Goal: Entertainment & Leisure: Browse casually

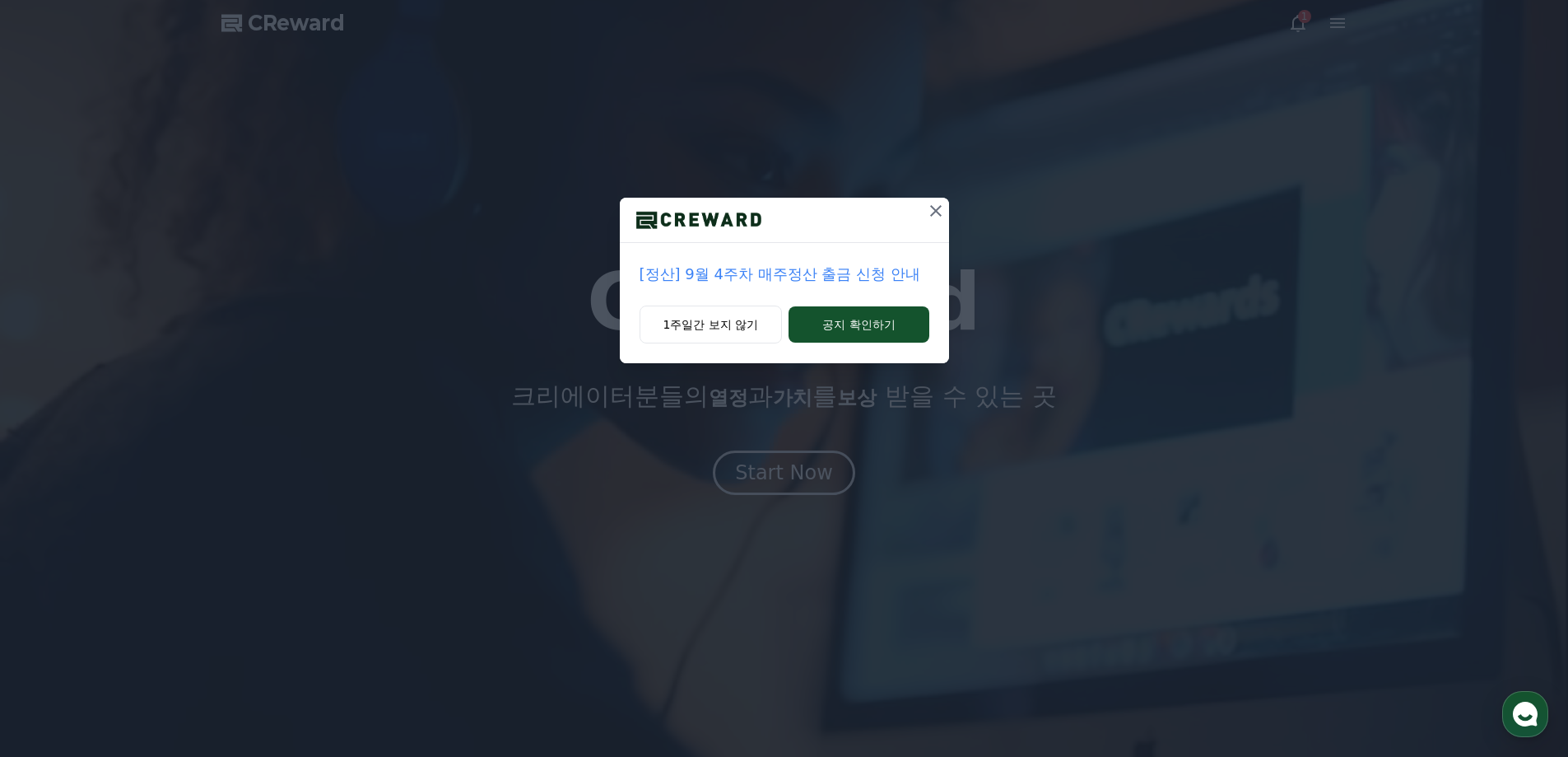
click at [862, 255] on div "[정산] 9월 4주차 매주정산 출금 신청 안내" at bounding box center [784, 274] width 330 height 63
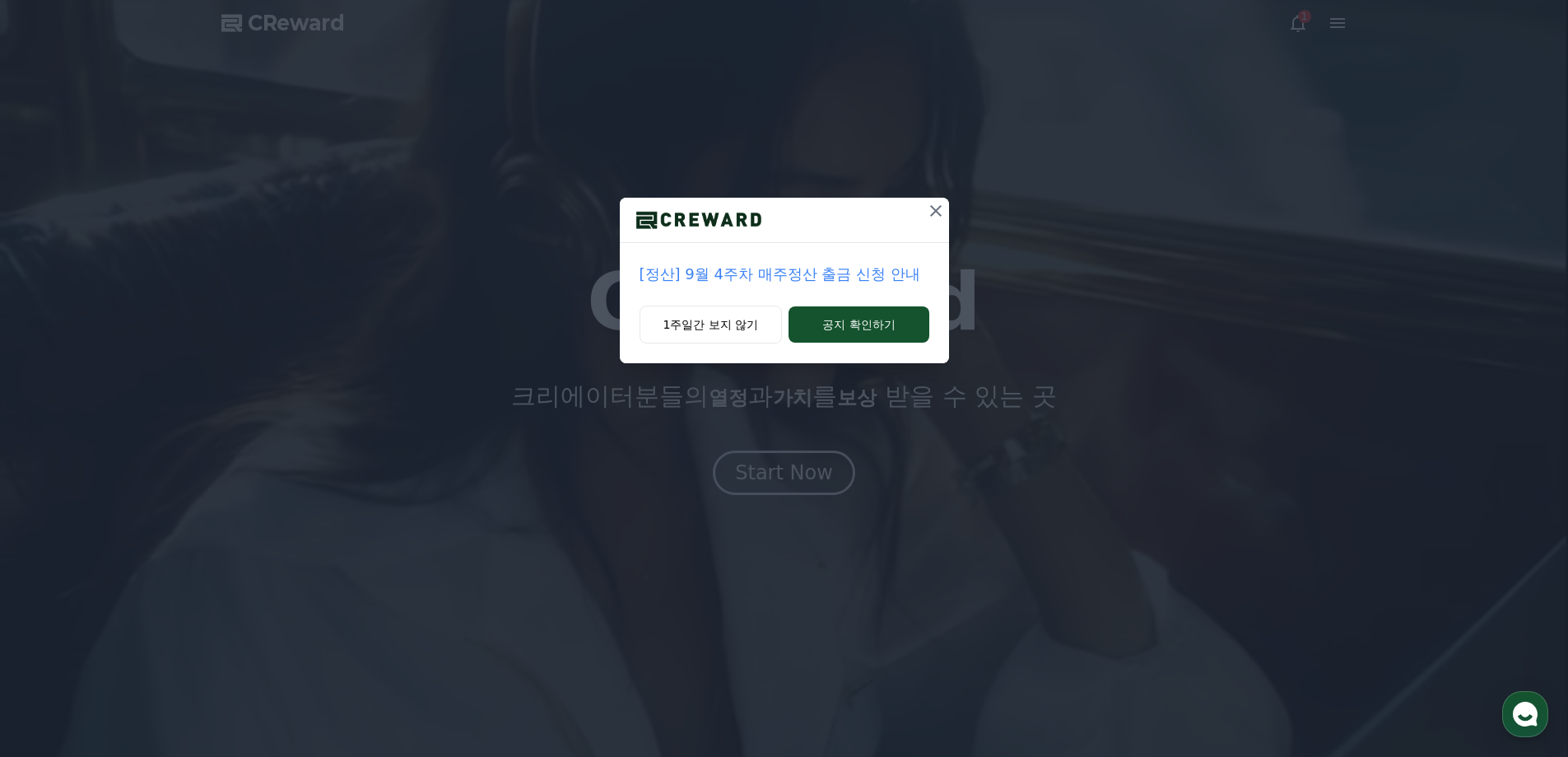
click at [856, 280] on p "[정산] 9월 4주차 매주정산 출금 신청 안내" at bounding box center [784, 274] width 290 height 23
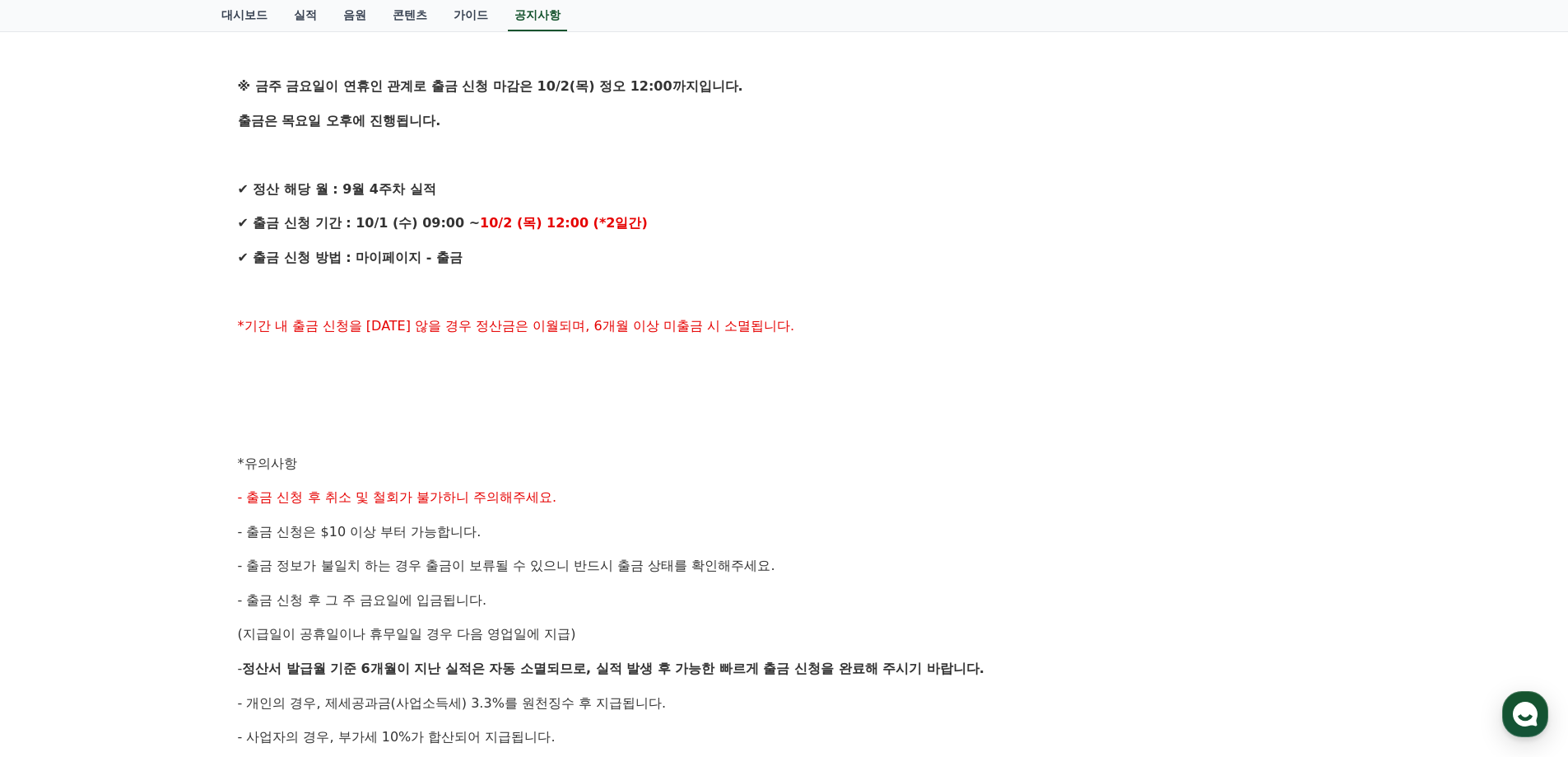
scroll to position [494, 0]
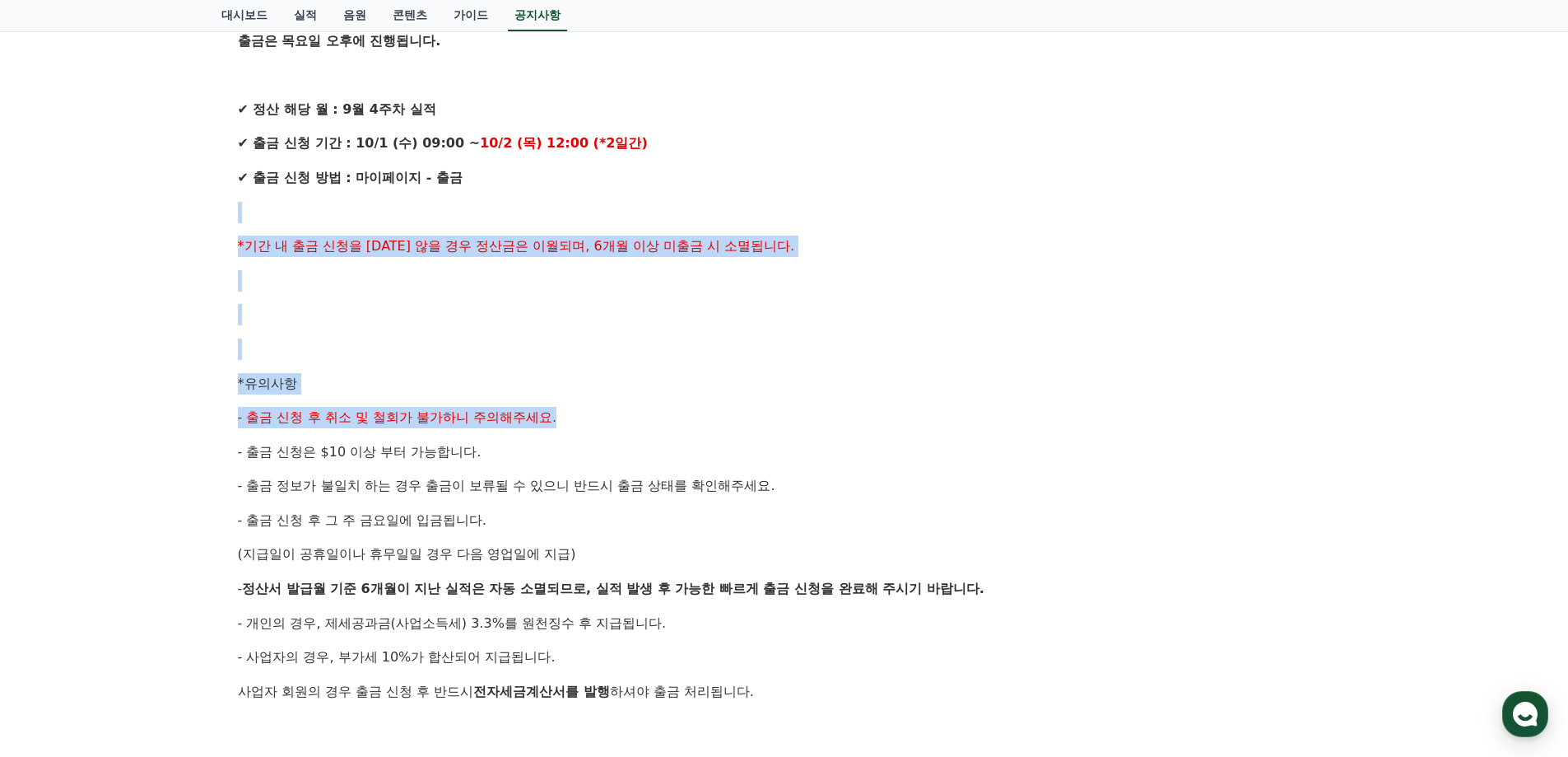
drag, startPoint x: 343, startPoint y: 271, endPoint x: 682, endPoint y: 436, distance: 377.0
click at [652, 413] on div "안녕하세요, 크리워드입니다. 크리워드의 매주정산 9월 4주차 출금 신청 안내드립니다. ※ 금주 금요일이 연휴인 관계로 출금 신청 마감은 10/…" at bounding box center [784, 348] width 1093 height 1048
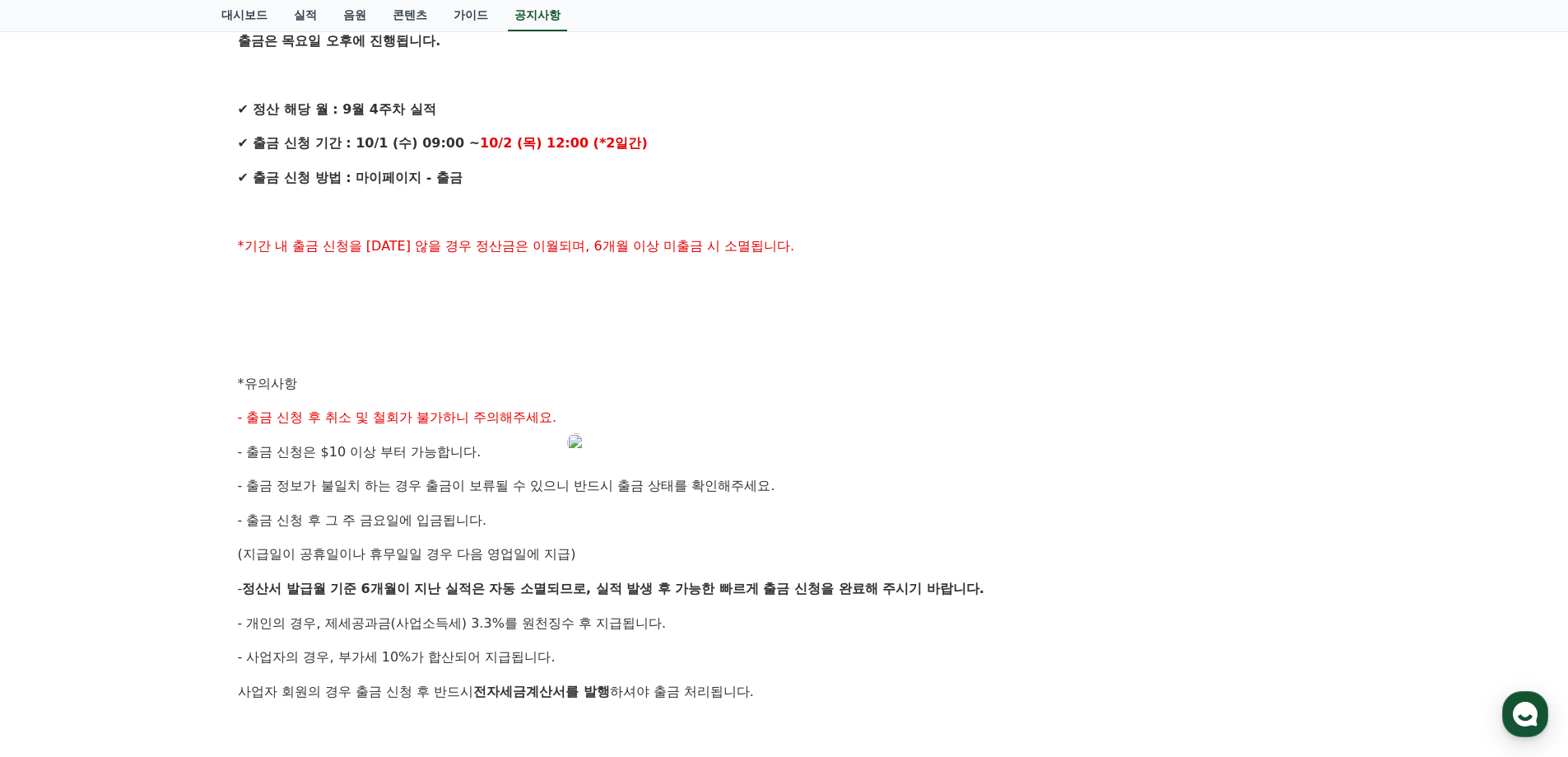
click at [793, 440] on div "안녕하세요, 크리워드입니다. 크리워드의 매주정산 9월 4주차 출금 신청 안내드립니다. ※ 금주 금요일이 연휴인 관계로 출금 신청 마감은 10/…" at bounding box center [784, 348] width 1093 height 1048
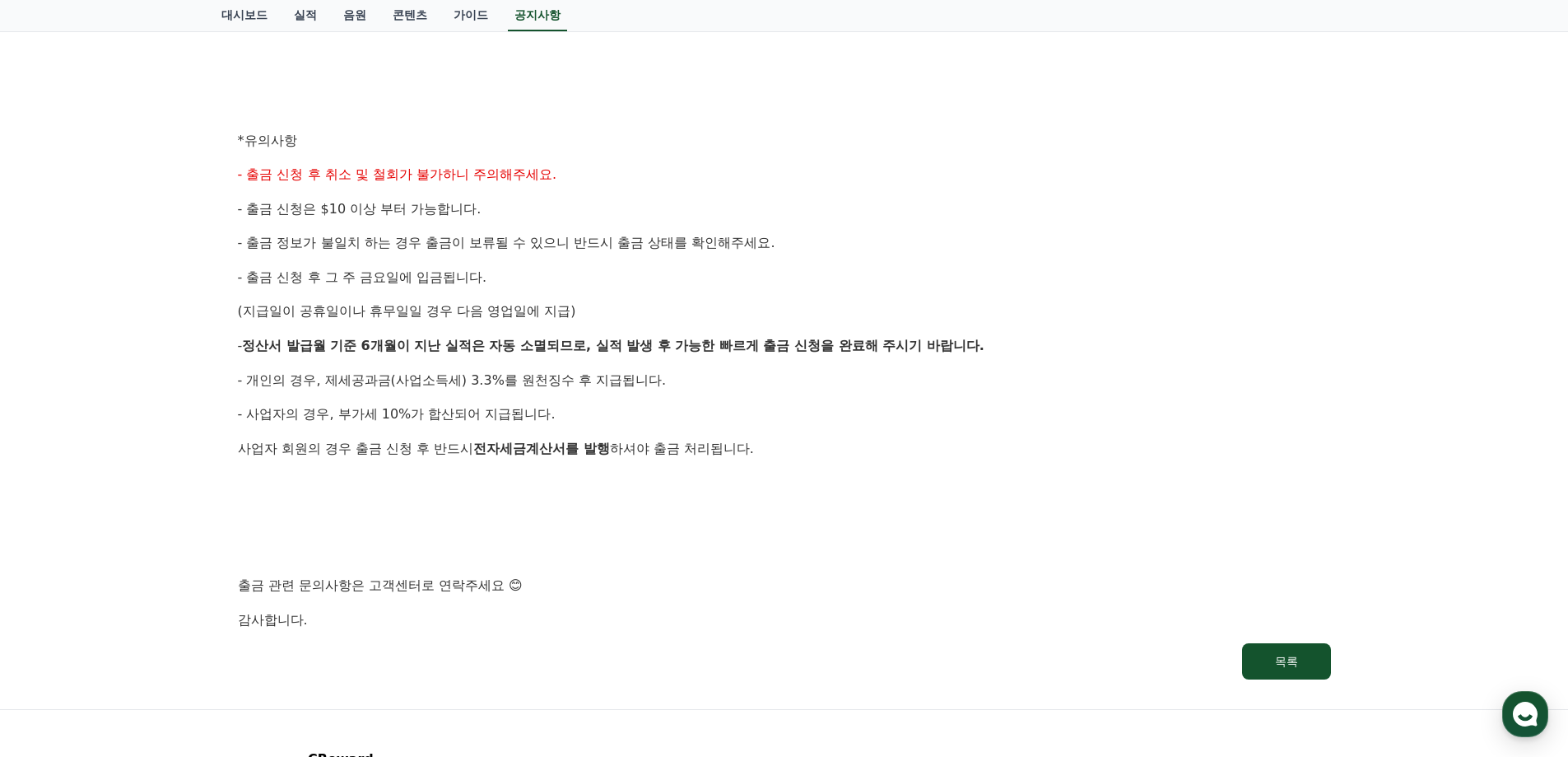
scroll to position [742, 0]
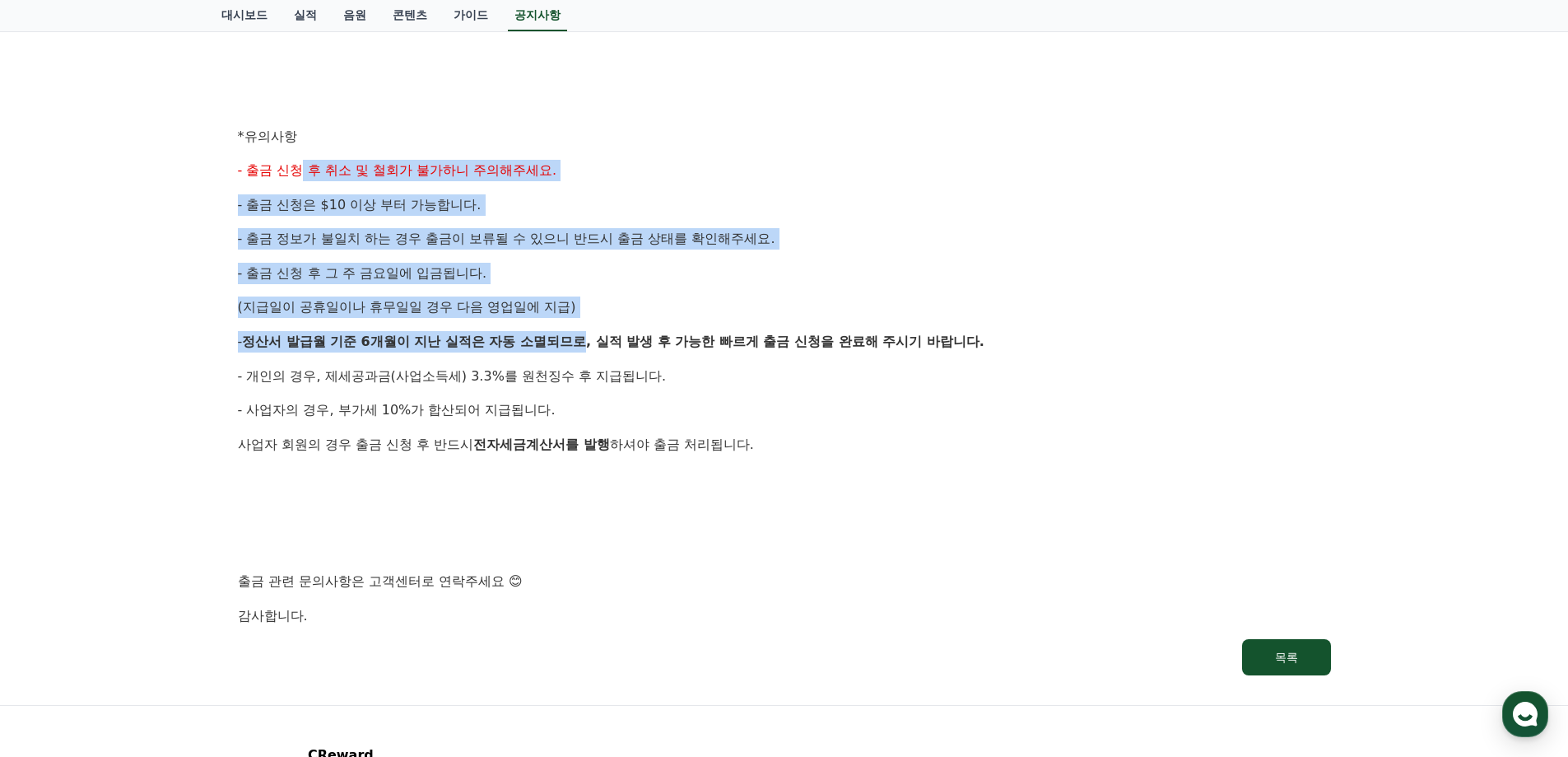
drag, startPoint x: 344, startPoint y: 217, endPoint x: 647, endPoint y: 358, distance: 334.2
click at [647, 358] on div "안녕하세요, 크리워드입니다. 크리워드의 매주정산 9월 4주차 출금 신청 안내드립니다. ※ 금주 금요일이 연휴인 관계로 출금 신청 마감은 10/…" at bounding box center [784, 101] width 1093 height 1048
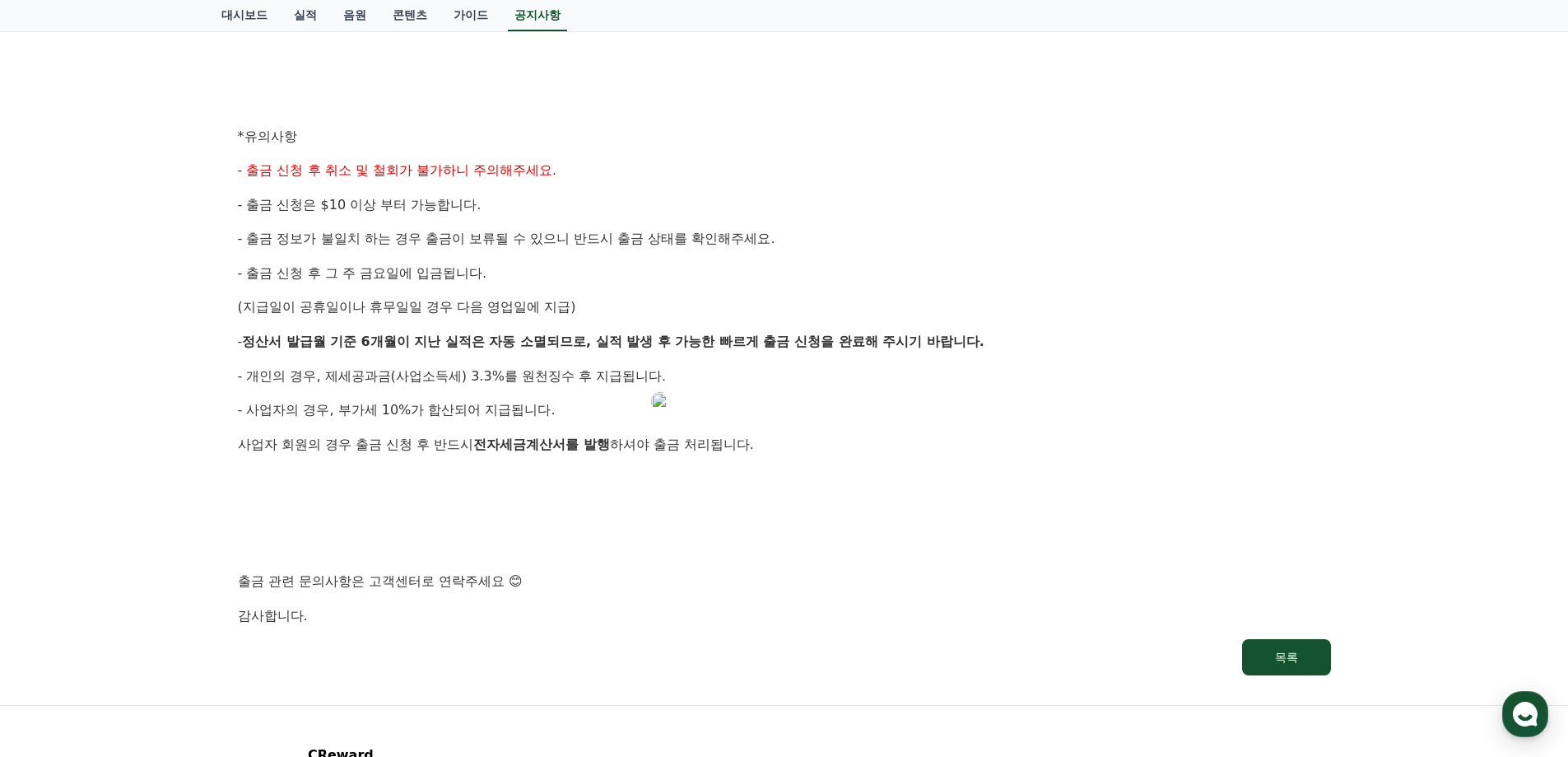
click at [926, 425] on div "안녕하세요, 크리워드입니다. 크리워드의 매주정산 9월 4주차 출금 신청 안내드립니다. ※ 금주 금요일이 연휴인 관계로 출금 신청 마감은 10/…" at bounding box center [784, 101] width 1093 height 1048
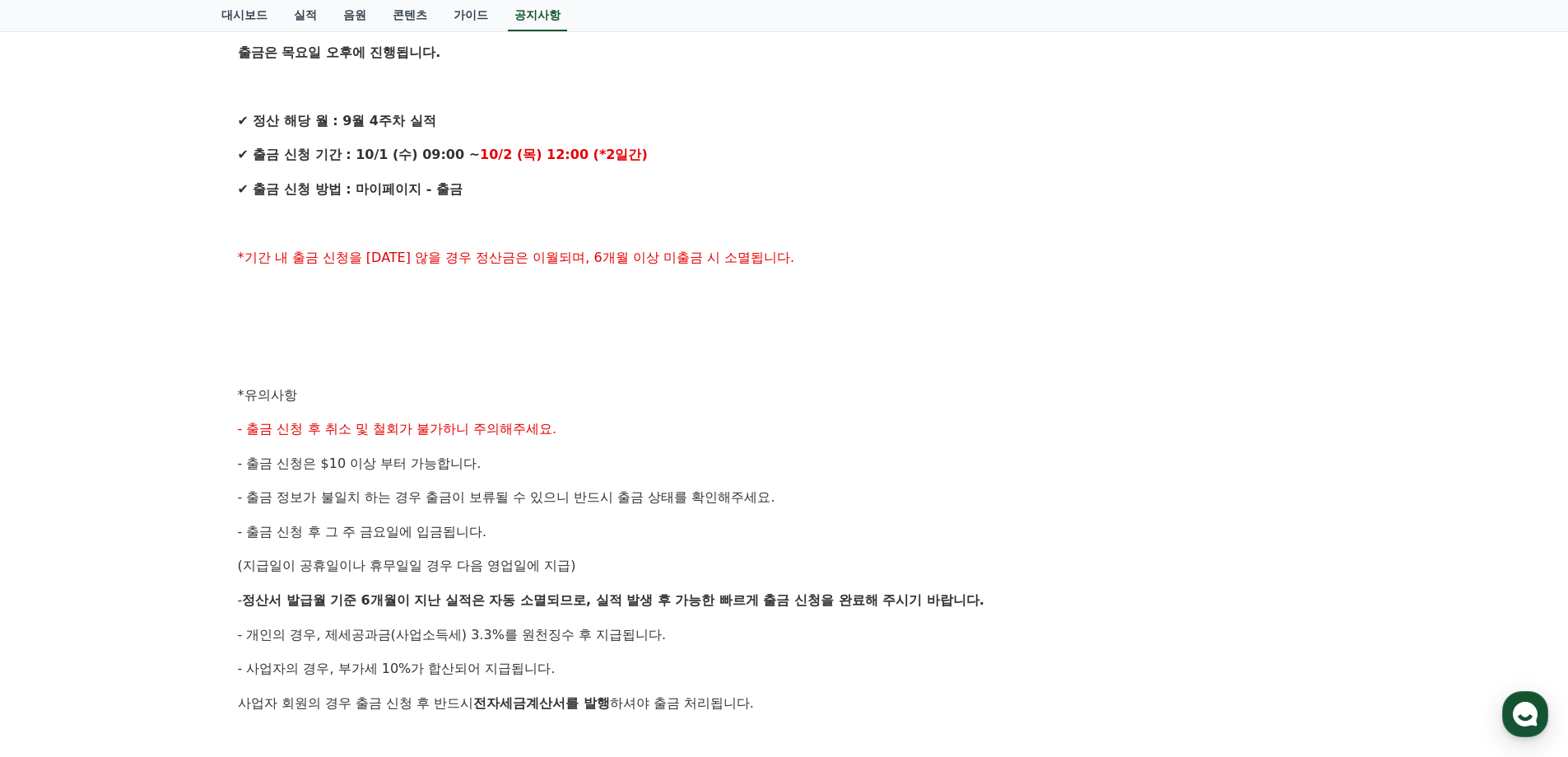
scroll to position [0, 0]
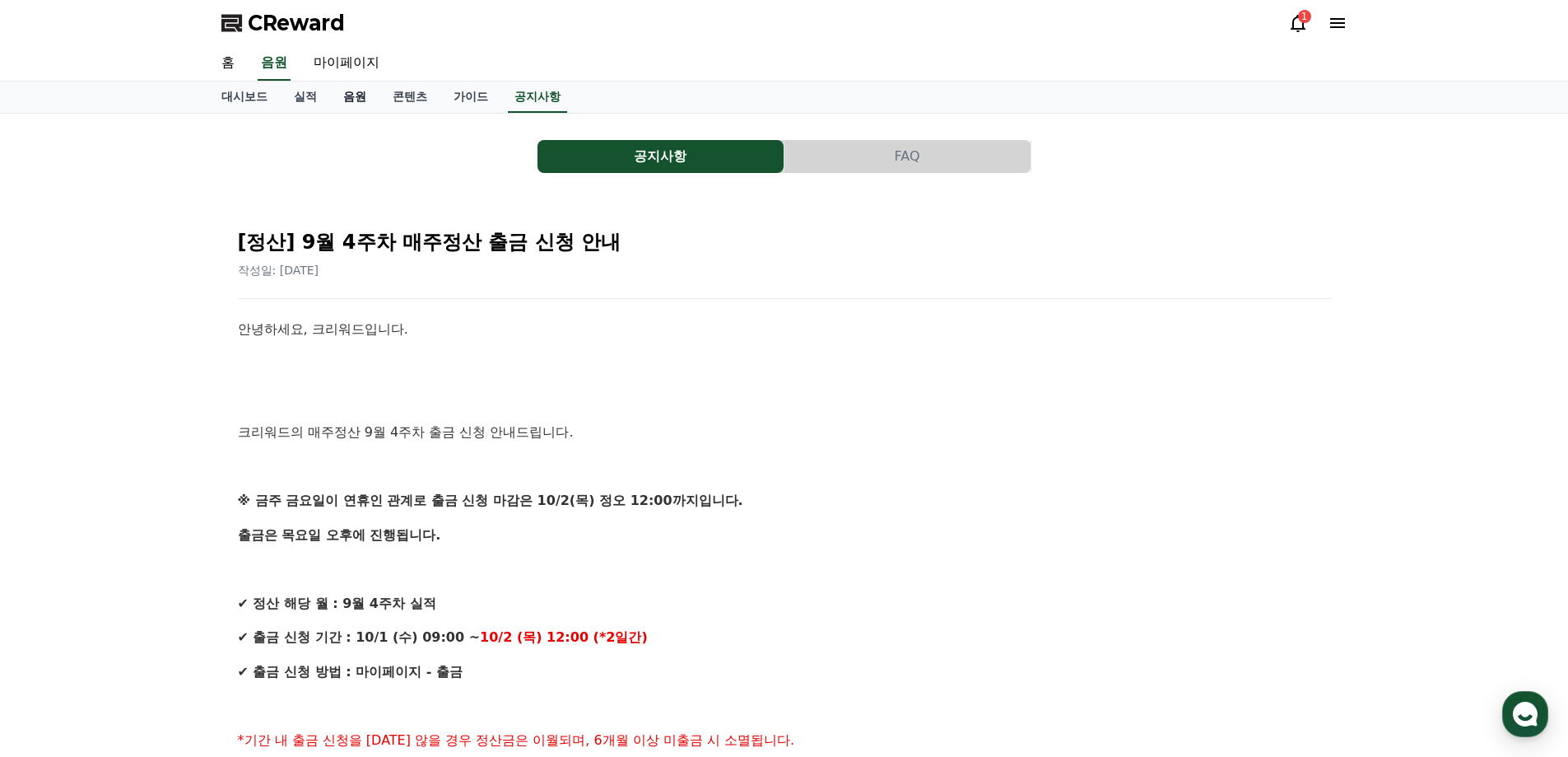
click at [352, 104] on link "음원" at bounding box center [354, 97] width 49 height 31
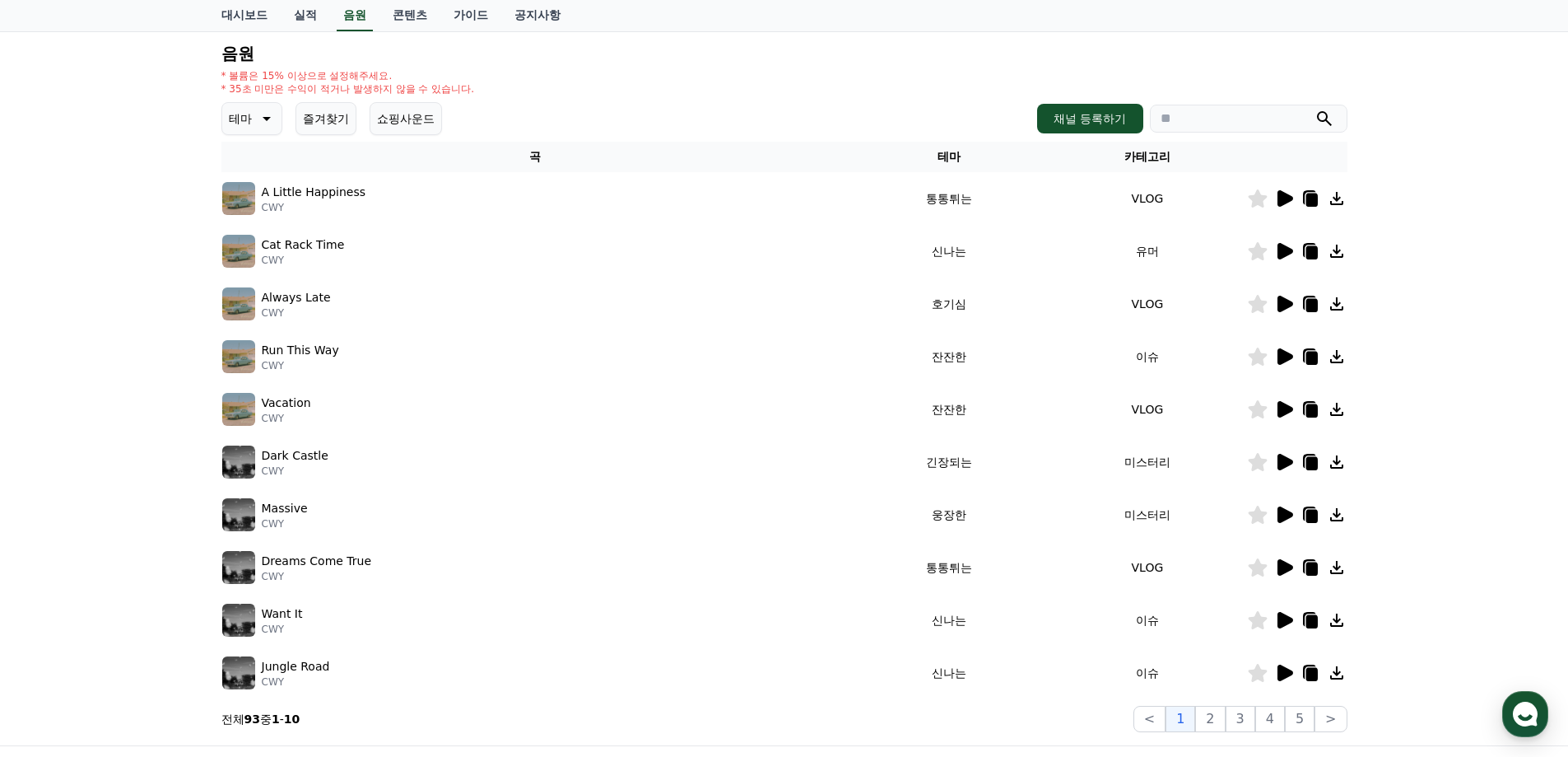
click at [333, 116] on button "즐겨찾기" at bounding box center [326, 119] width 61 height 33
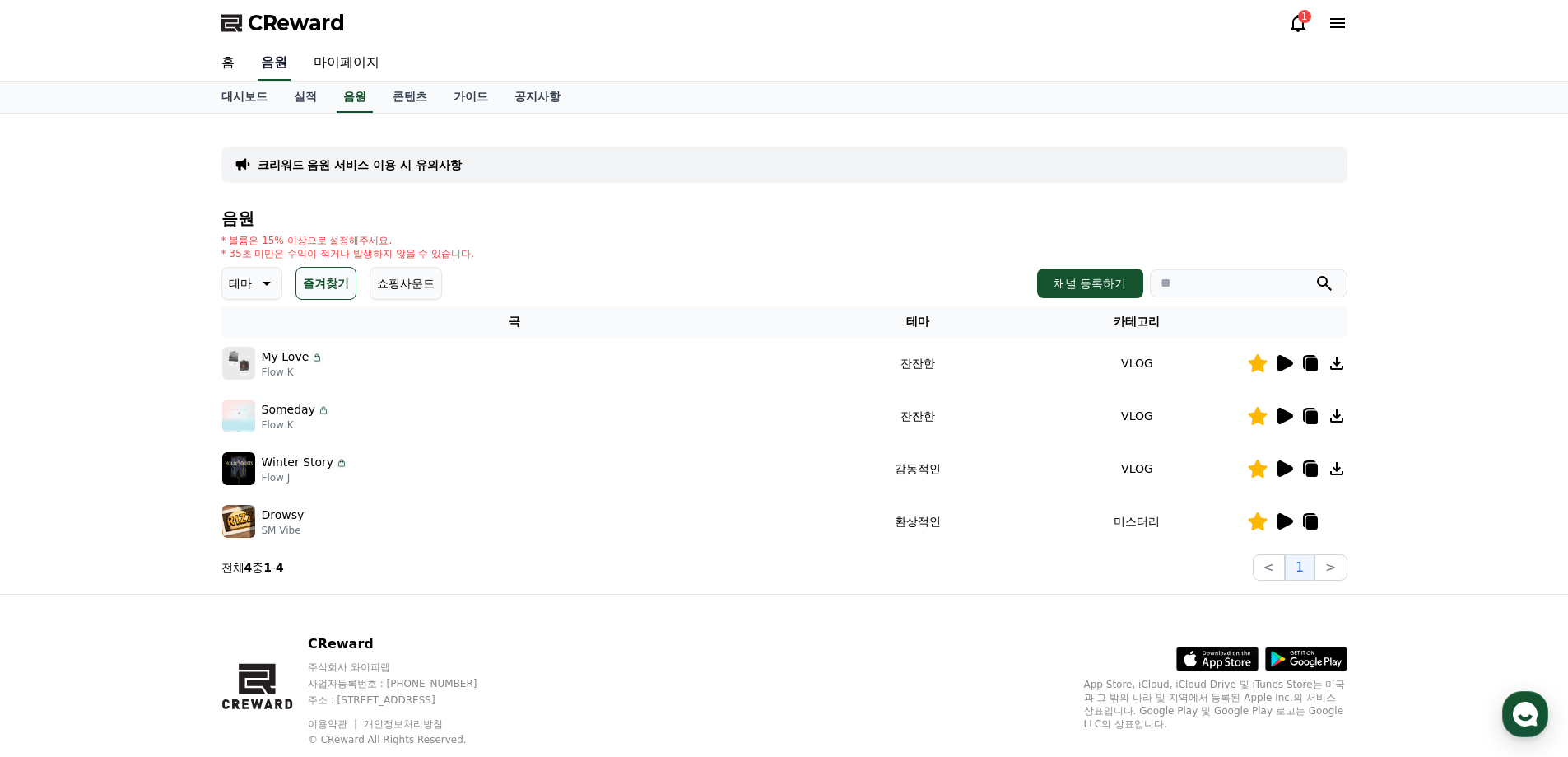
click at [274, 62] on link "음원" at bounding box center [274, 64] width 33 height 35
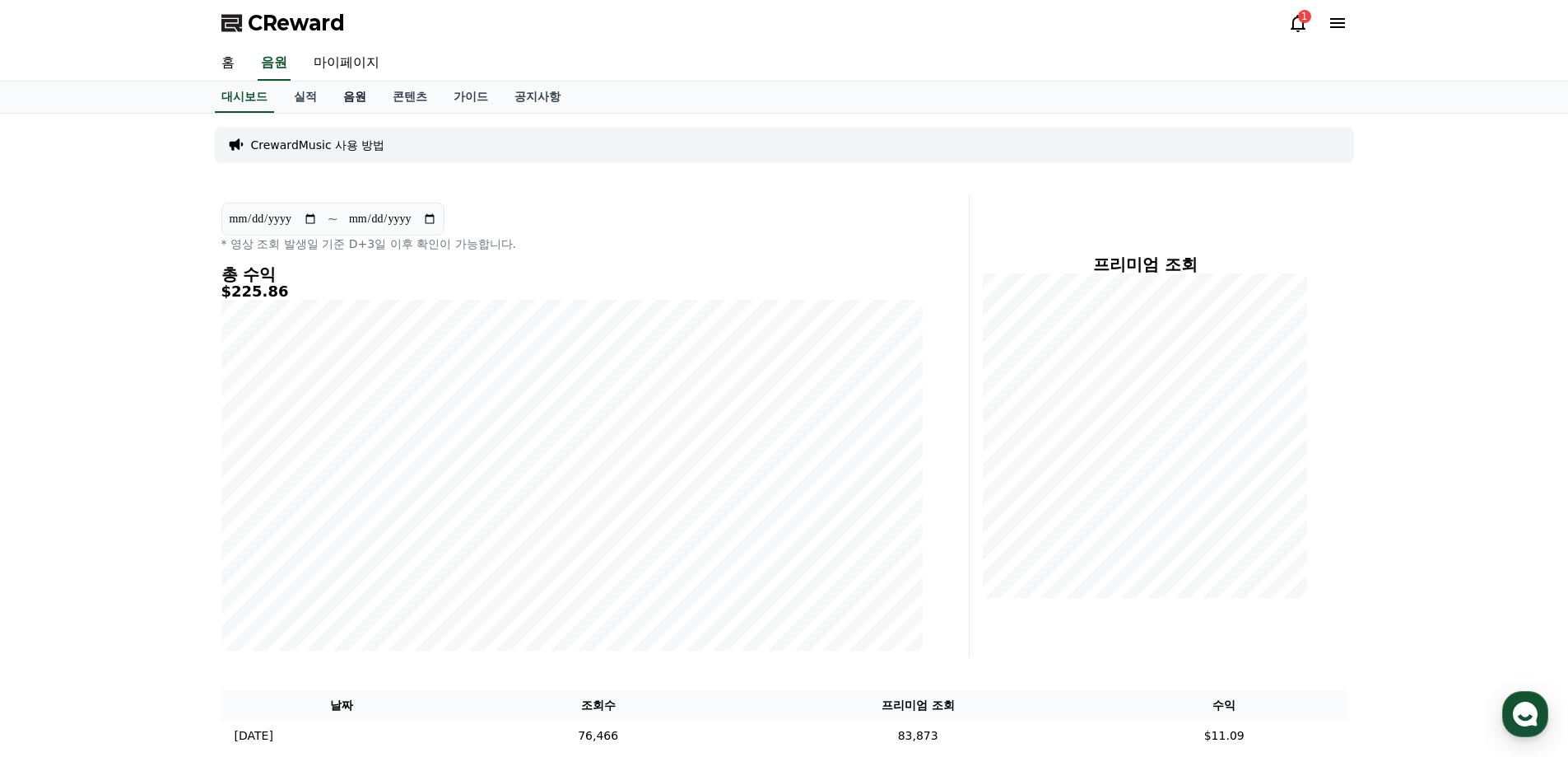
click at [349, 101] on link "음원" at bounding box center [354, 97] width 49 height 31
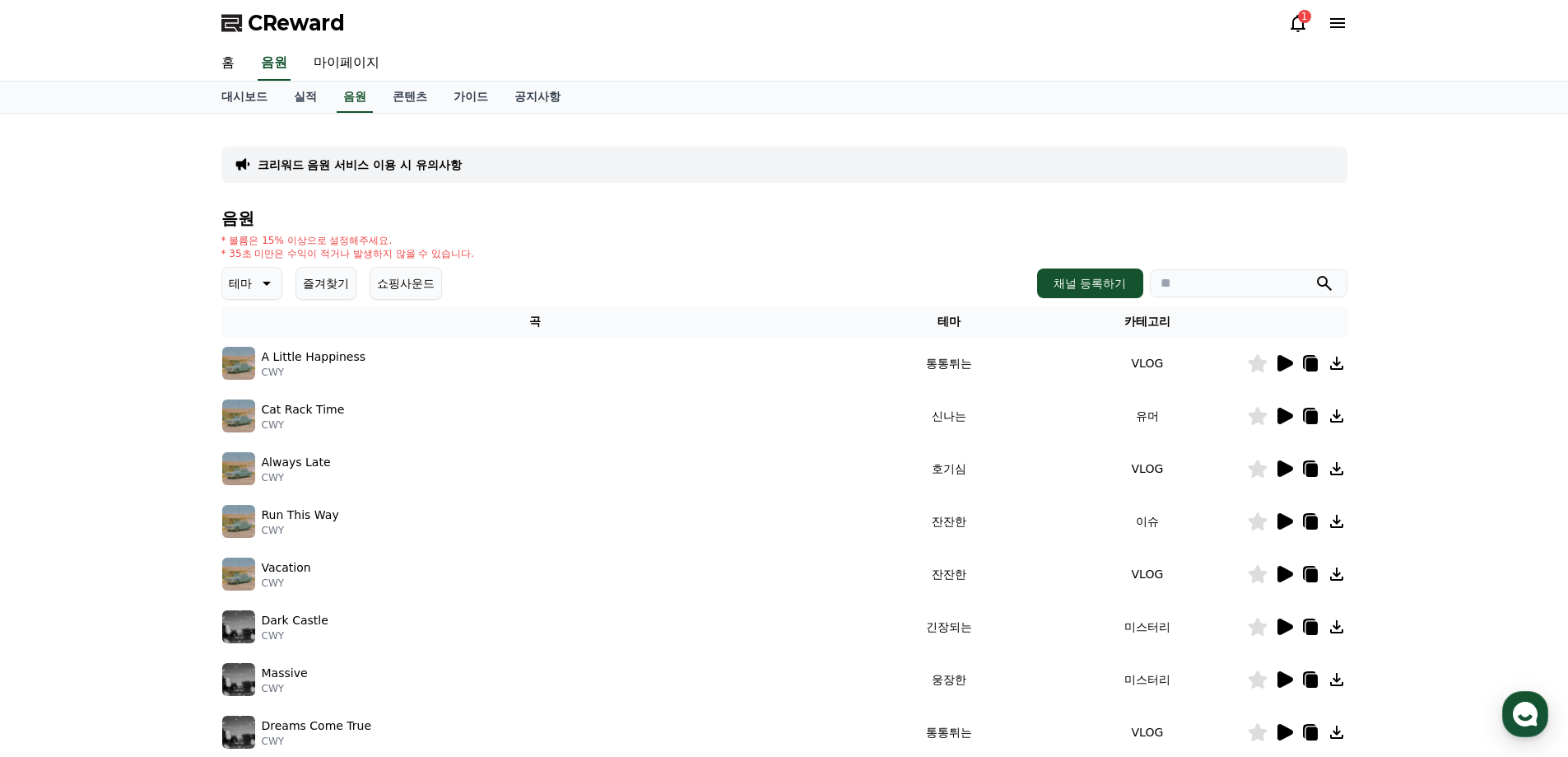
click at [1211, 280] on input "search" at bounding box center [1248, 283] width 198 height 28
type input "*"
click at [1315, 274] on button "submit" at bounding box center [1324, 284] width 19 height 19
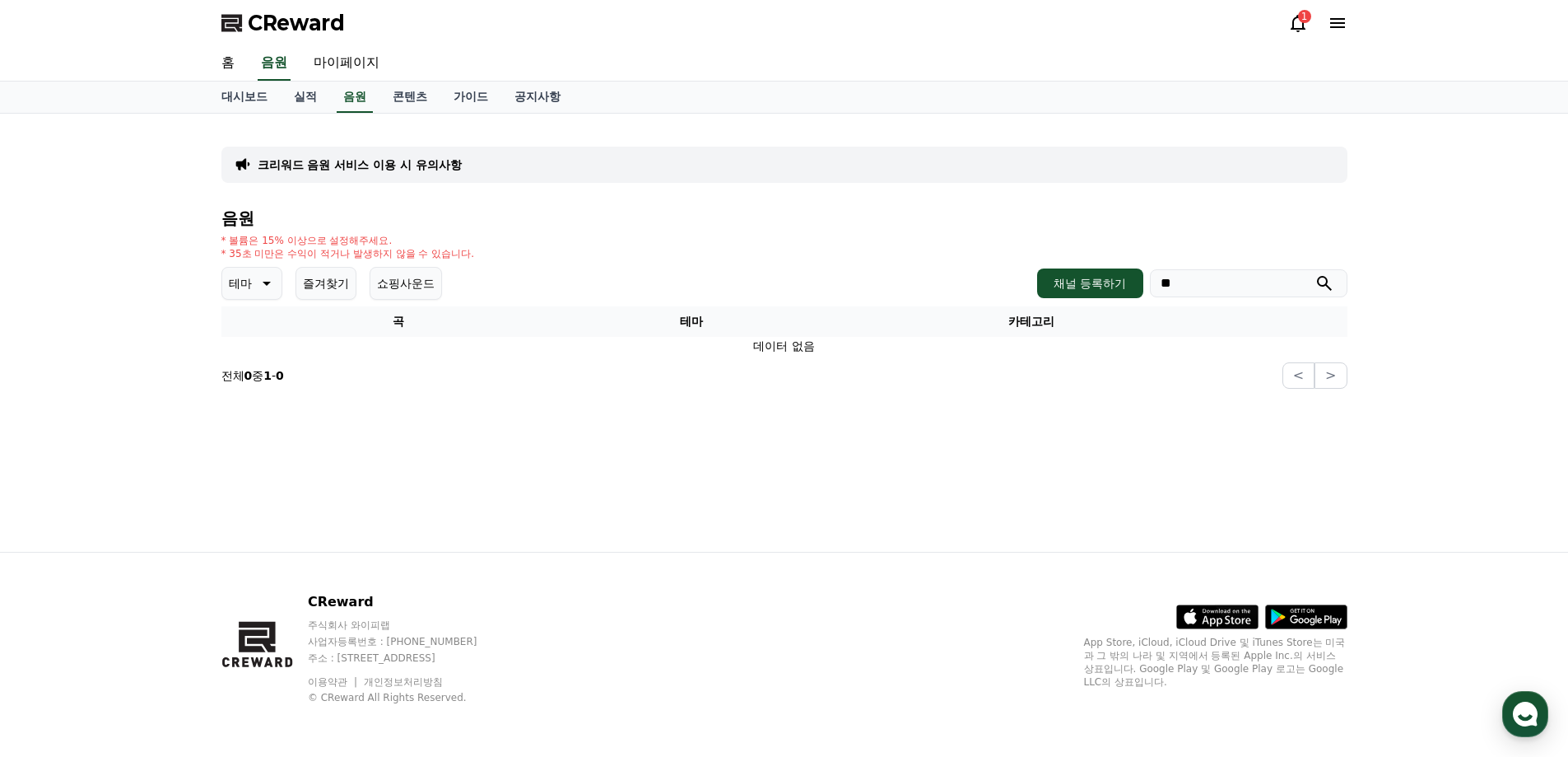
type input "*"
click at [479, 431] on div "크리워드 음원 서비스 이용 시 유의사항 음원 * 볼륨은 15% 이상으로 설정해주세요. * 35초 미만은 수익이 적거나 발생하지 않을 수 있습니…" at bounding box center [784, 333] width 1153 height 438
click at [239, 285] on p "테마" at bounding box center [240, 284] width 23 height 23
click at [266, 341] on div "전체 환상적인 호기심 어두운 밝은 통통튀는 신나는 반전 웅장한 드라마틱 즐거움 분위기있는 EDM 그루브 슬픈 잔잔한 귀여운 감동적인 긴장되는 …" at bounding box center [258, 137] width 70 height 850
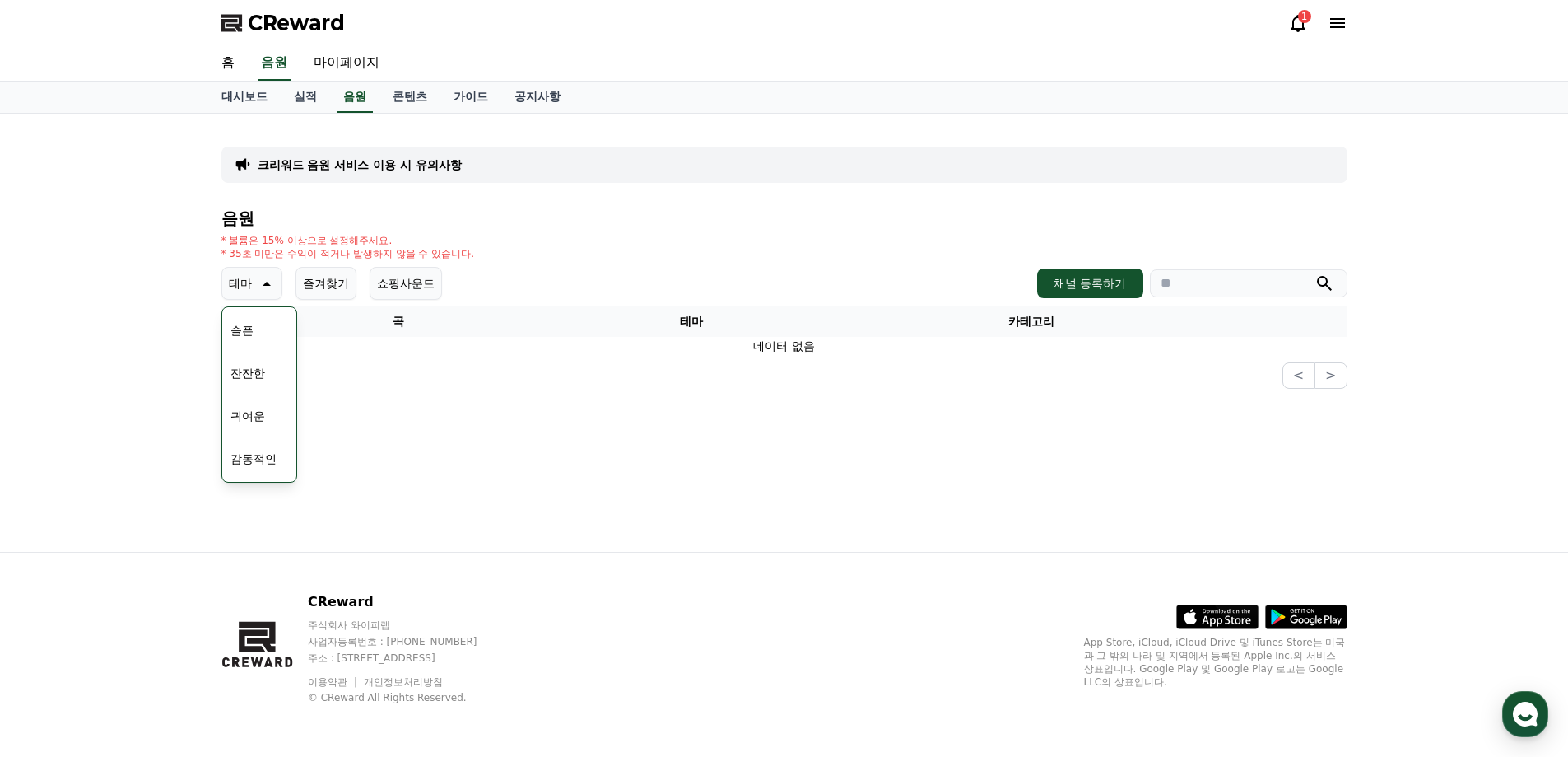
click at [246, 338] on button "슬픈" at bounding box center [242, 331] width 37 height 37
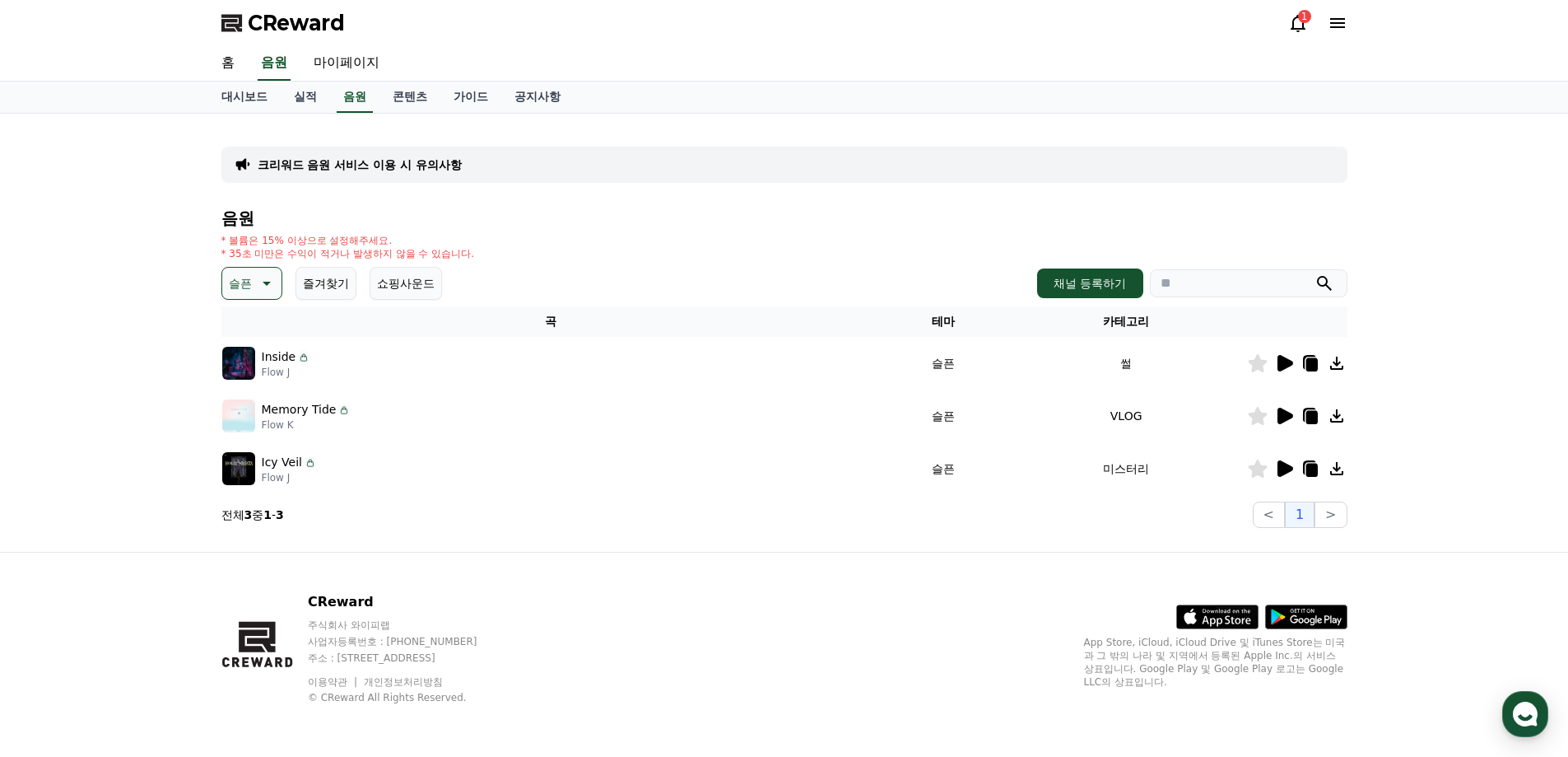
click at [1284, 369] on icon at bounding box center [1284, 363] width 19 height 19
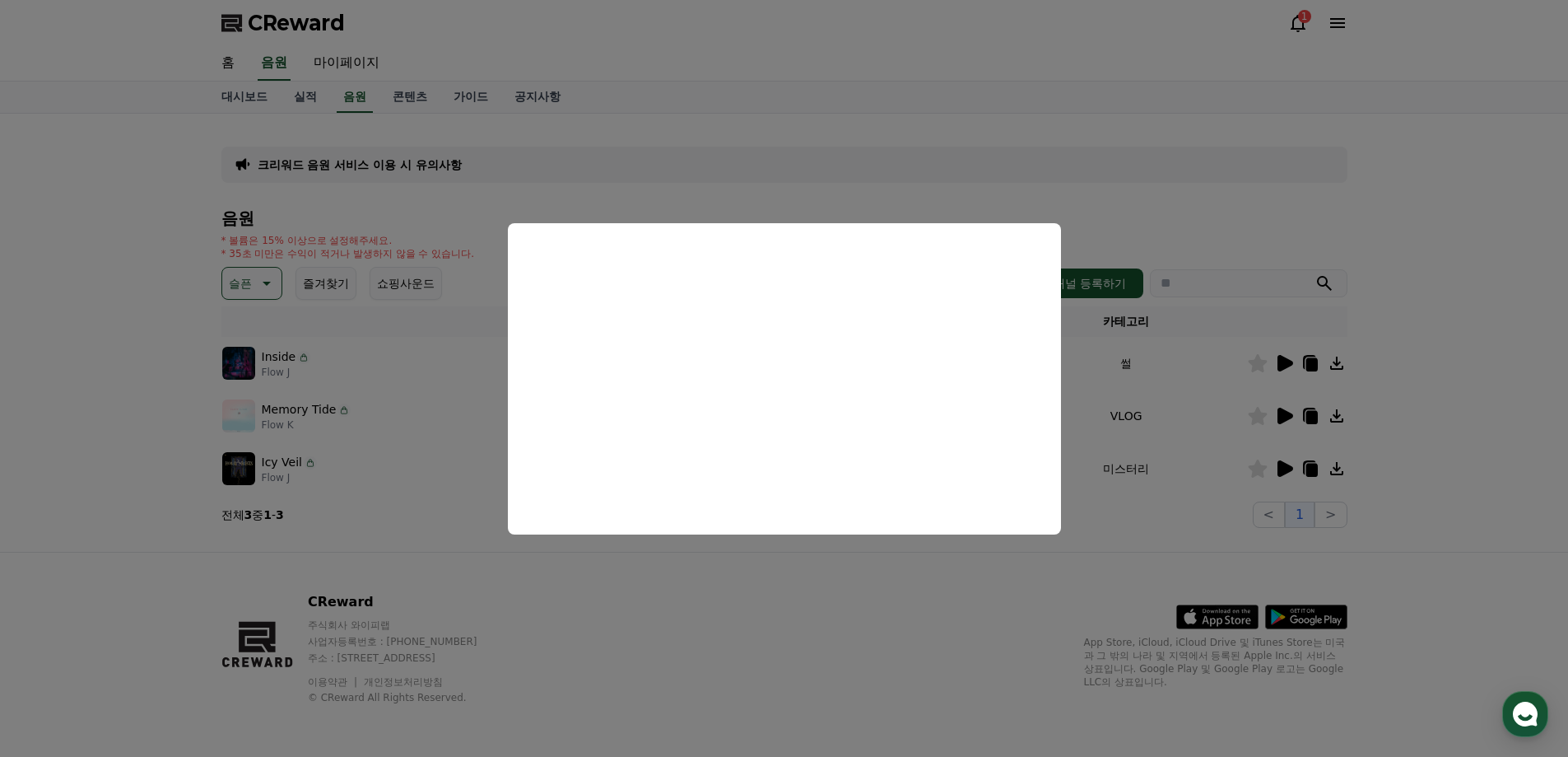
drag, startPoint x: 376, startPoint y: 558, endPoint x: 361, endPoint y: 517, distance: 43.7
click at [376, 557] on button "close modal" at bounding box center [784, 378] width 1568 height 757
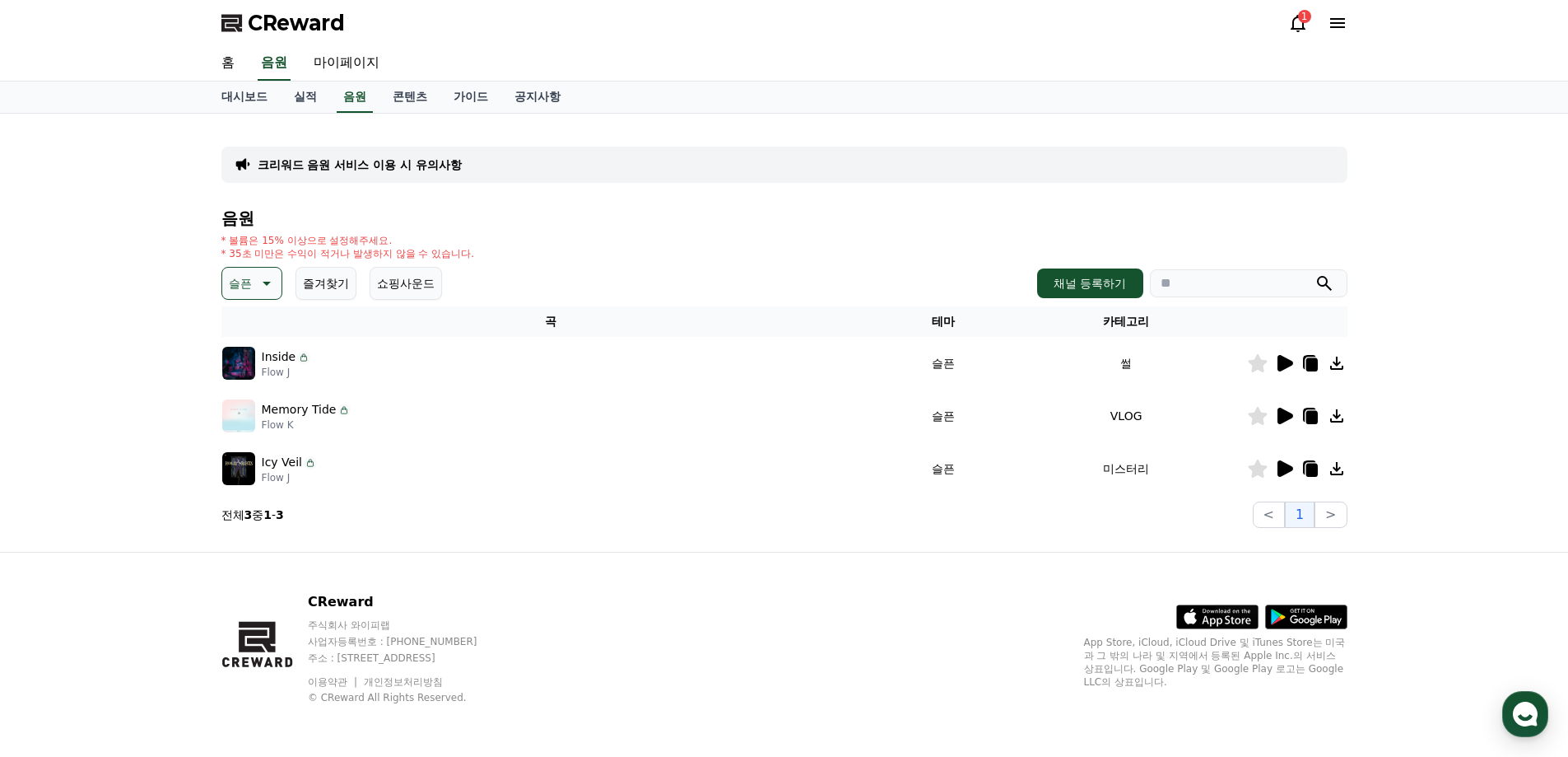
click at [1277, 415] on icon at bounding box center [1285, 416] width 15 height 16
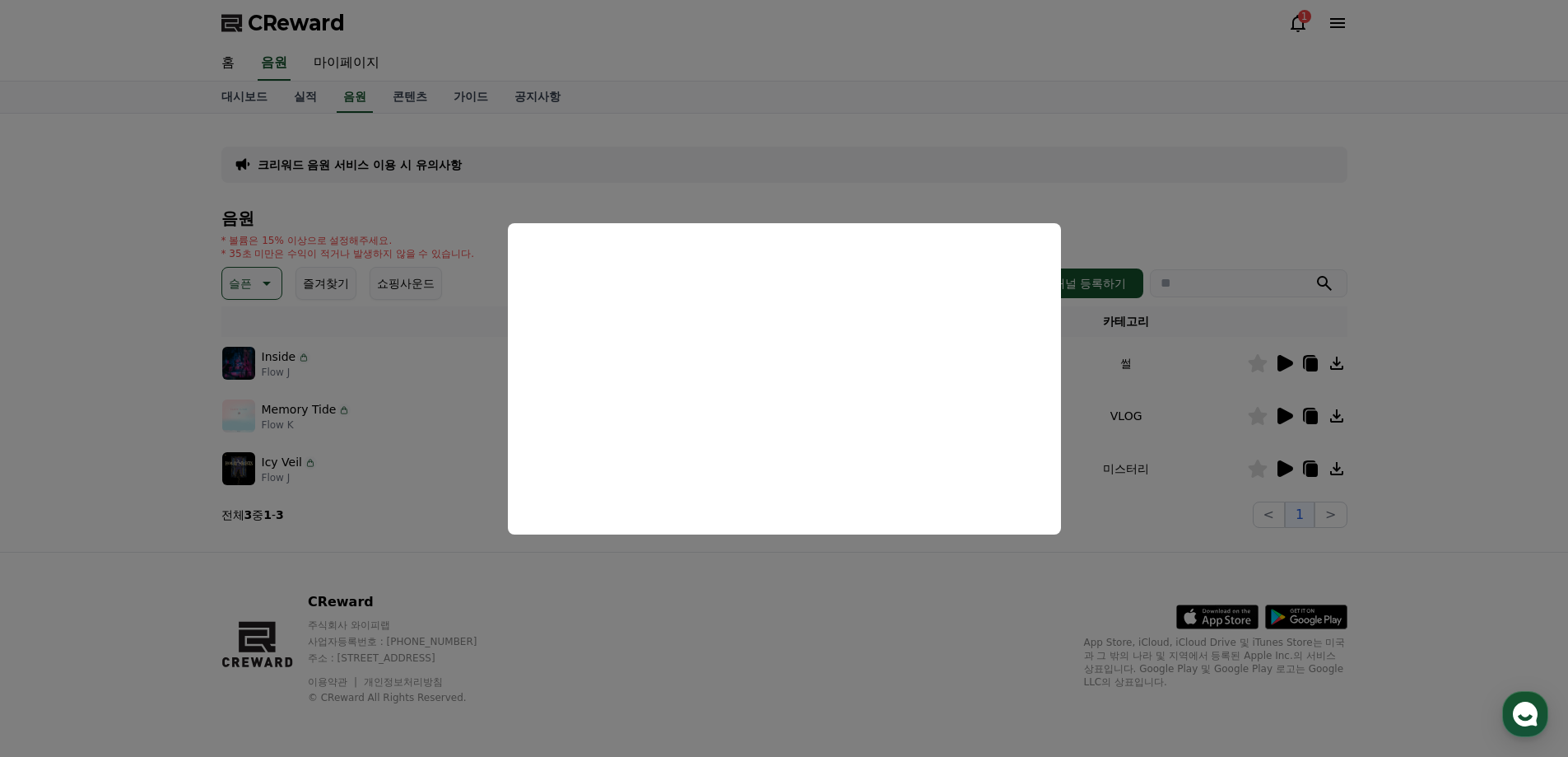
click at [993, 588] on button "close modal" at bounding box center [784, 378] width 1568 height 757
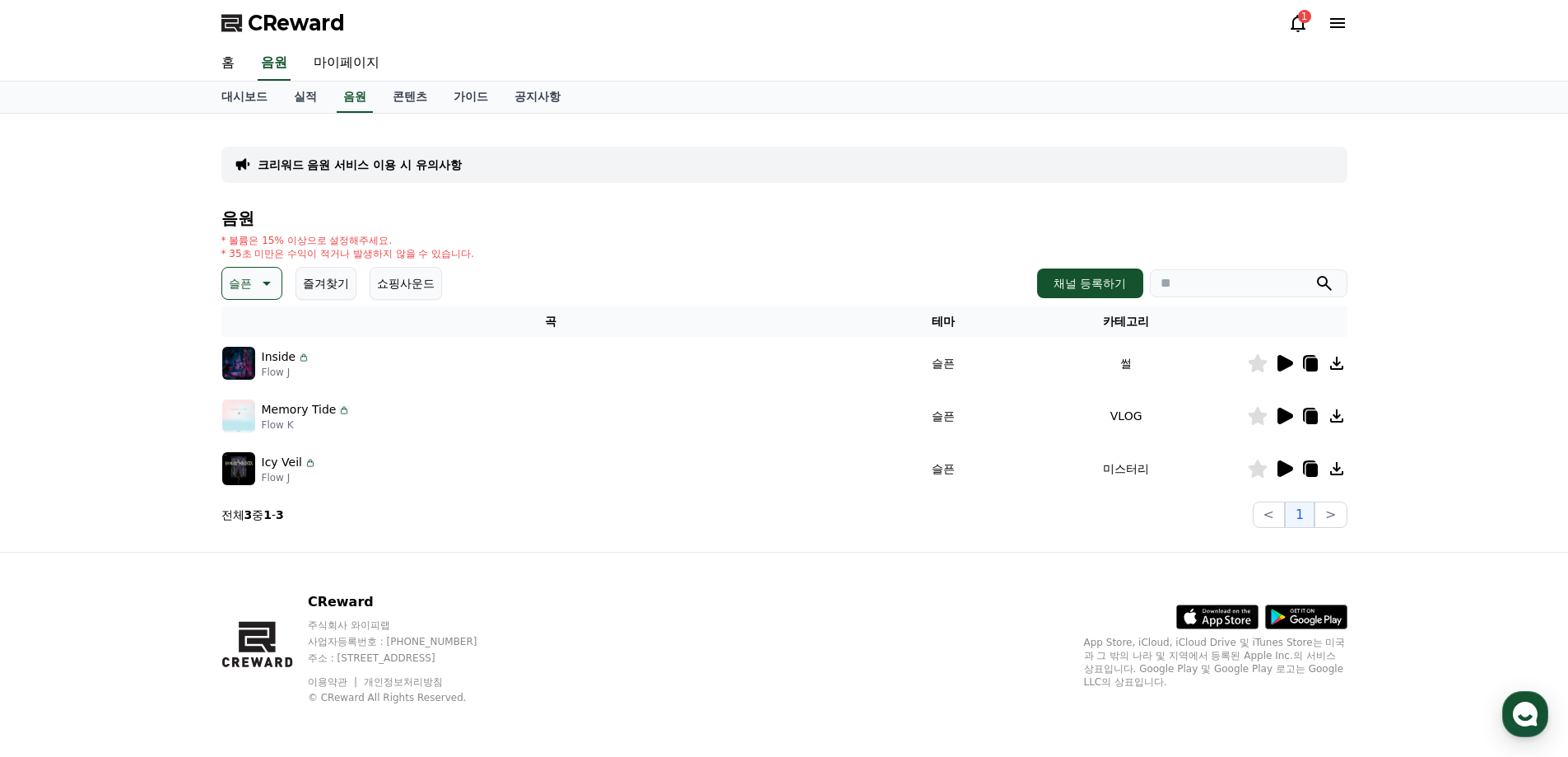
click at [1287, 465] on icon at bounding box center [1285, 468] width 15 height 16
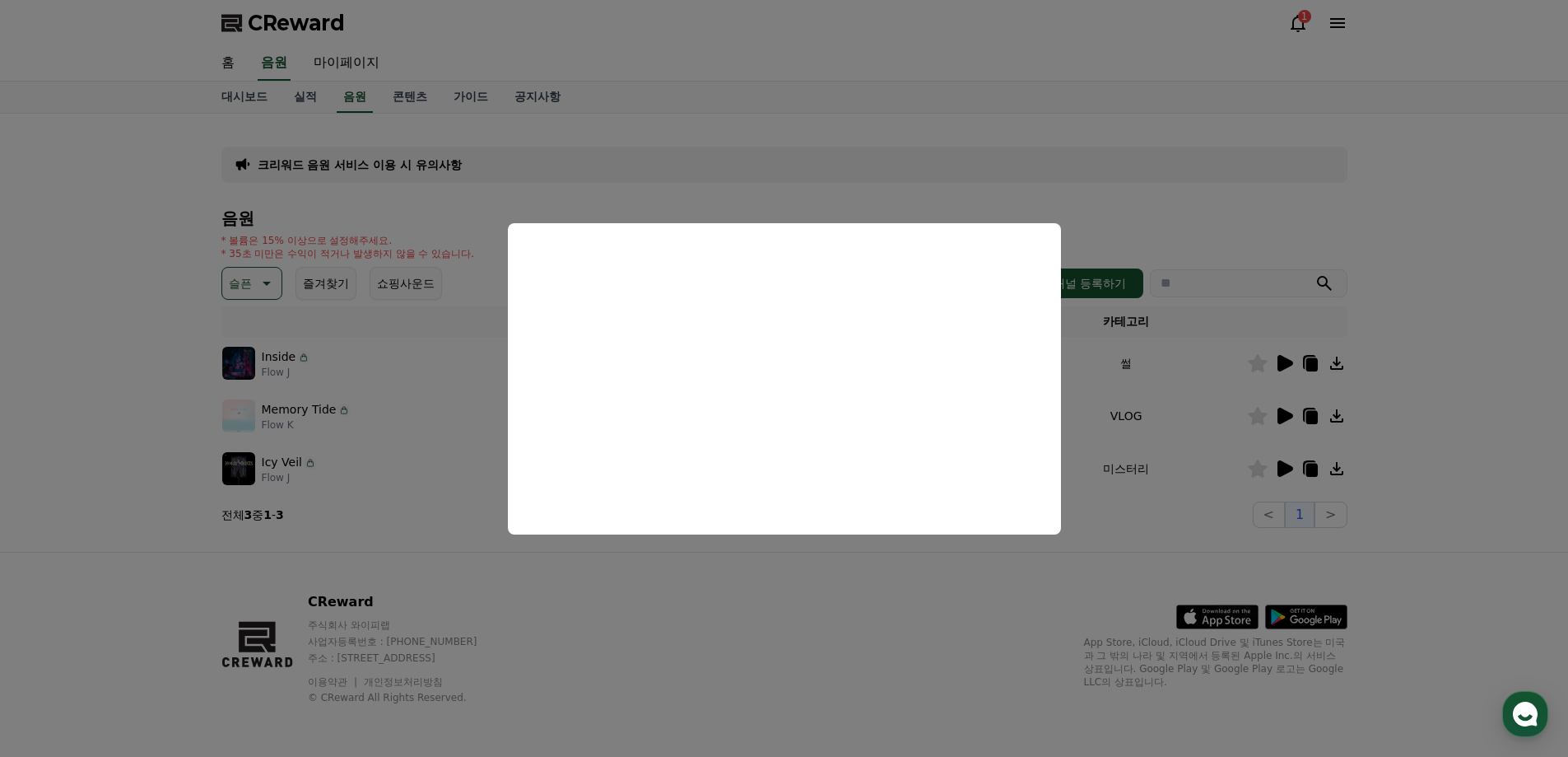
drag, startPoint x: 768, startPoint y: 569, endPoint x: 504, endPoint y: 519, distance: 268.7
click at [768, 569] on button "close modal" at bounding box center [784, 378] width 1568 height 757
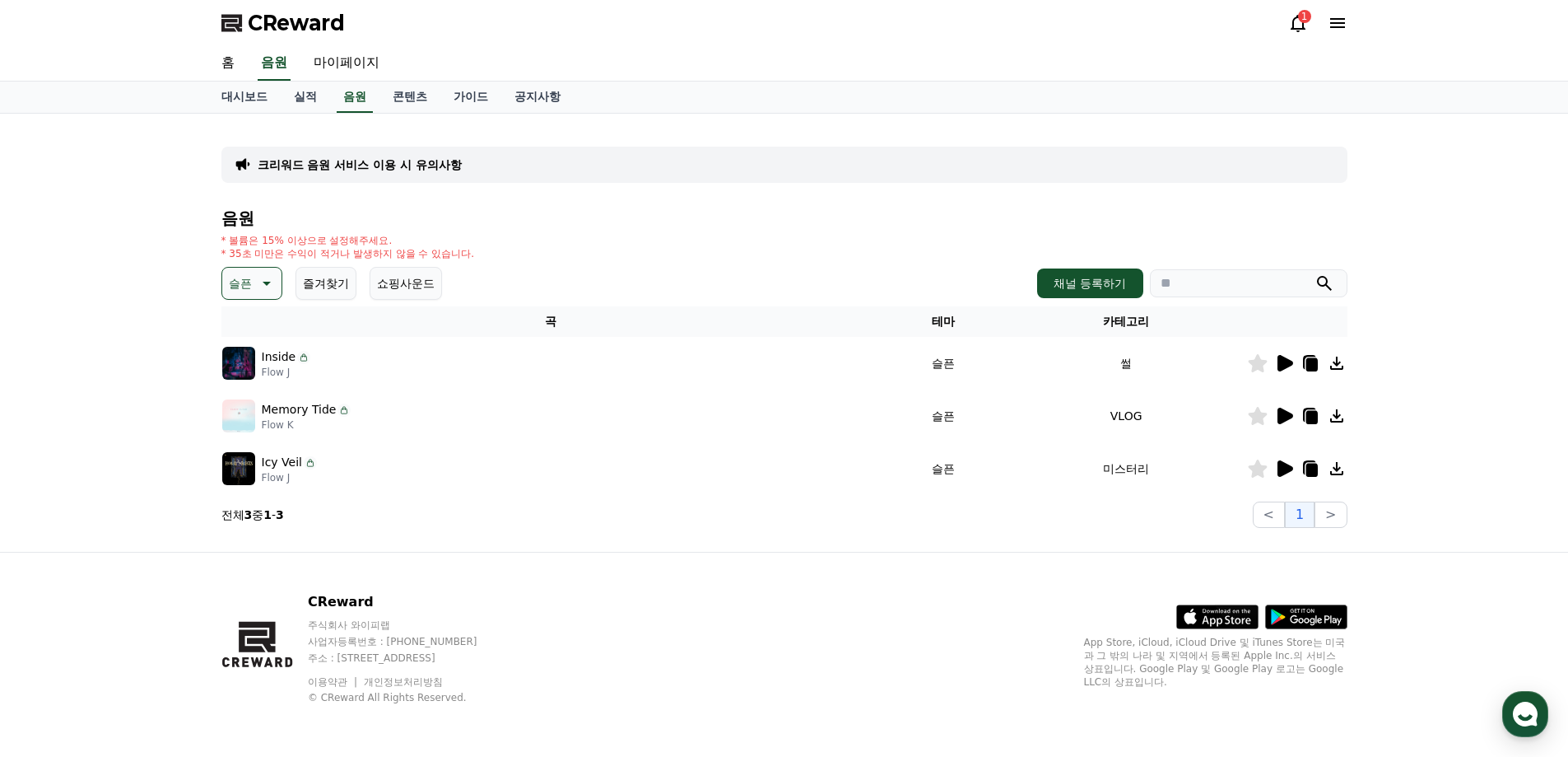
click at [272, 274] on icon at bounding box center [265, 284] width 19 height 19
click at [252, 327] on button "전체" at bounding box center [242, 327] width 37 height 37
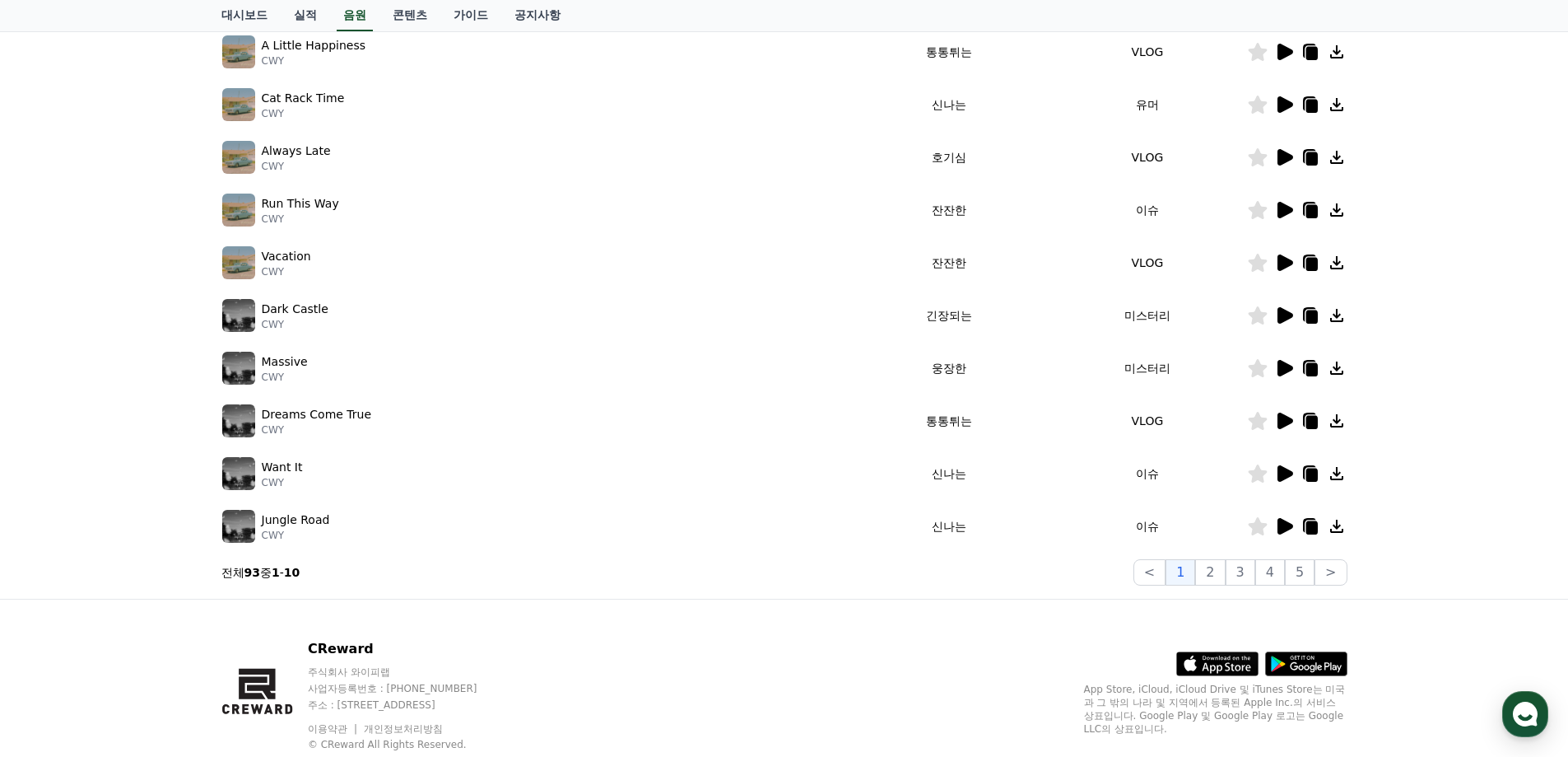
scroll to position [358, 0]
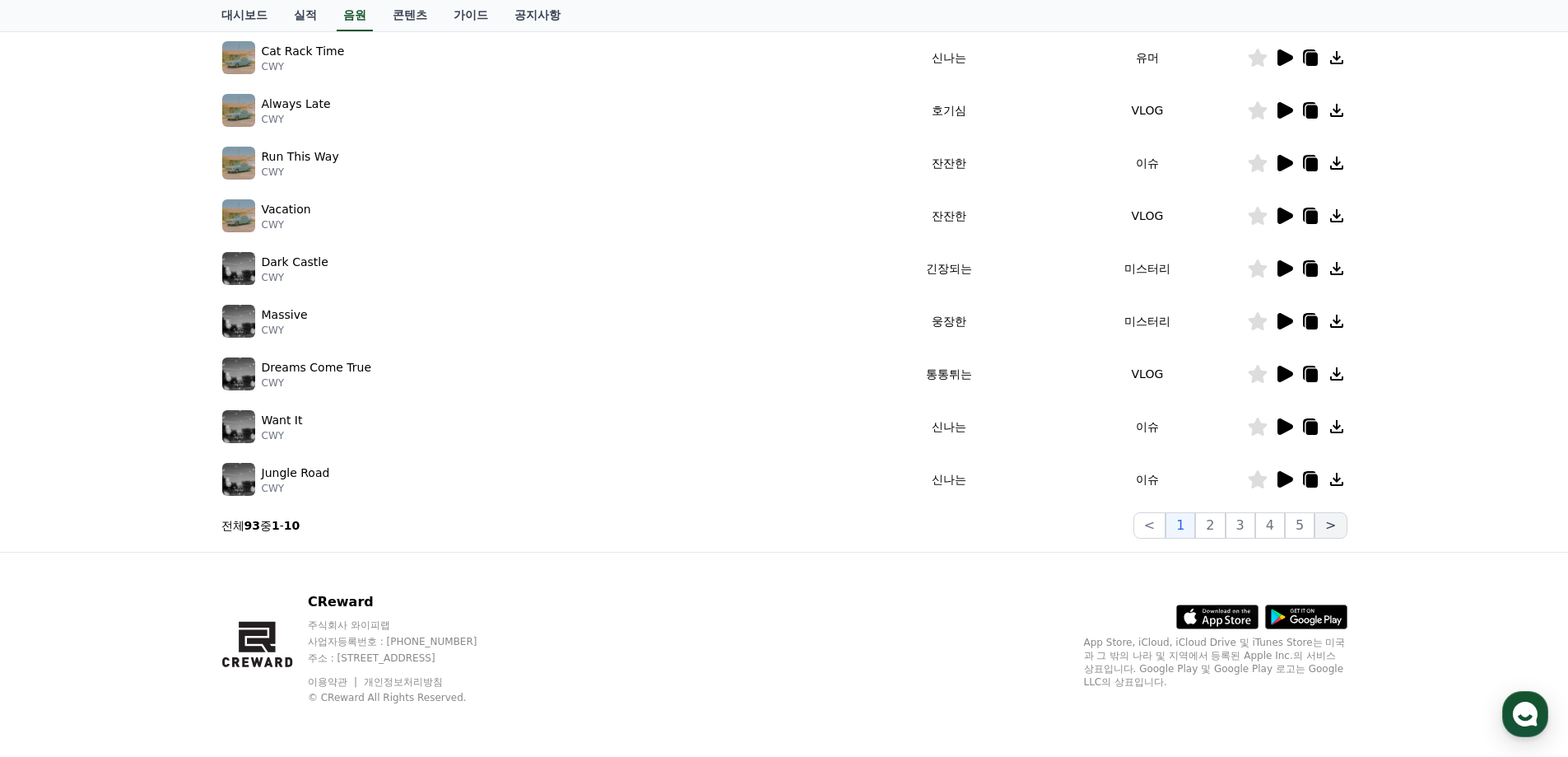
click at [1327, 527] on button ">" at bounding box center [1330, 525] width 32 height 26
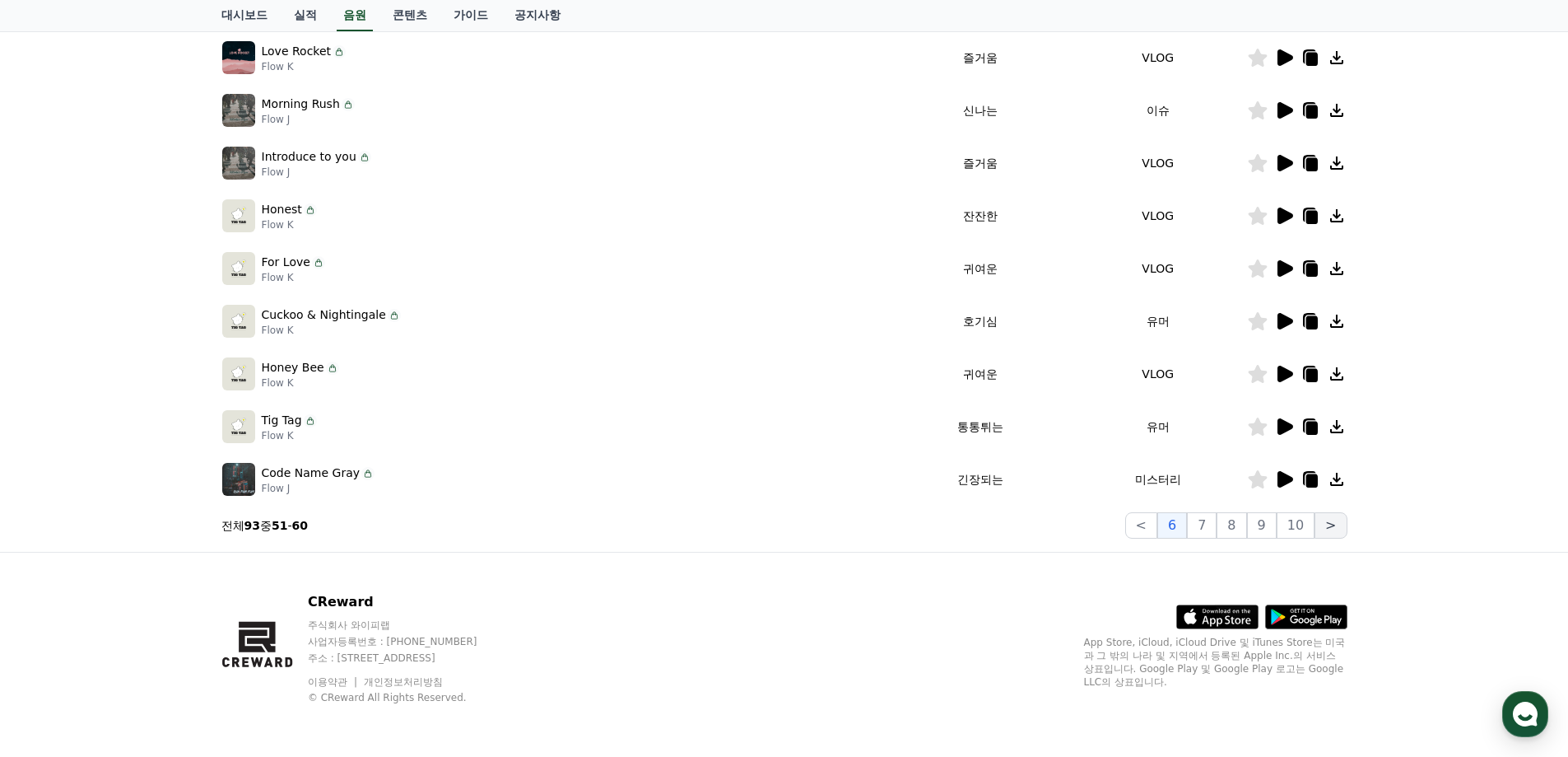
click at [1328, 527] on button ">" at bounding box center [1330, 525] width 32 height 26
click at [1331, 527] on button ">" at bounding box center [1330, 525] width 32 height 26
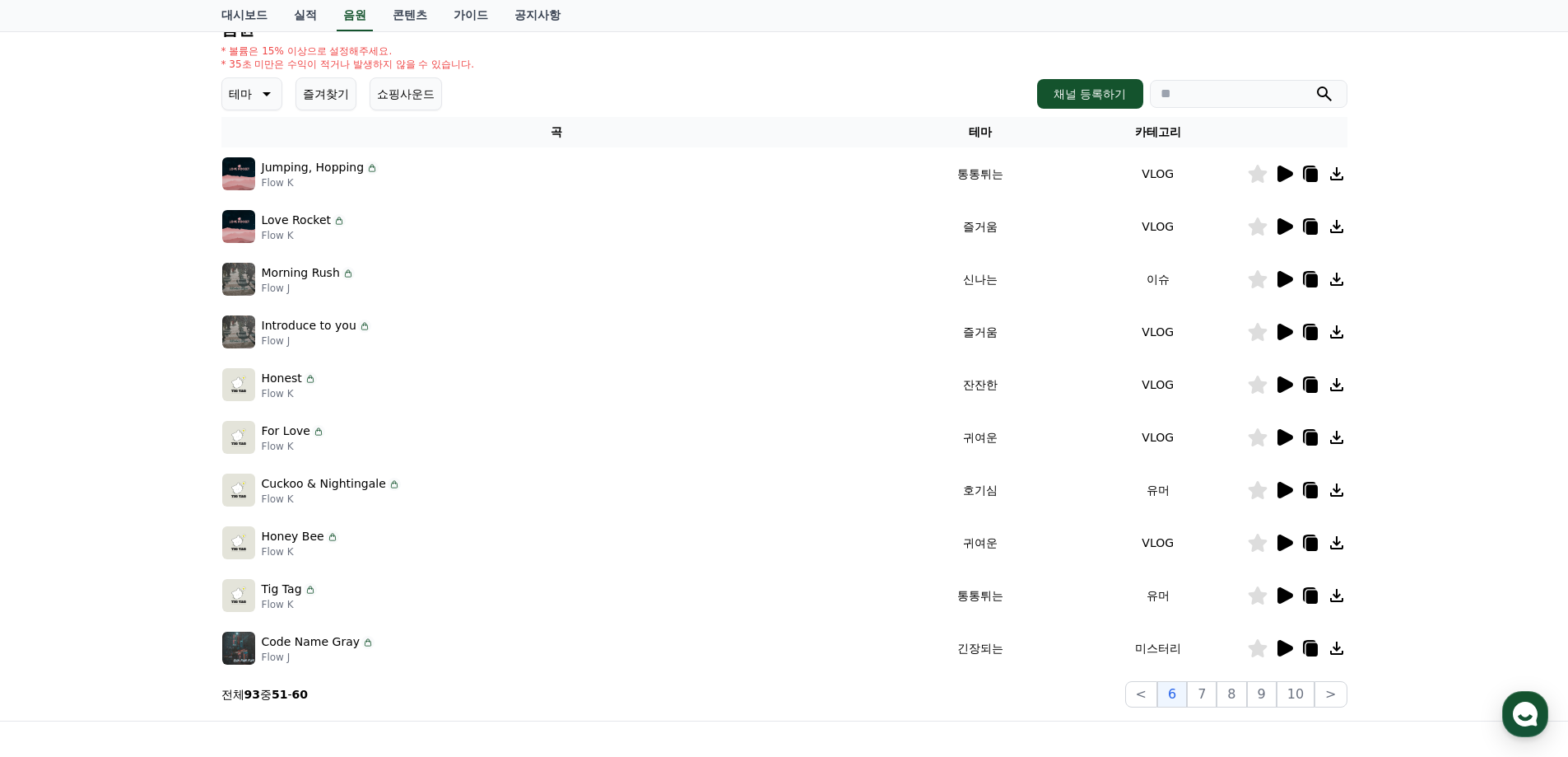
scroll to position [276, 0]
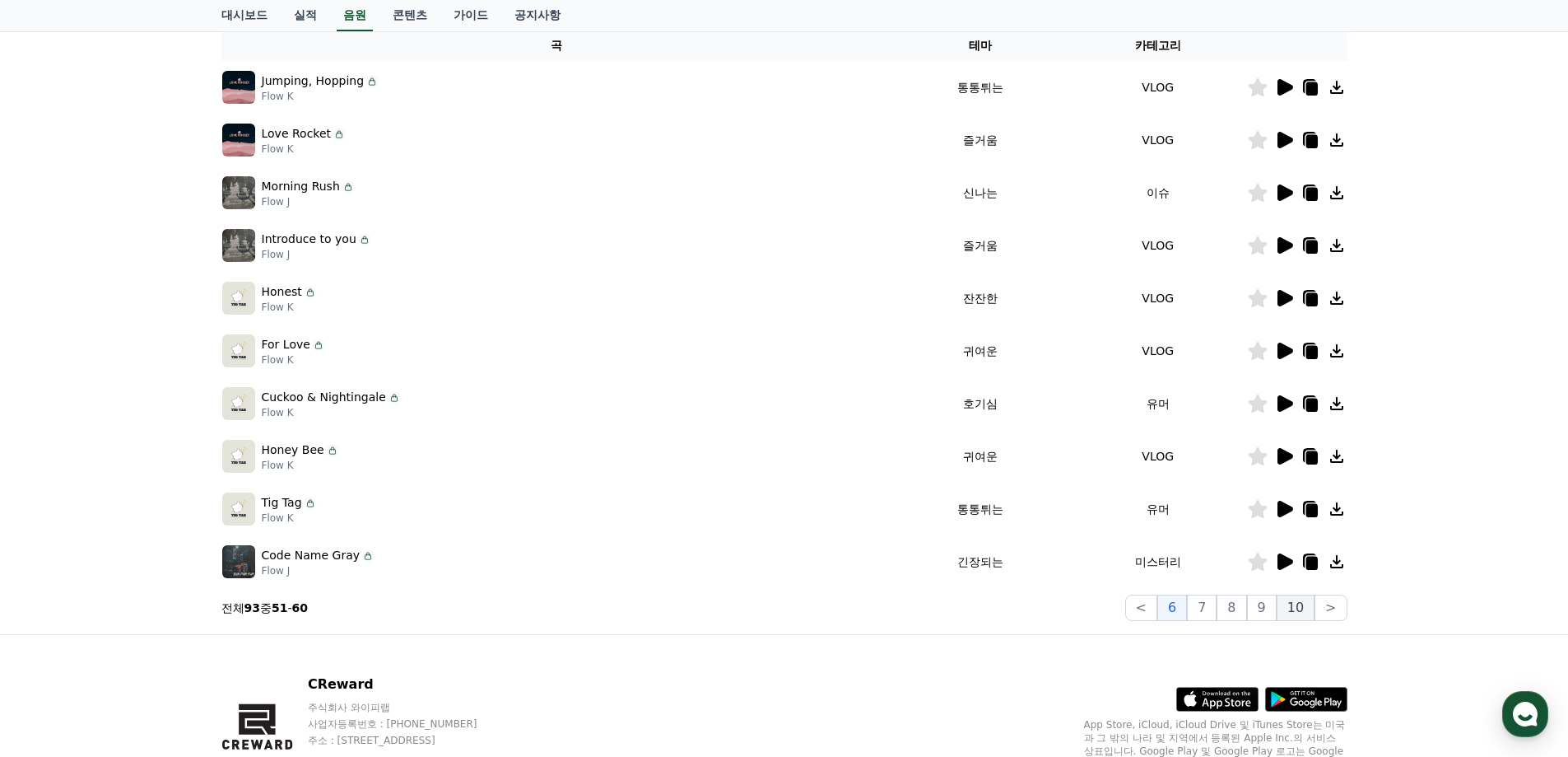
click at [1291, 611] on button "10" at bounding box center [1295, 608] width 38 height 26
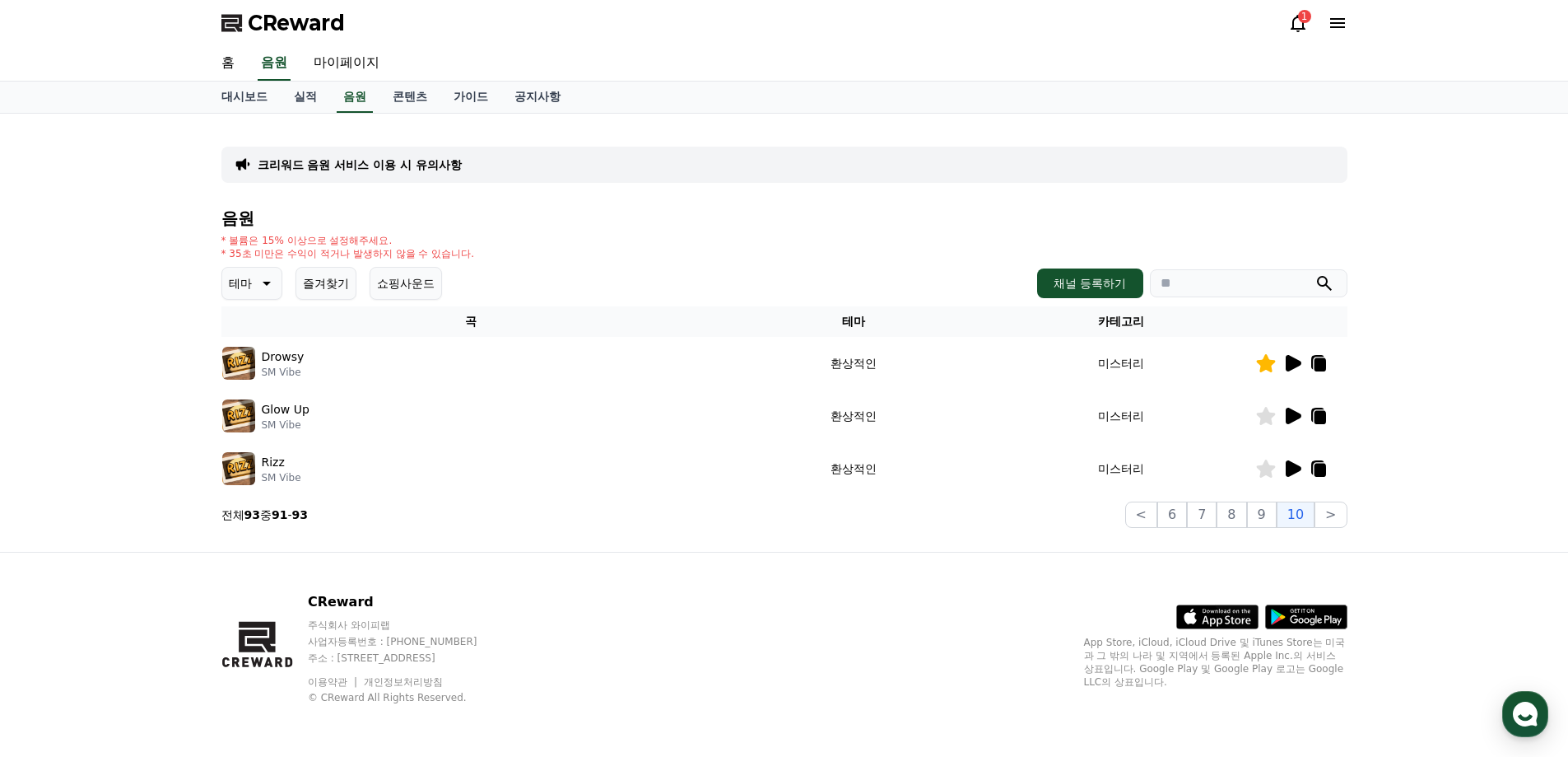
click at [1289, 369] on icon at bounding box center [1293, 363] width 15 height 16
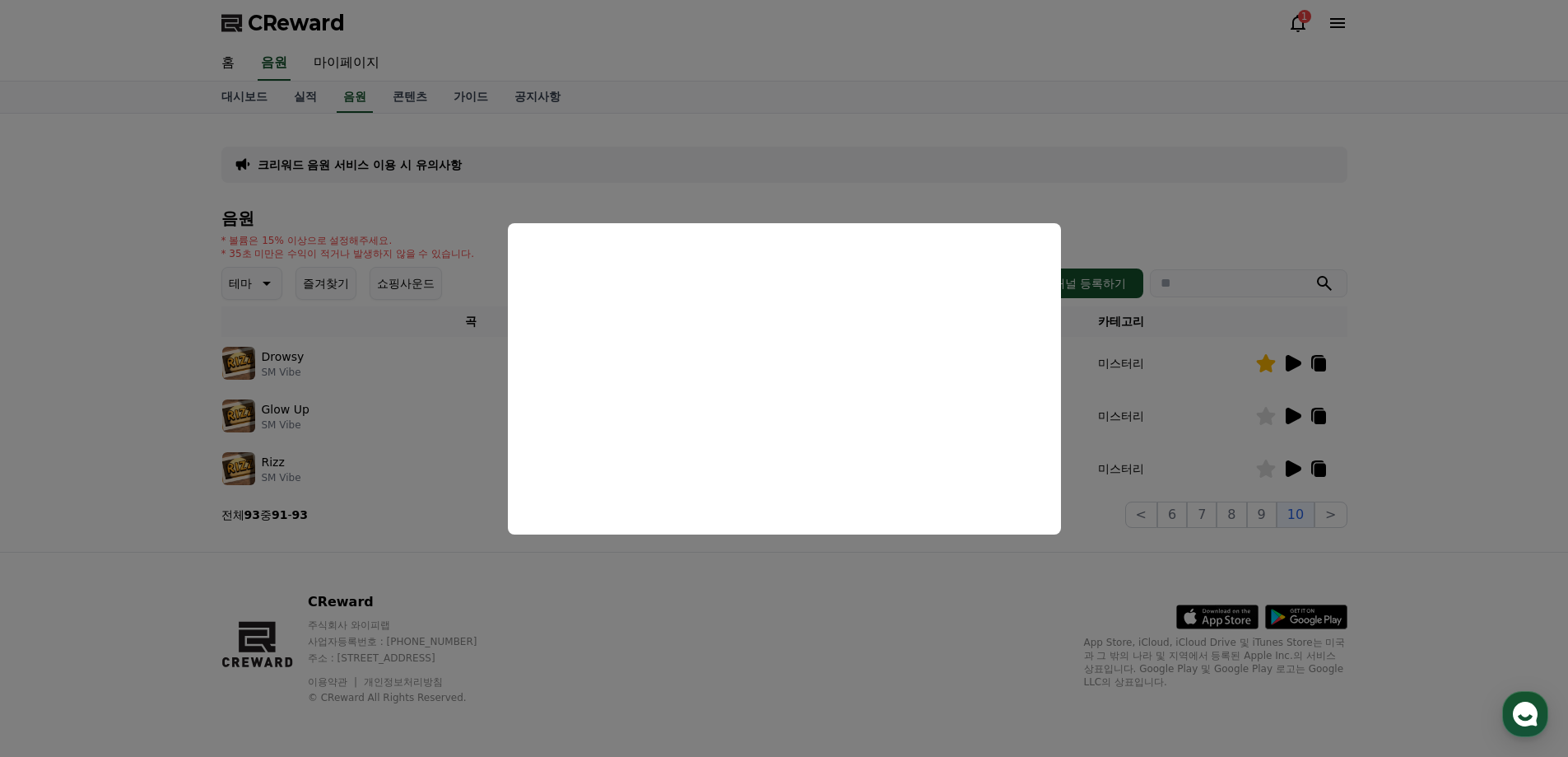
click at [860, 587] on button "close modal" at bounding box center [784, 378] width 1568 height 757
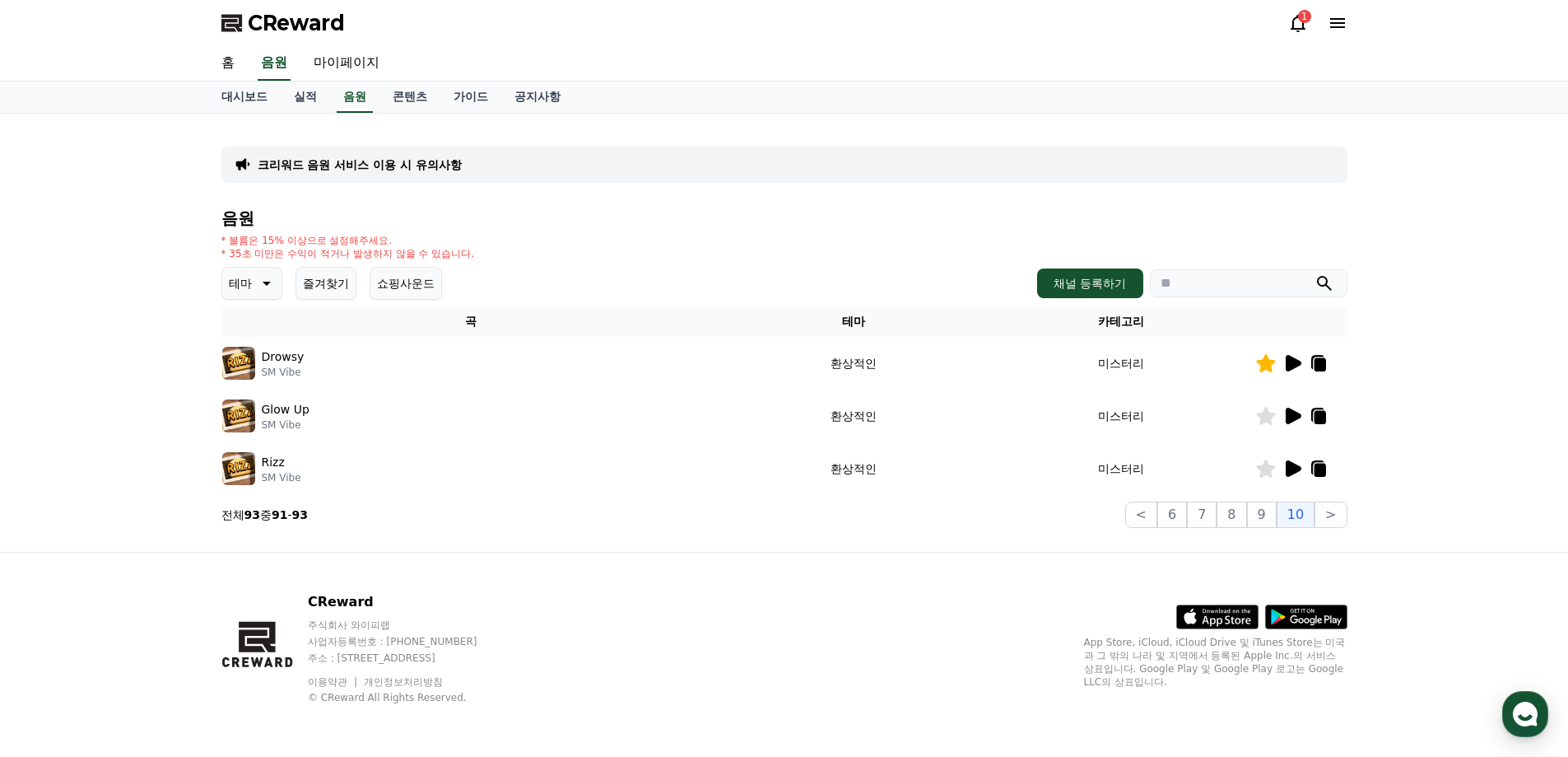
click at [1290, 423] on icon at bounding box center [1292, 416] width 19 height 19
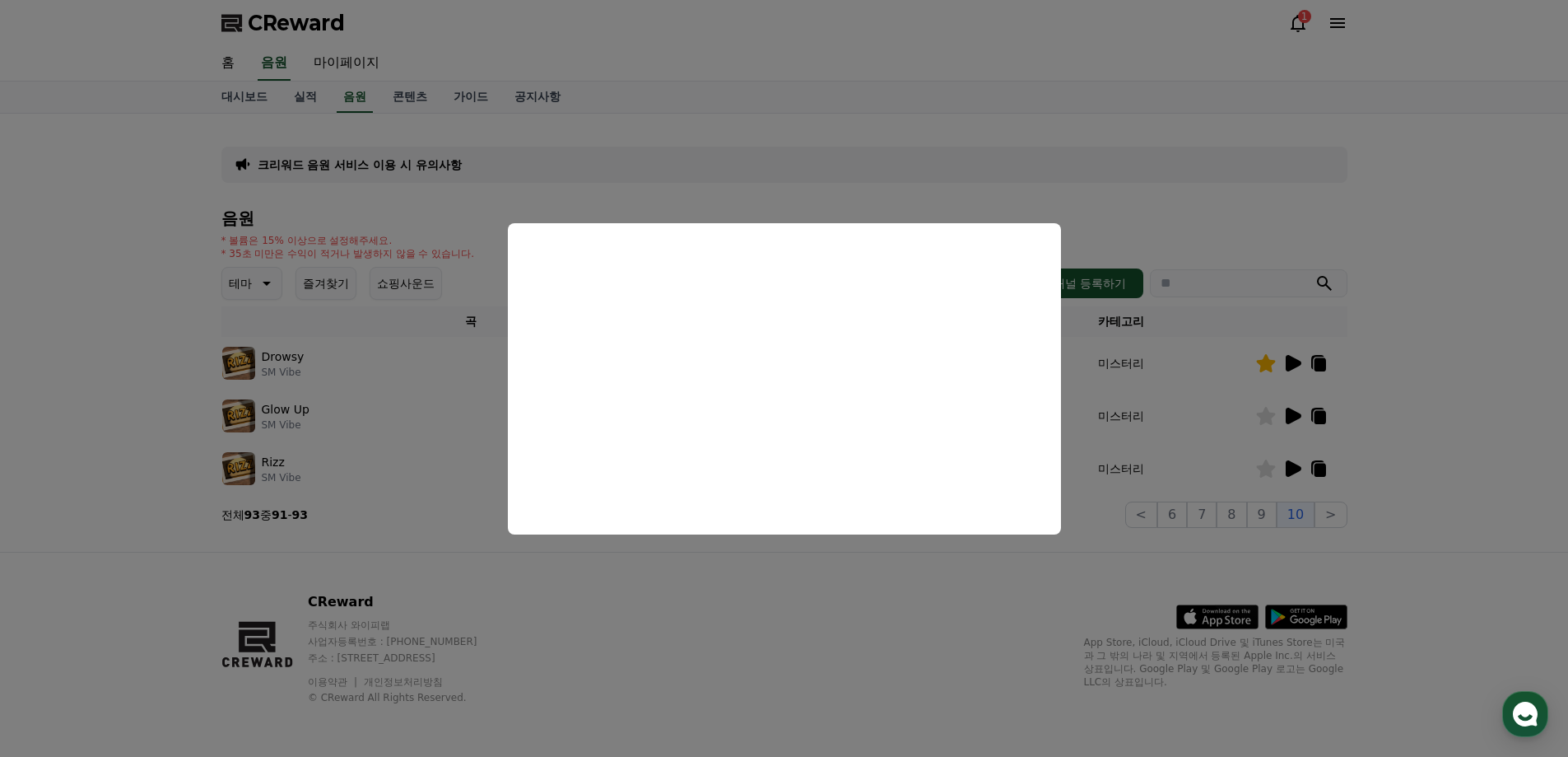
click at [906, 582] on button "close modal" at bounding box center [784, 378] width 1568 height 757
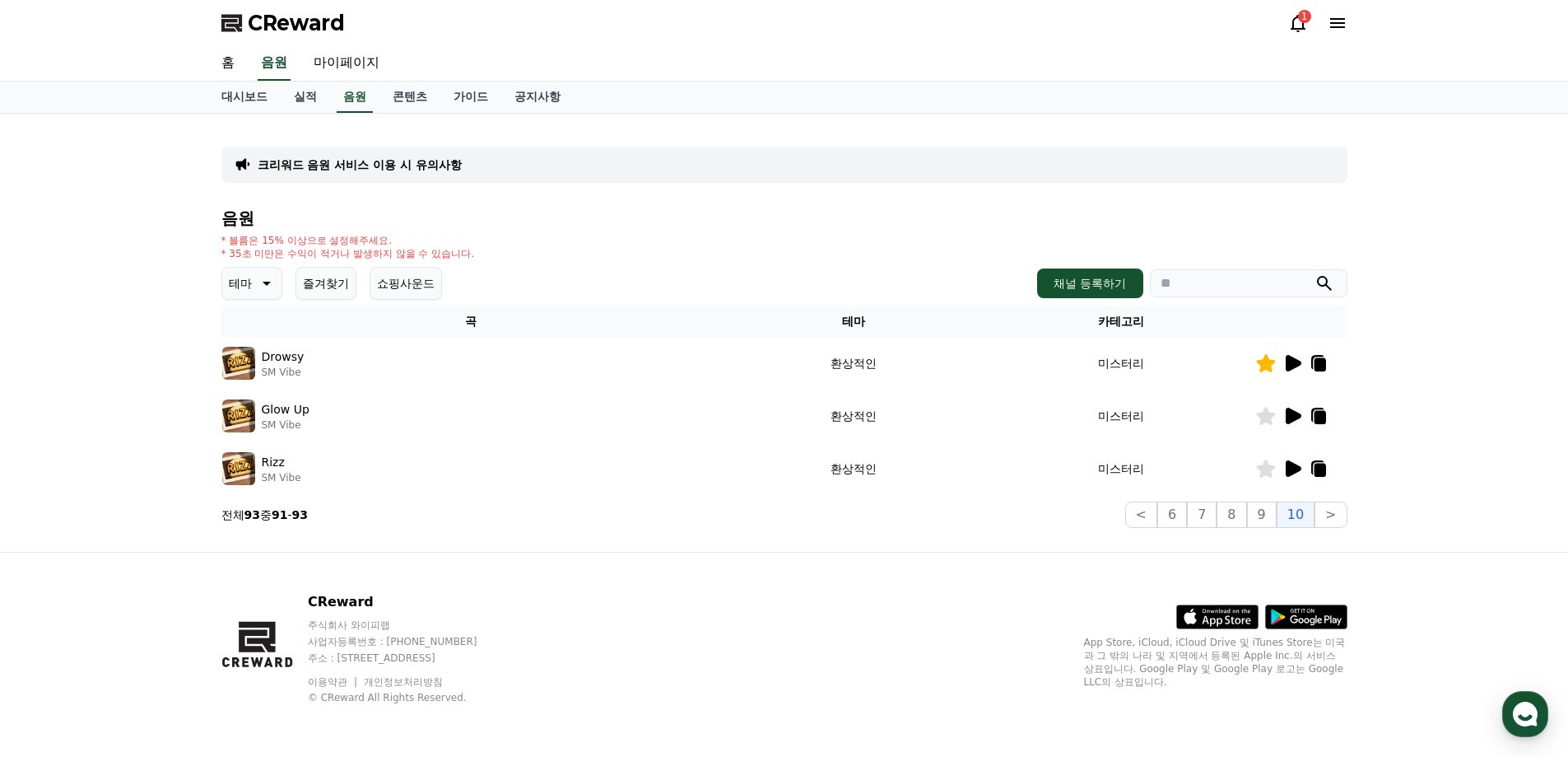
click at [1275, 468] on icon at bounding box center [1265, 469] width 19 height 18
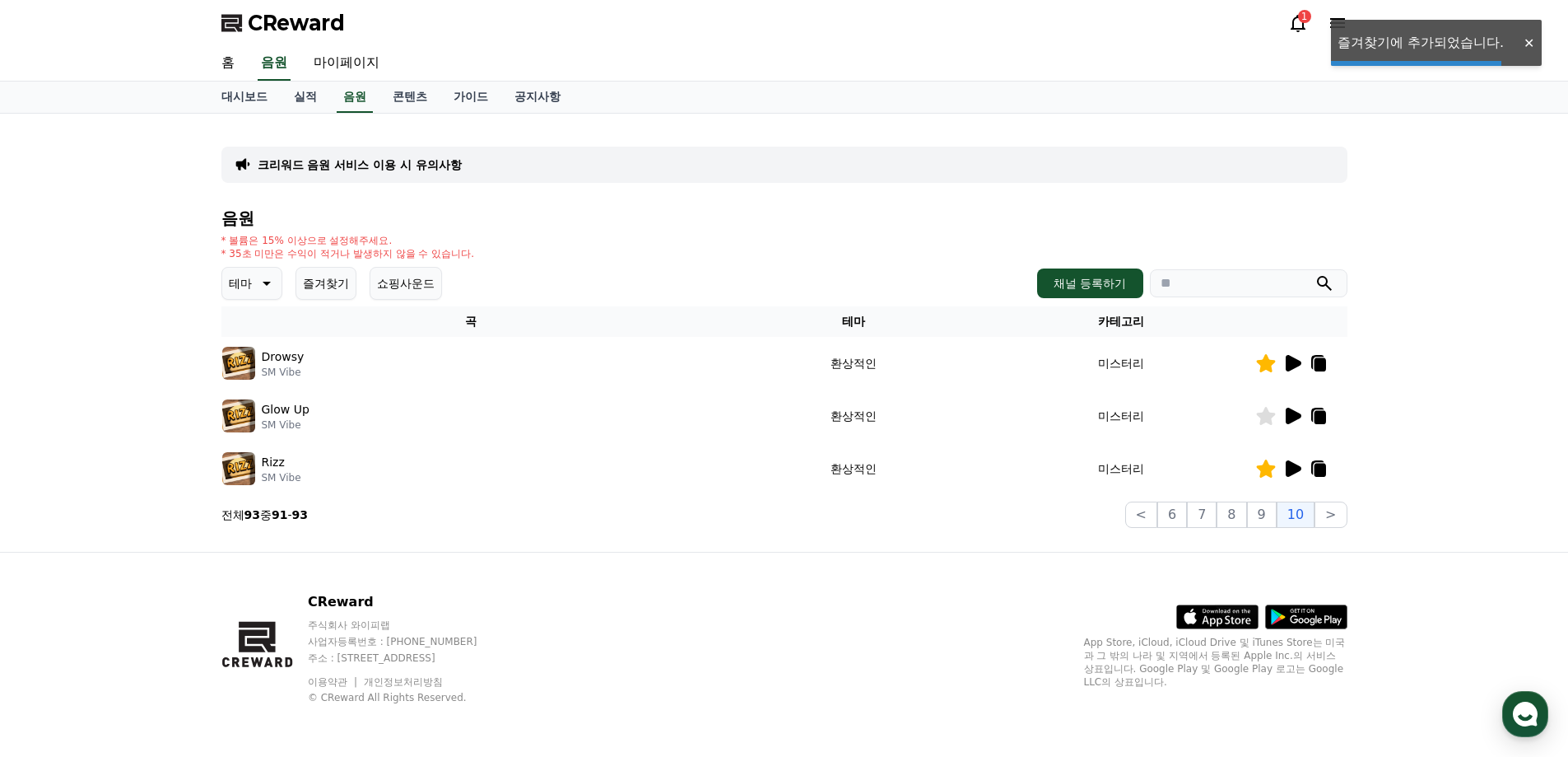
click at [1262, 466] on icon at bounding box center [1265, 469] width 19 height 18
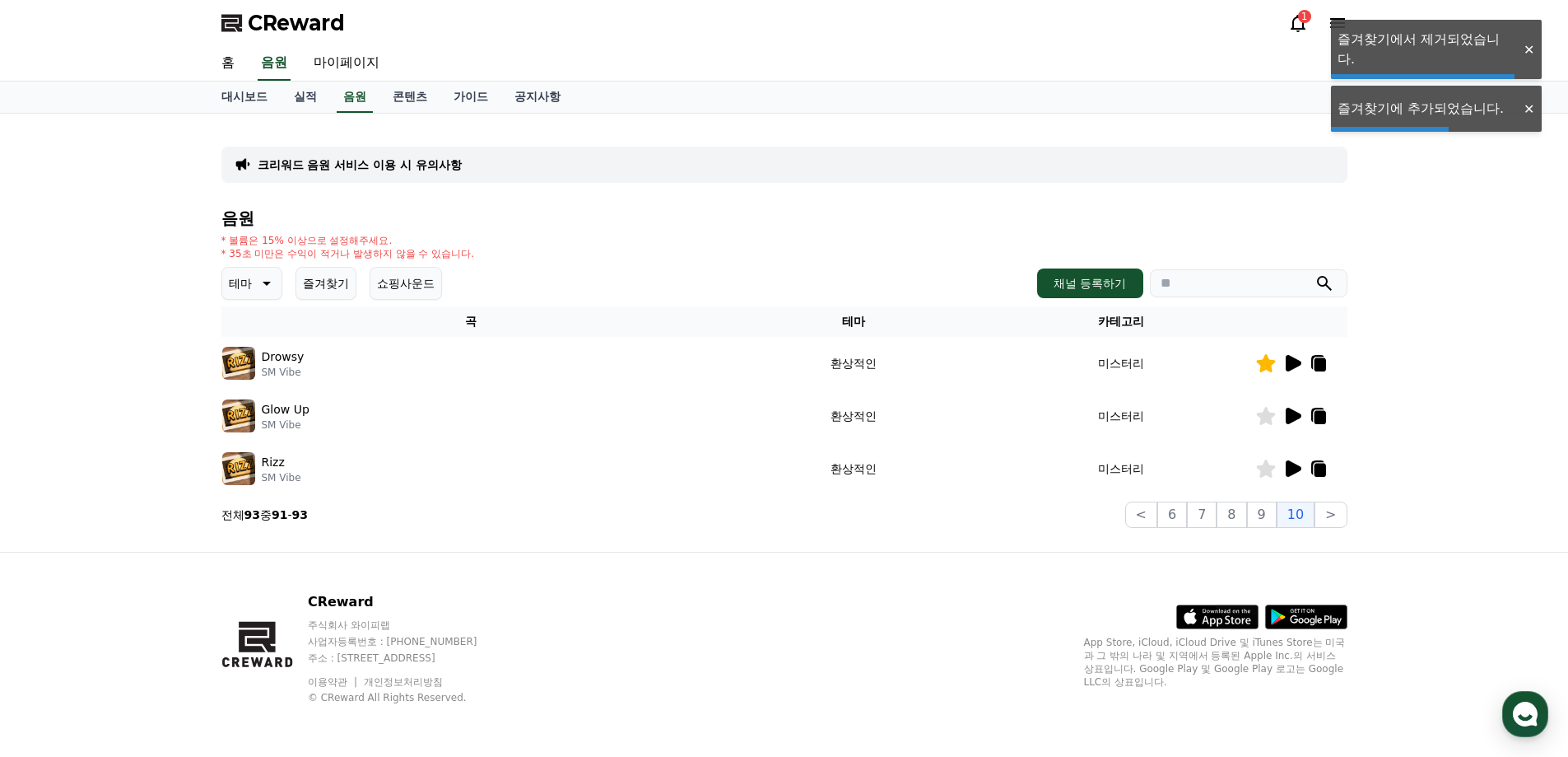
click at [1292, 471] on icon at bounding box center [1293, 468] width 15 height 16
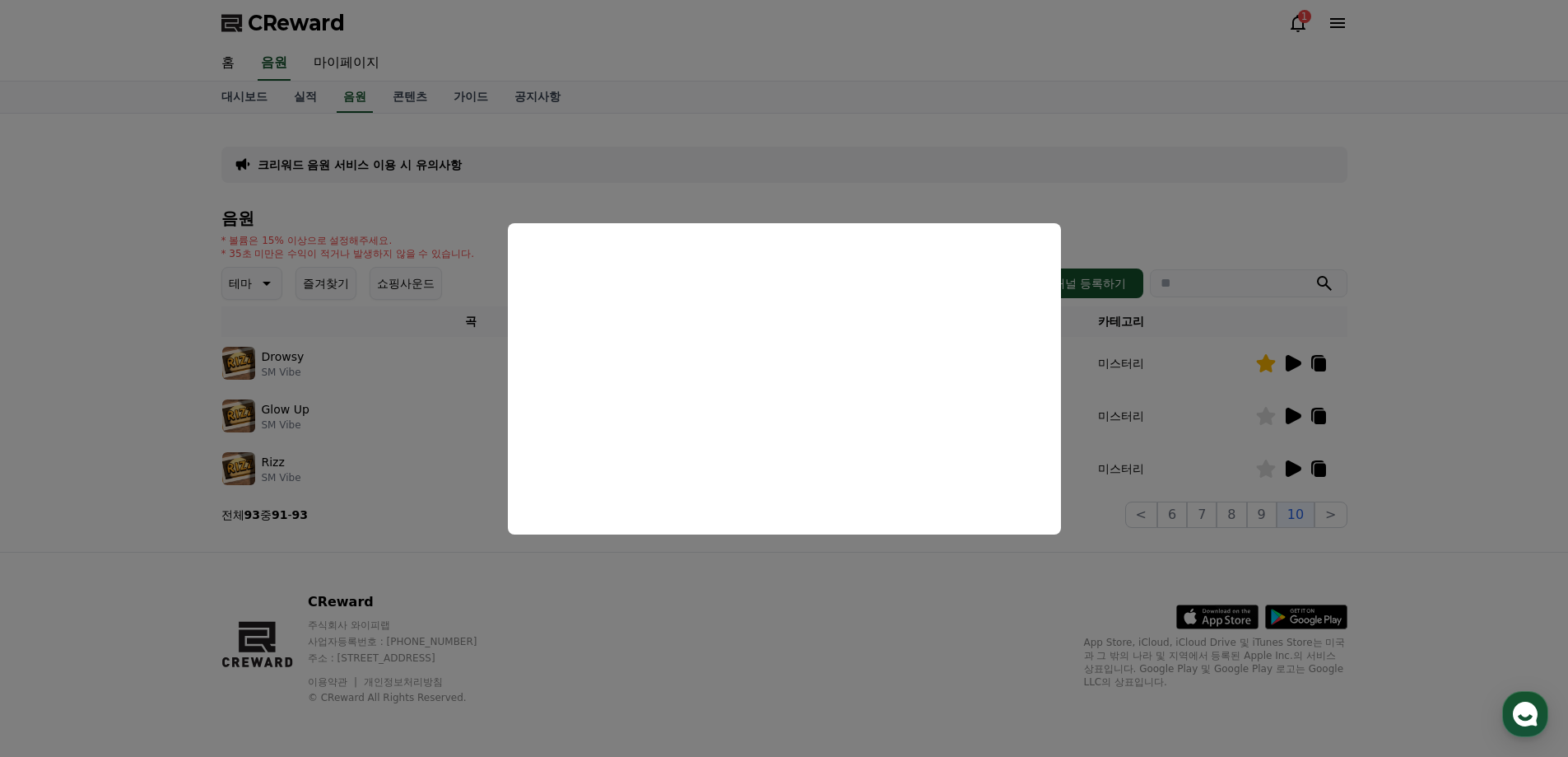
drag, startPoint x: 1196, startPoint y: 529, endPoint x: 1234, endPoint y: 533, distance: 38.2
click at [1194, 531] on button "close modal" at bounding box center [784, 378] width 1568 height 757
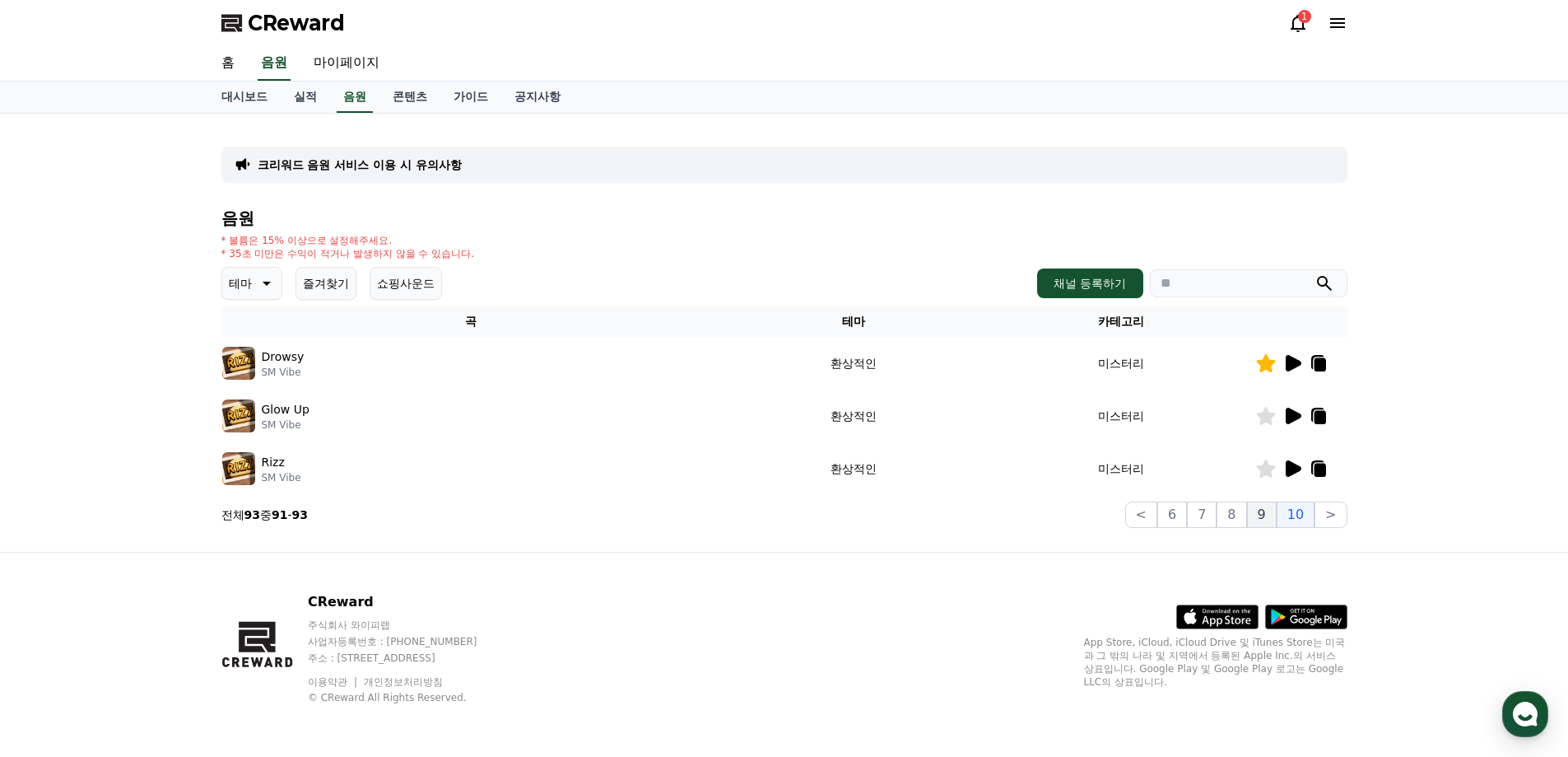
click at [1266, 522] on button "9" at bounding box center [1262, 514] width 30 height 26
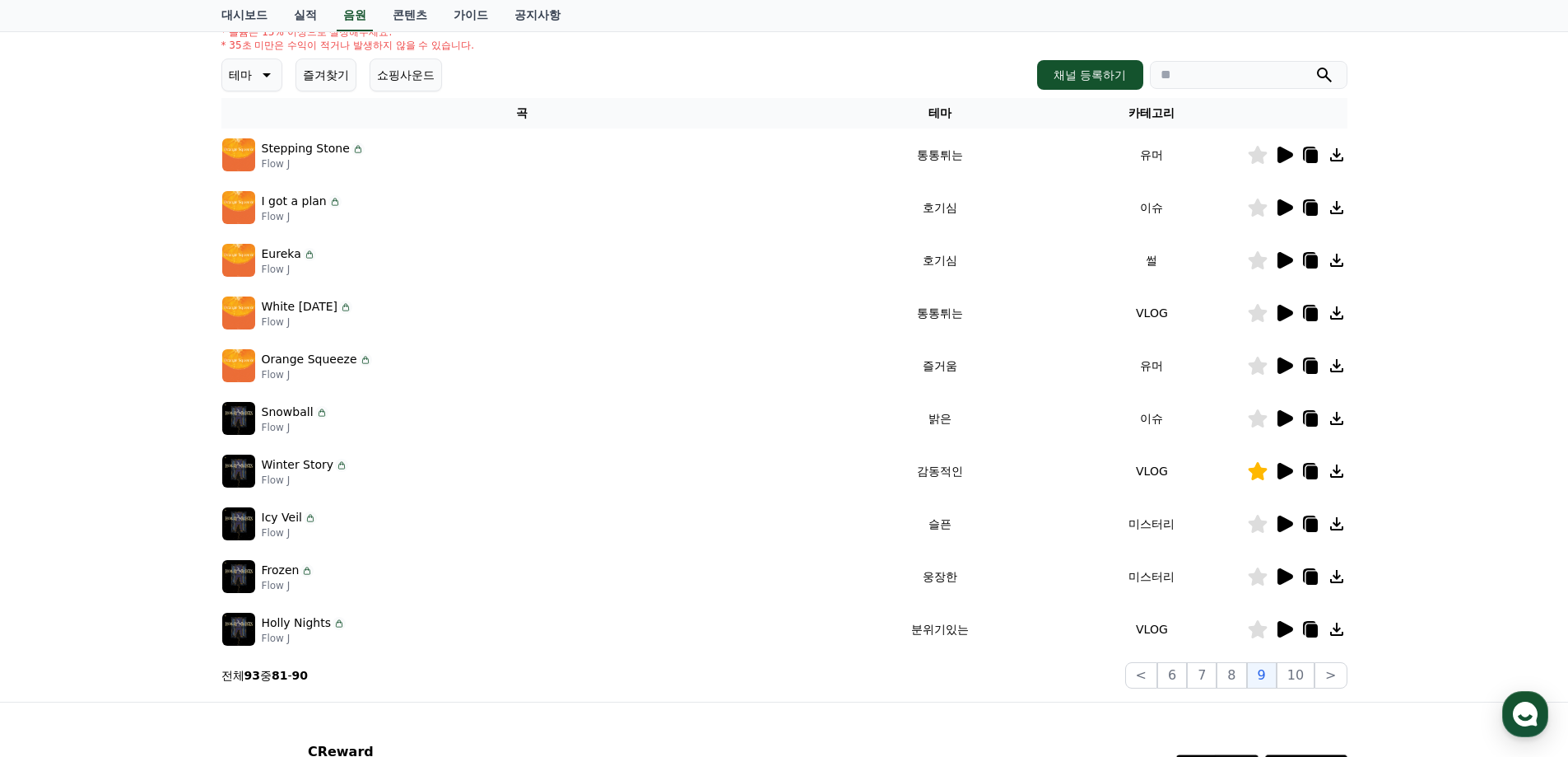
scroll to position [247, 0]
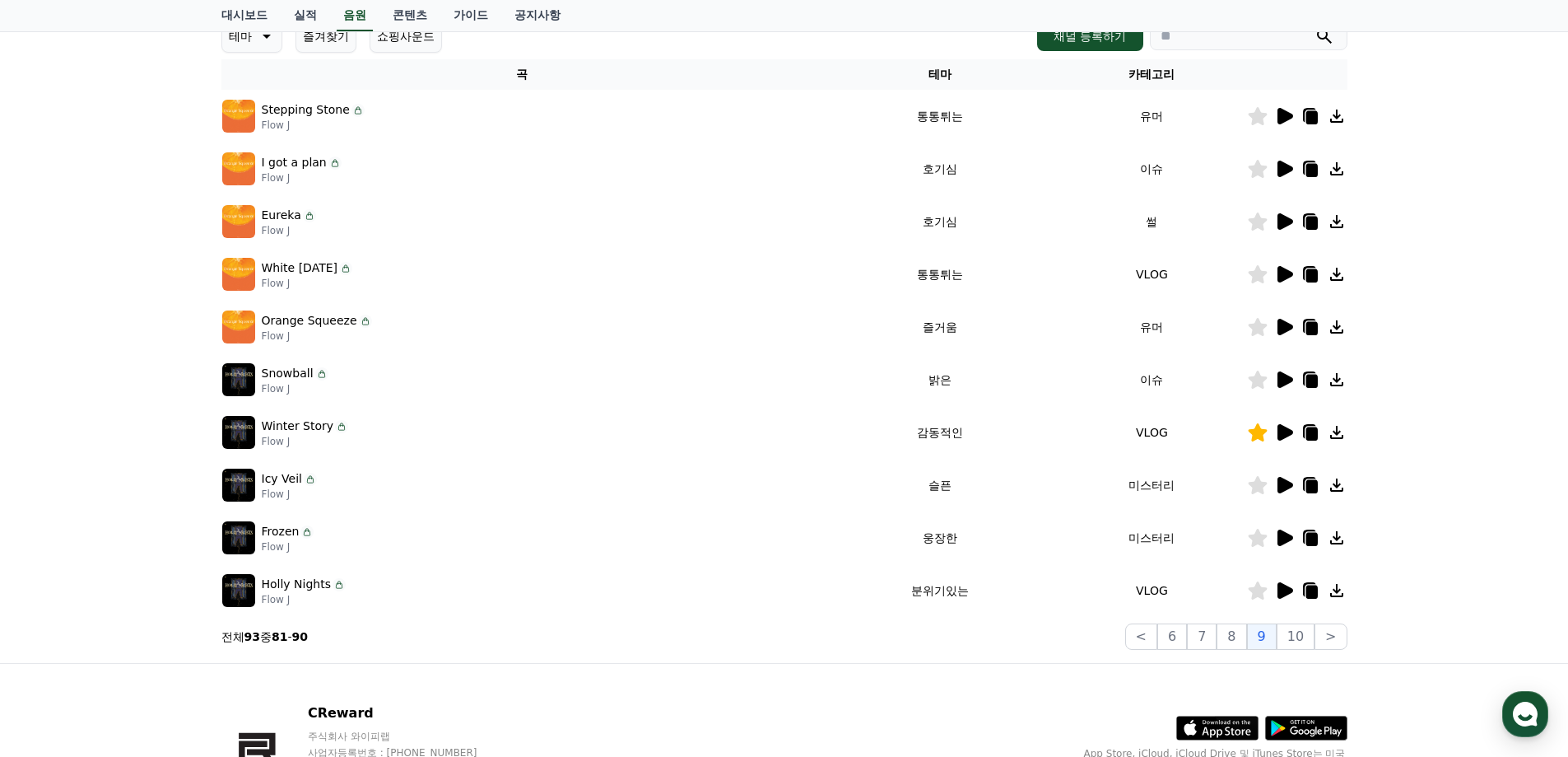
click at [1288, 443] on td at bounding box center [1297, 432] width 100 height 53
click at [1284, 436] on icon at bounding box center [1285, 432] width 15 height 16
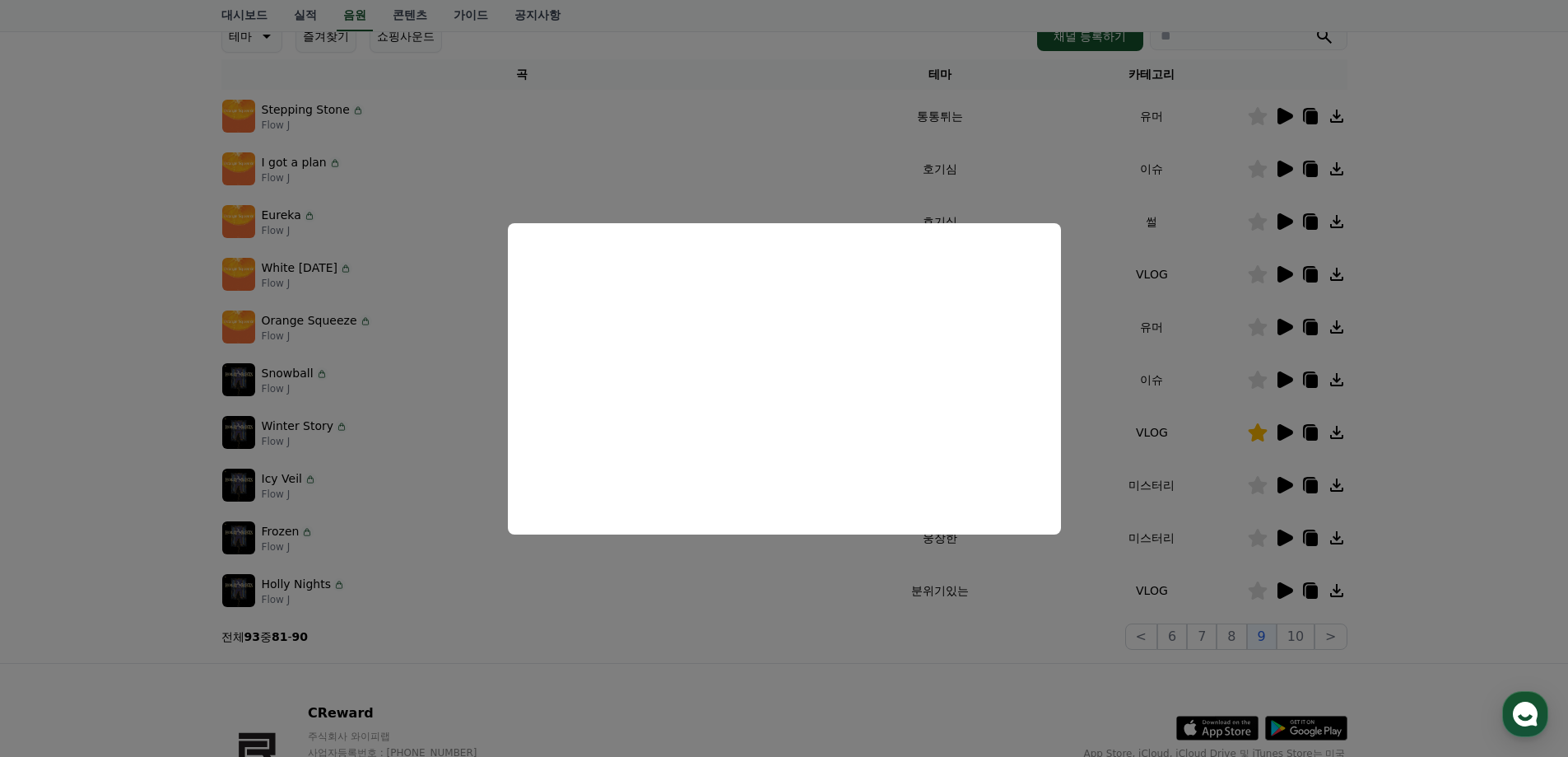
click at [687, 662] on button "close modal" at bounding box center [784, 378] width 1568 height 757
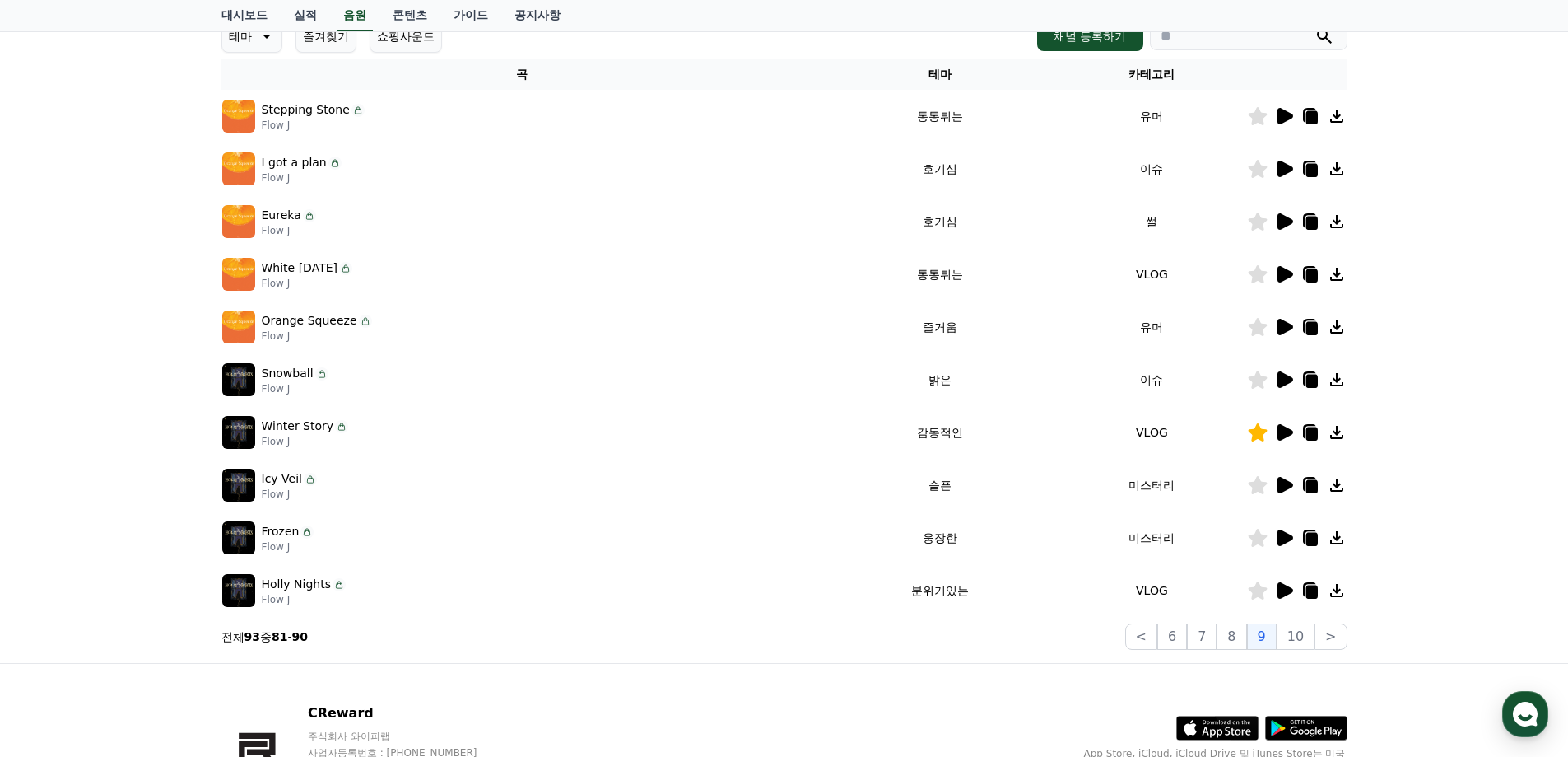
click at [1278, 488] on icon at bounding box center [1285, 484] width 15 height 16
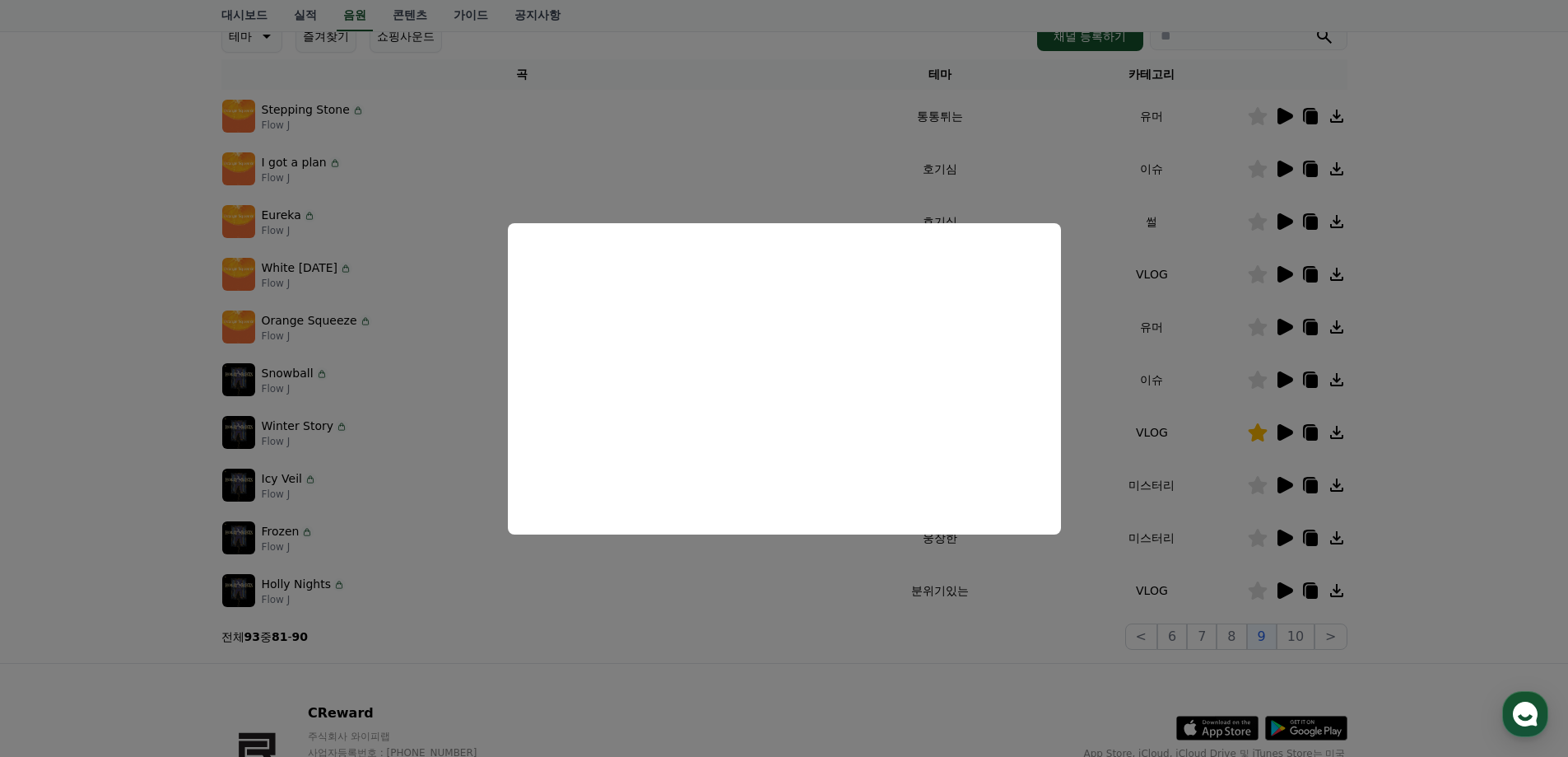
click at [732, 685] on button "close modal" at bounding box center [784, 378] width 1568 height 757
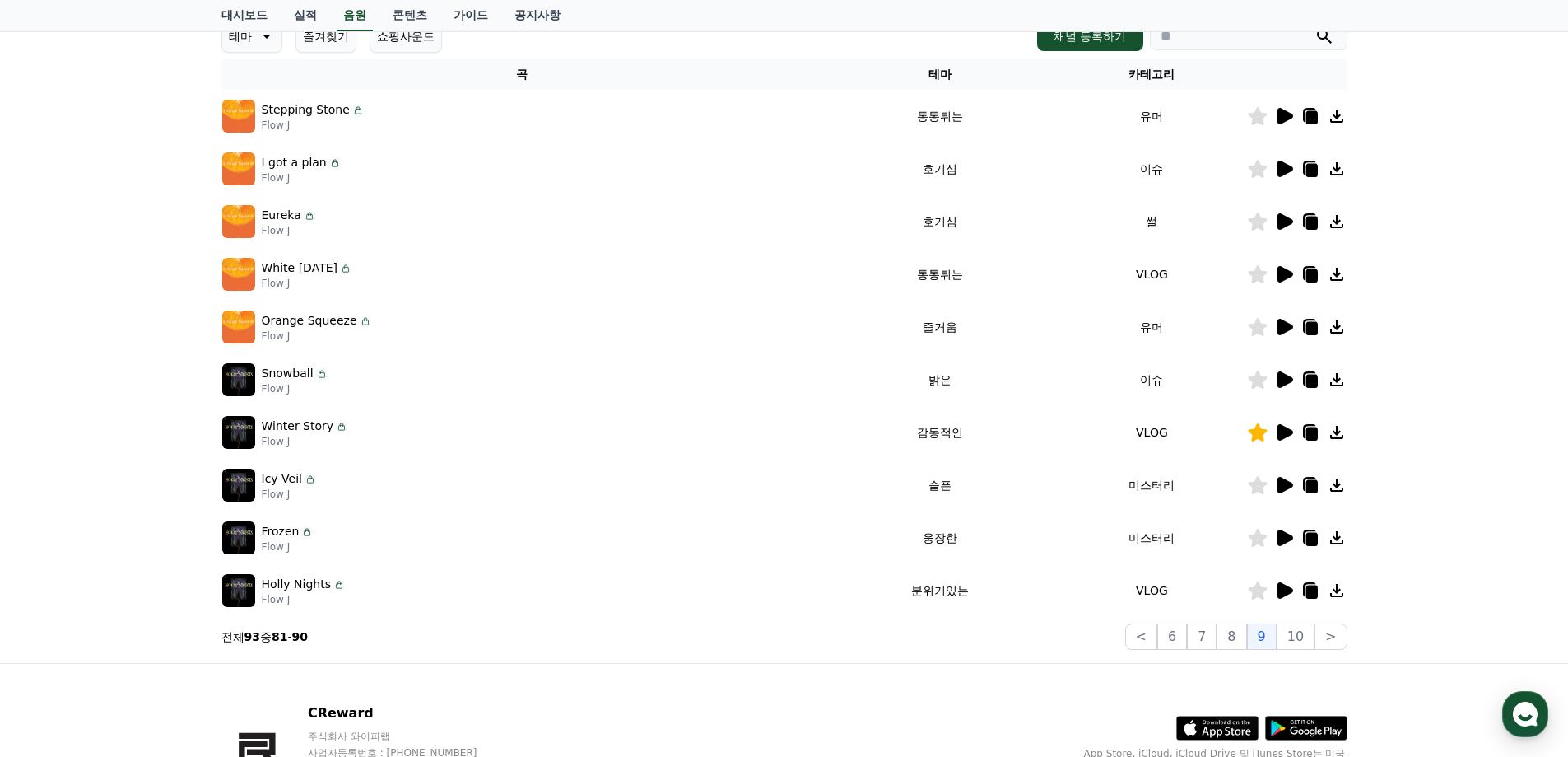
click at [1289, 531] on icon at bounding box center [1284, 537] width 19 height 19
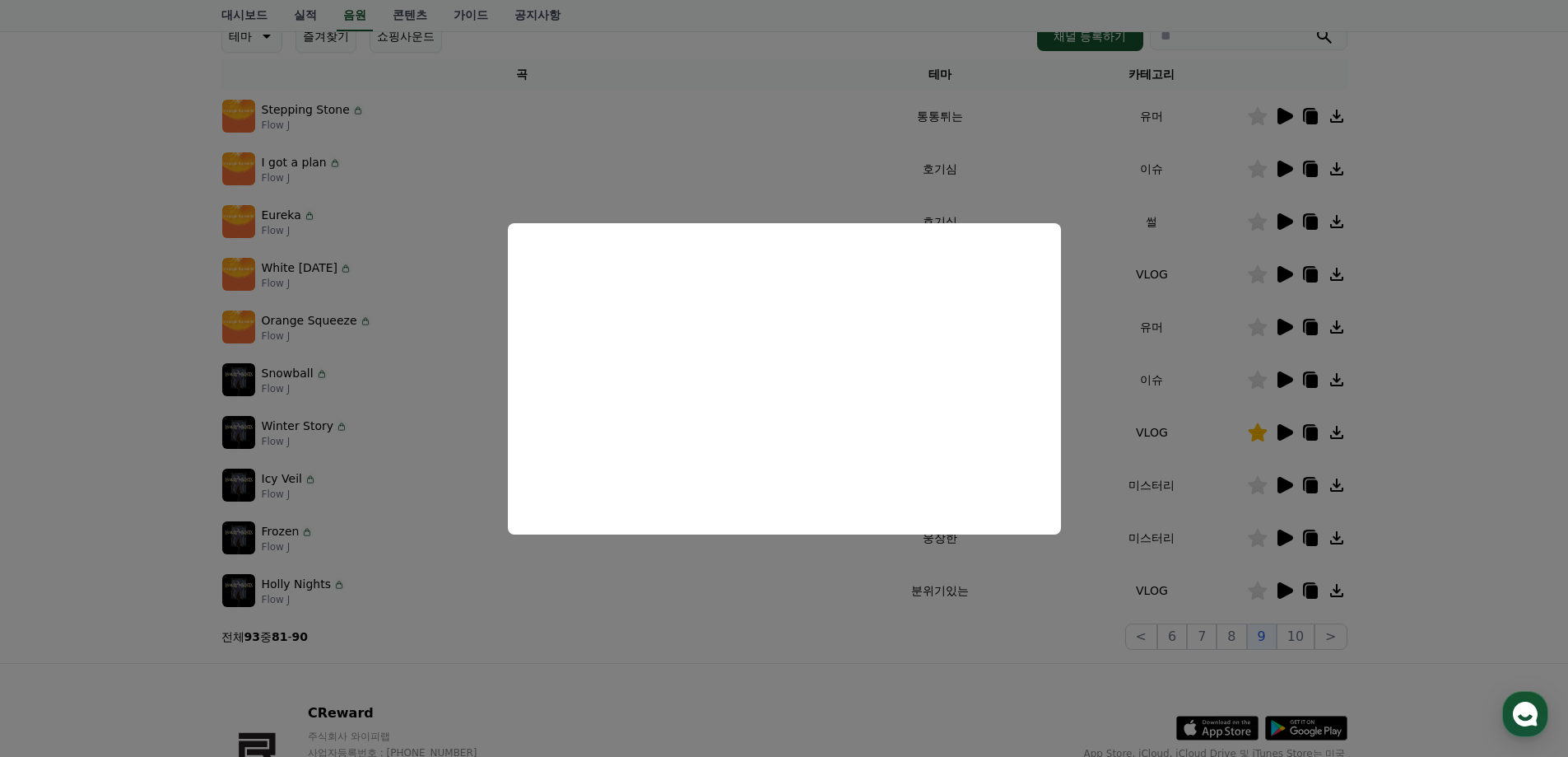
click at [1071, 696] on button "close modal" at bounding box center [784, 378] width 1568 height 757
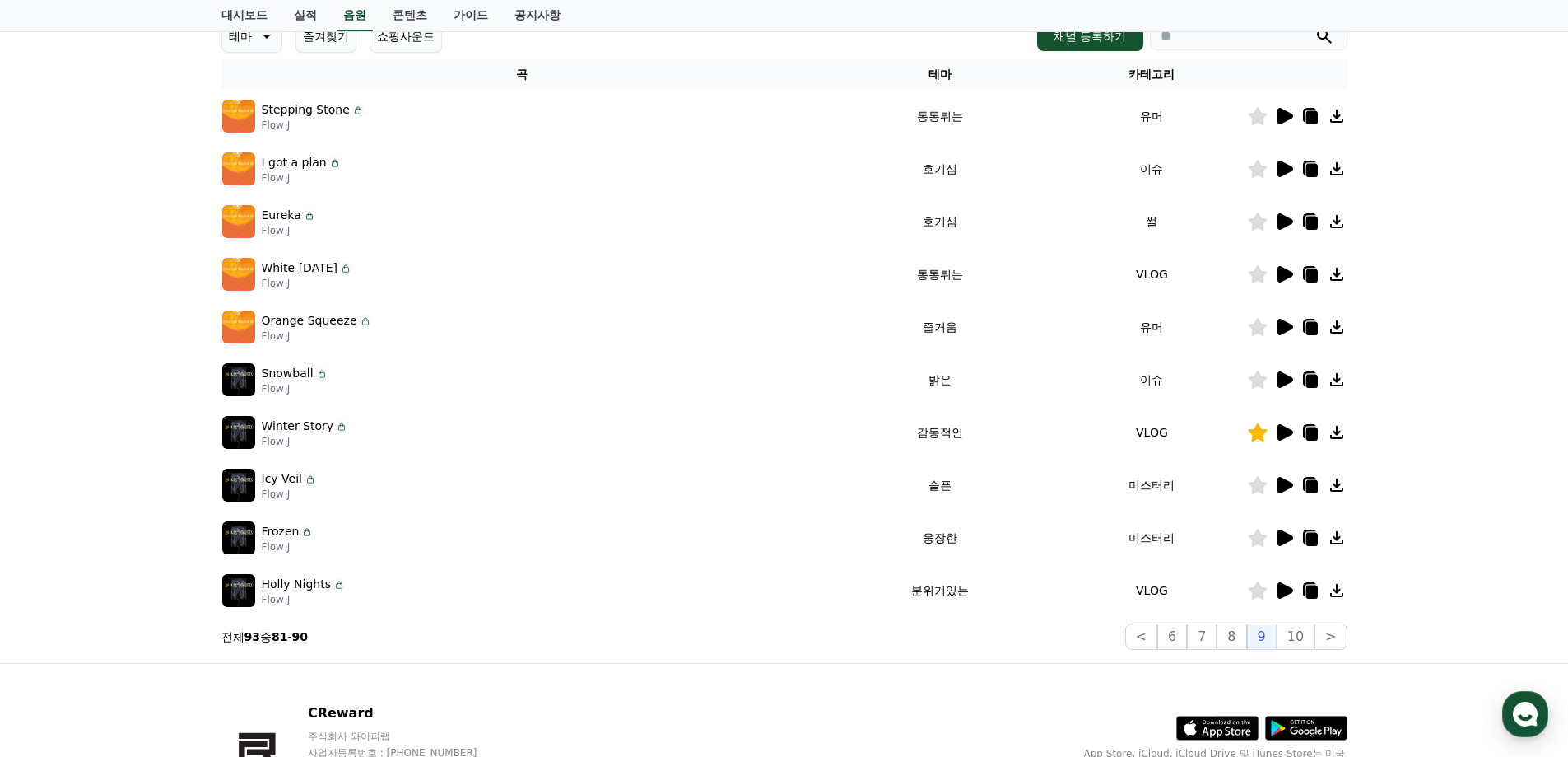
click at [1285, 595] on icon at bounding box center [1285, 590] width 15 height 16
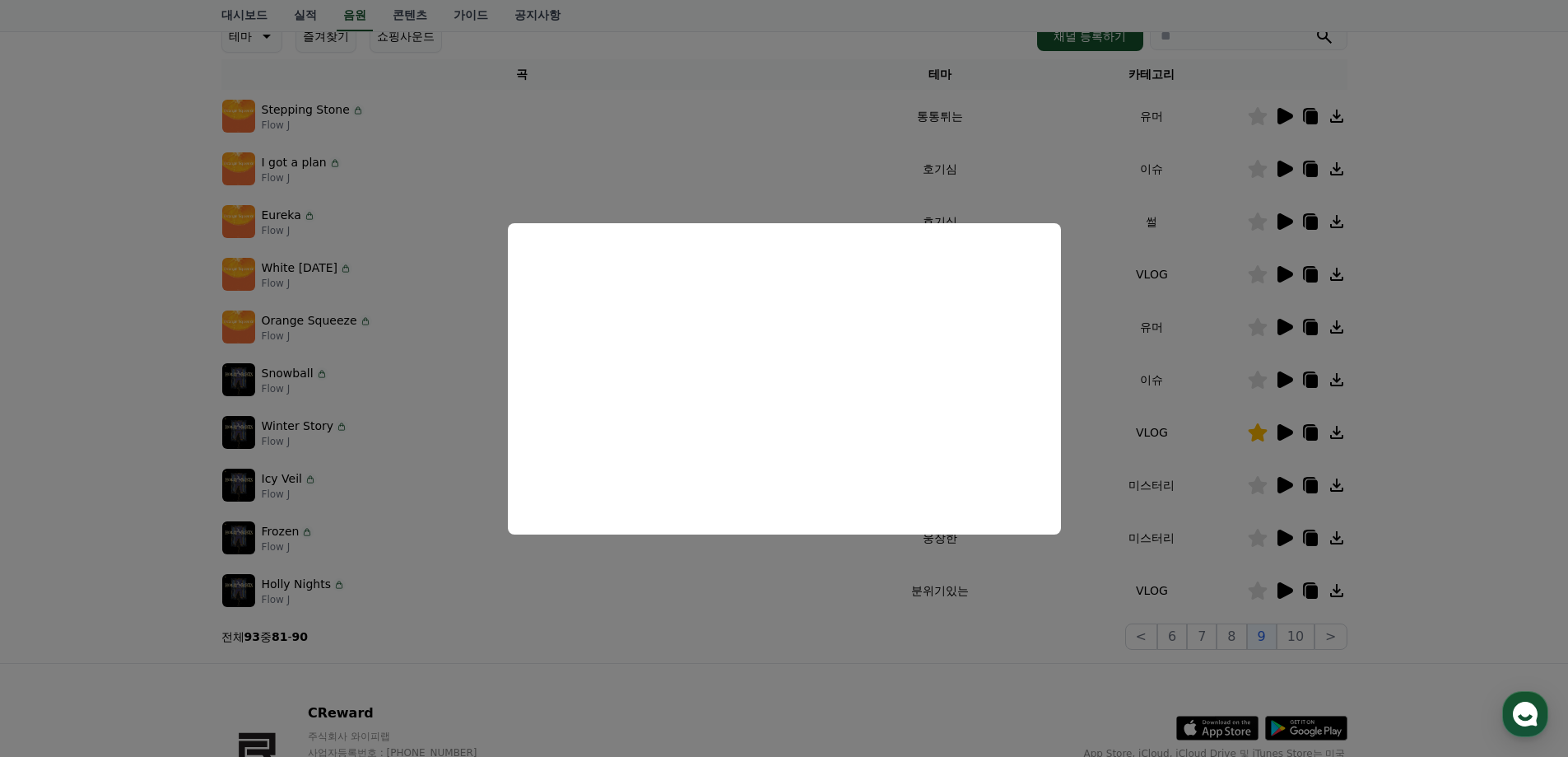
drag, startPoint x: 918, startPoint y: 672, endPoint x: 1142, endPoint y: 645, distance: 225.6
click at [917, 671] on button "close modal" at bounding box center [784, 378] width 1568 height 757
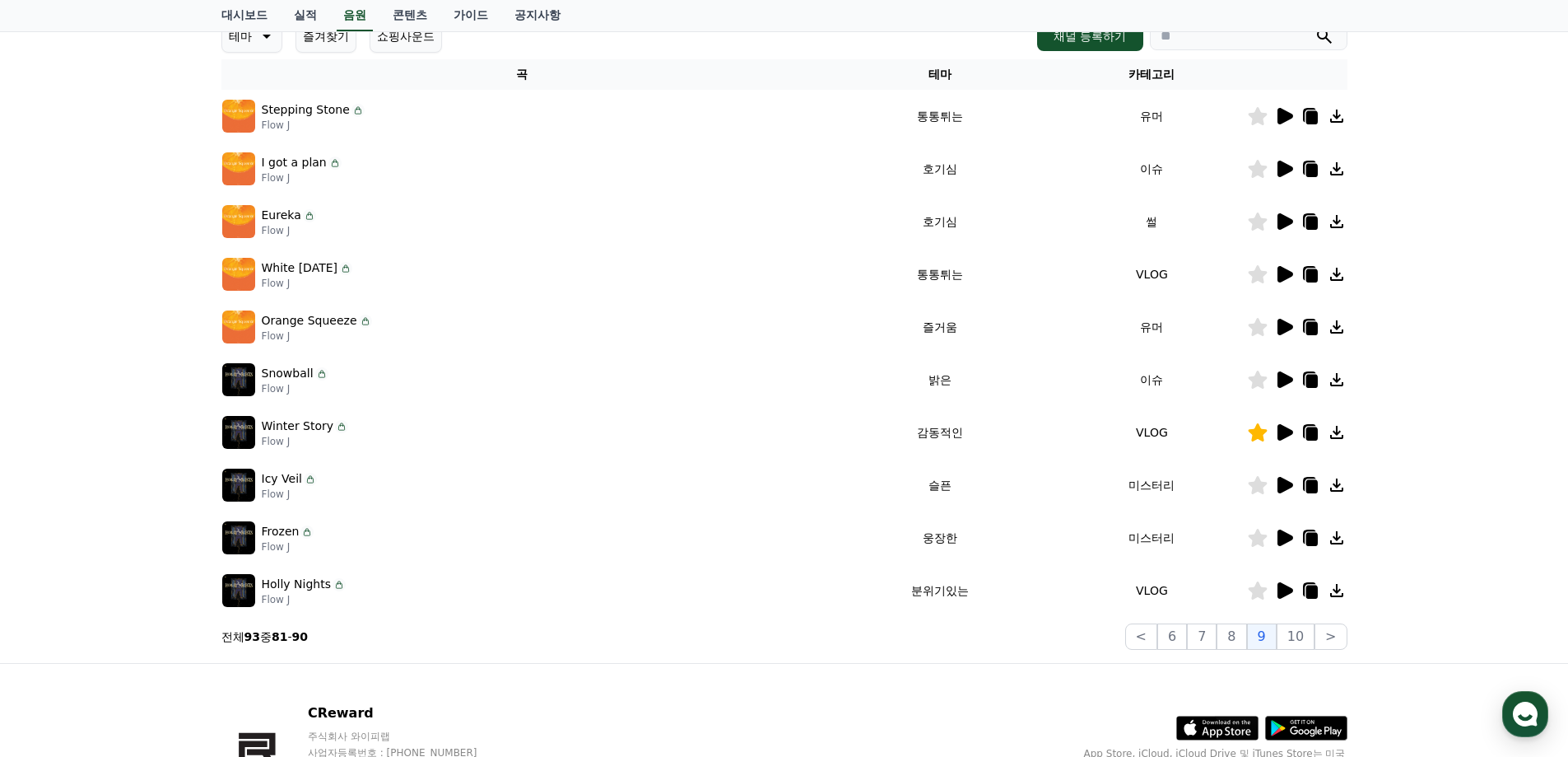
drag, startPoint x: 1237, startPoint y: 633, endPoint x: 1426, endPoint y: 463, distance: 254.2
click at [1426, 463] on div "크리워드 음원 서비스 이용 시 유의사항 음원 * 볼륨은 15% 이상으로 설정해주세요. * 35초 미만은 수익이 적거나 발생하지 않을 수 있습니…" at bounding box center [784, 265] width 1568 height 797
click at [1423, 443] on div "크리워드 음원 서비스 이용 시 유의사항 음원 * 볼륨은 15% 이상으로 설정해주세요. * 35초 미만은 수익이 적거나 발생하지 않을 수 있습니…" at bounding box center [784, 265] width 1568 height 797
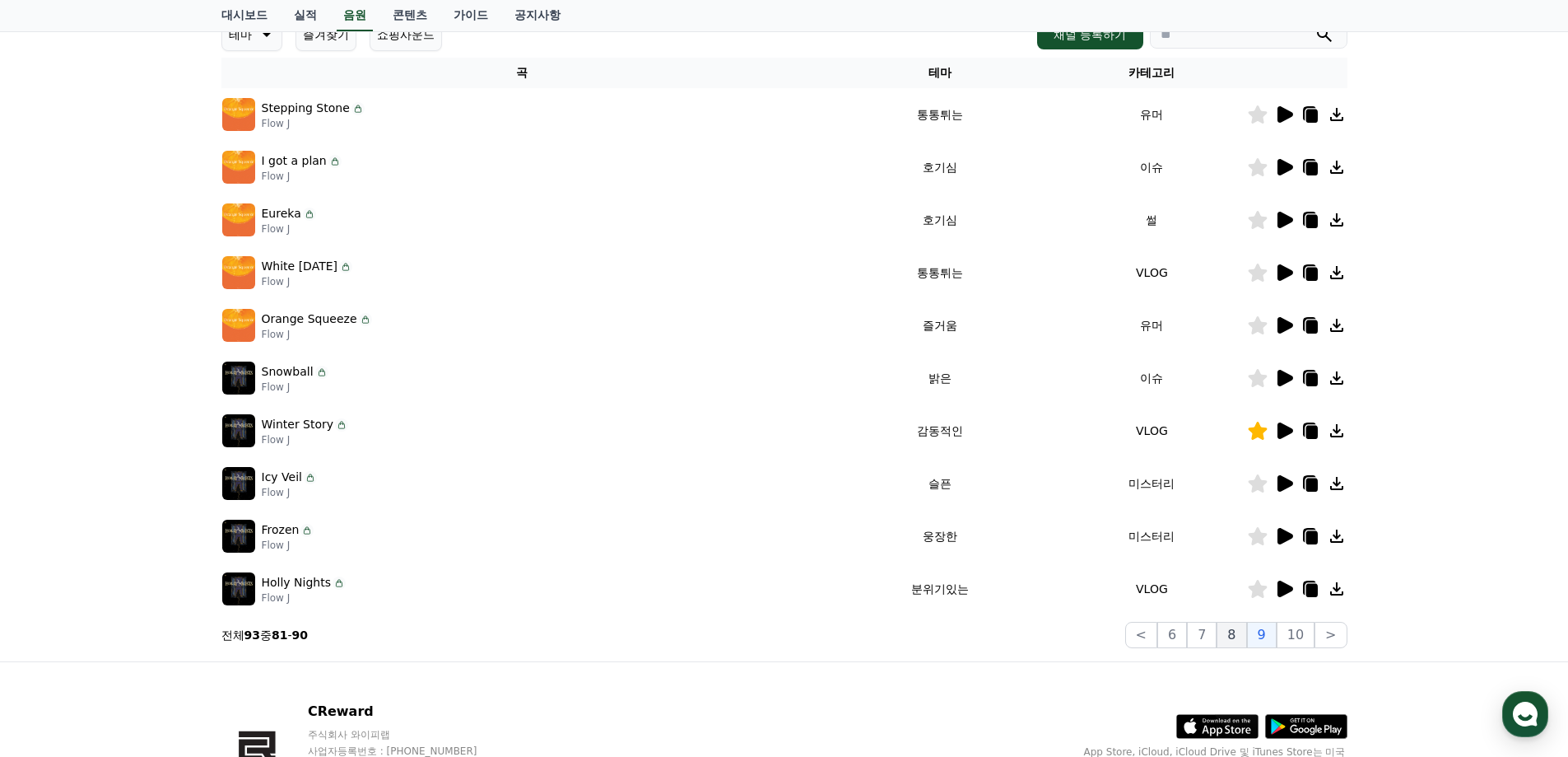
scroll to position [330, 0]
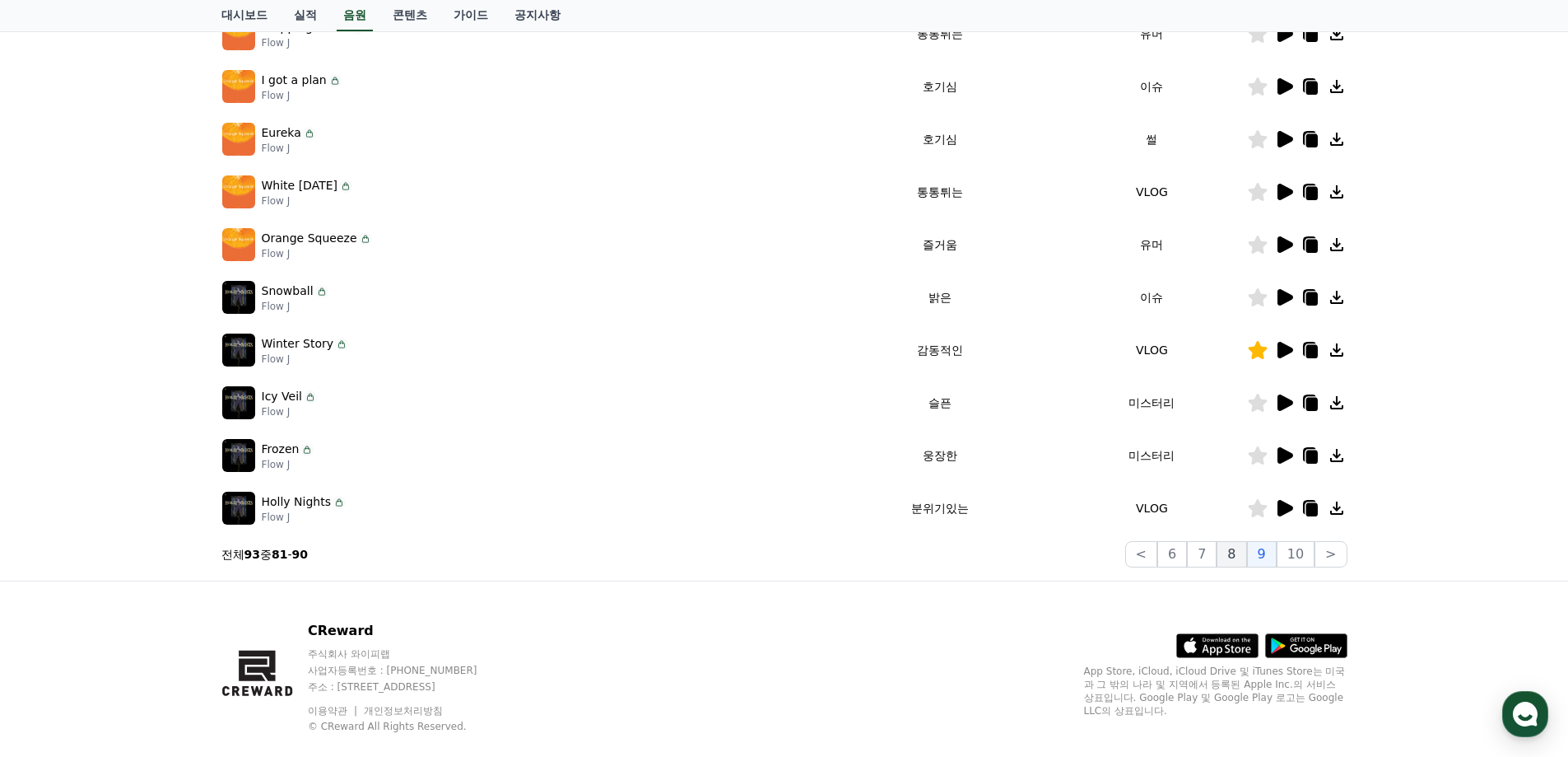
click at [1243, 548] on button "8" at bounding box center [1231, 554] width 30 height 26
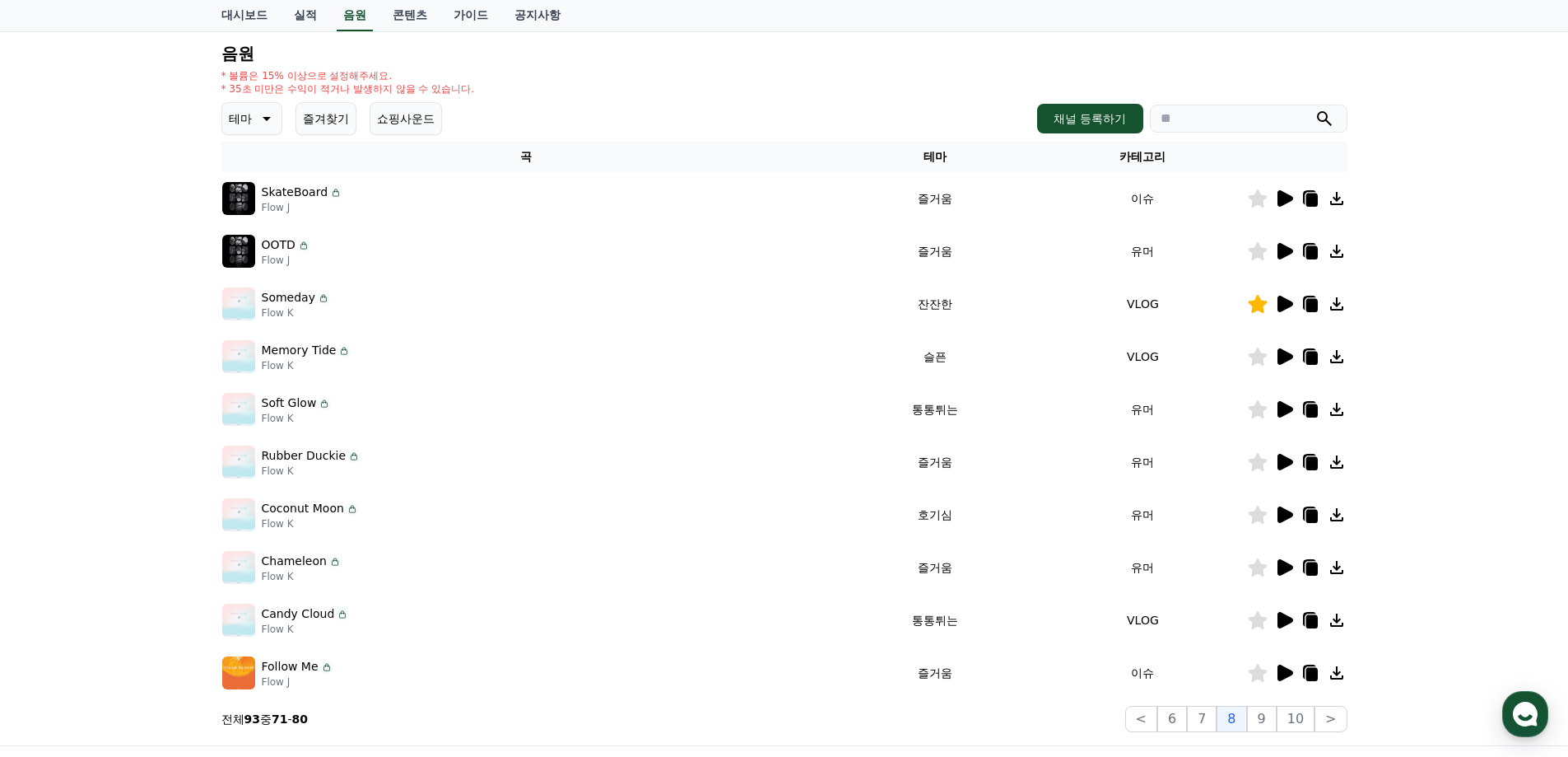
scroll to position [247, 0]
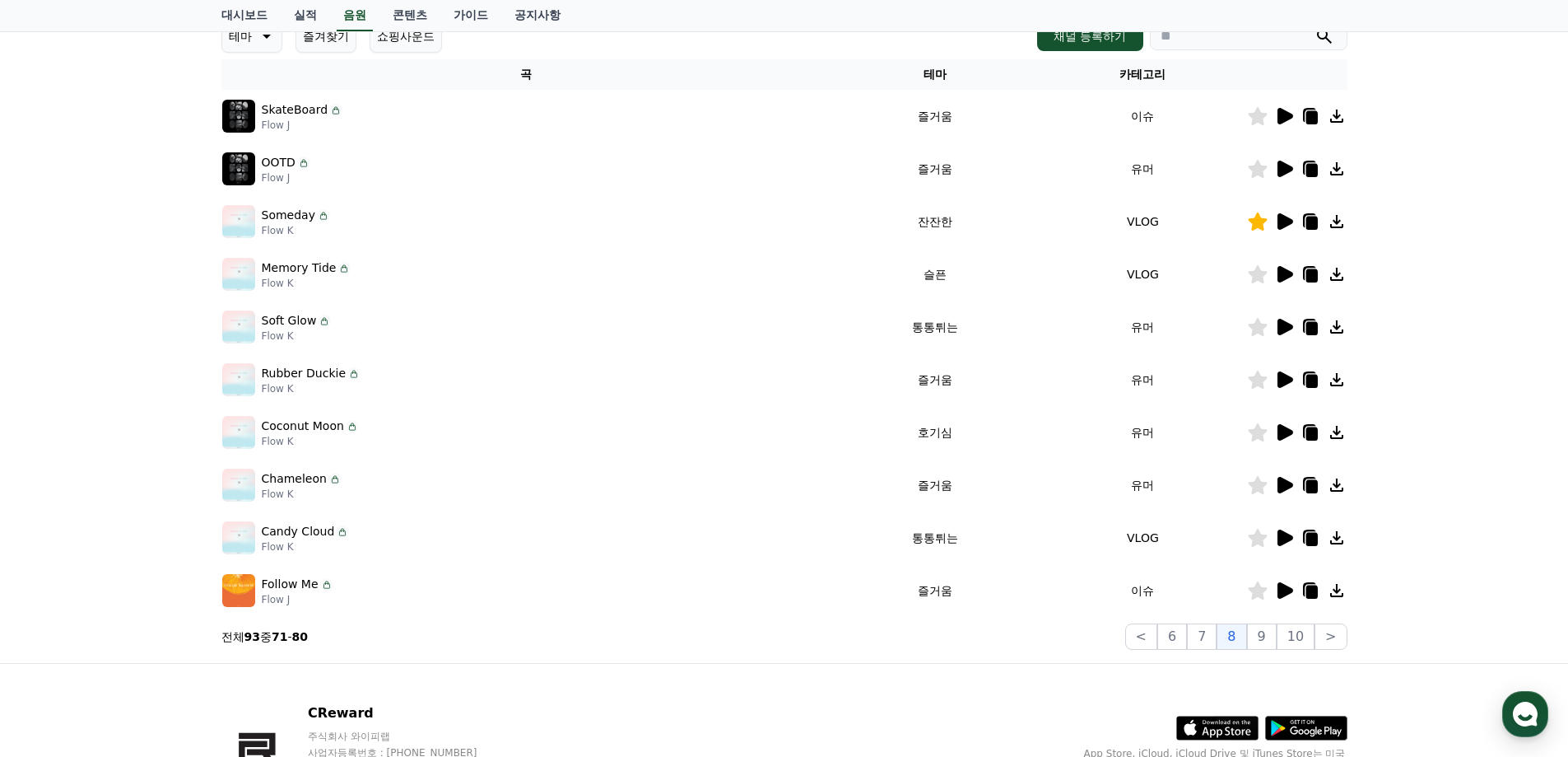
click at [1283, 534] on icon at bounding box center [1285, 537] width 15 height 16
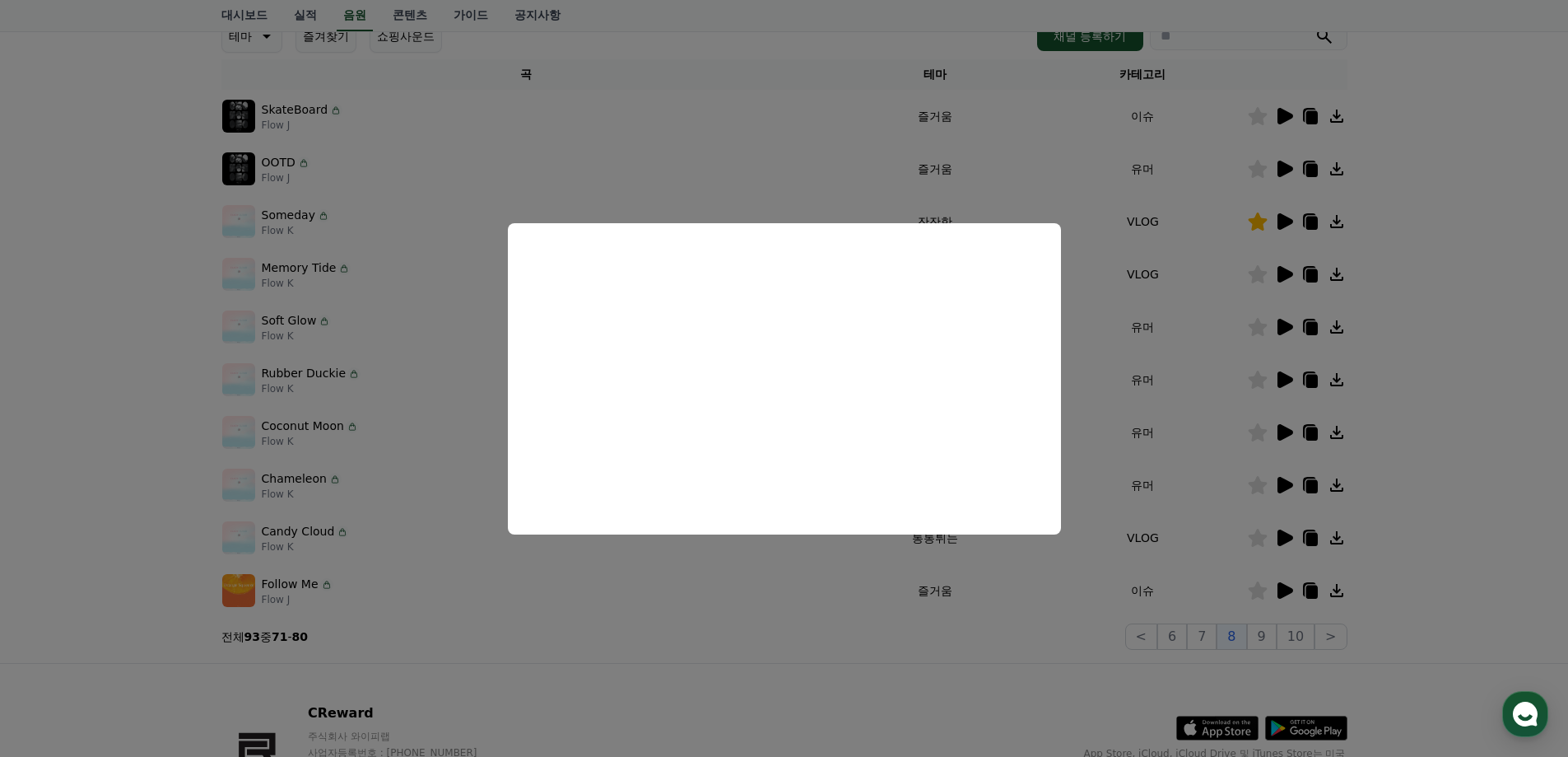
drag, startPoint x: 1423, startPoint y: 380, endPoint x: 1289, endPoint y: 335, distance: 141.4
click at [1422, 381] on button "close modal" at bounding box center [784, 378] width 1568 height 757
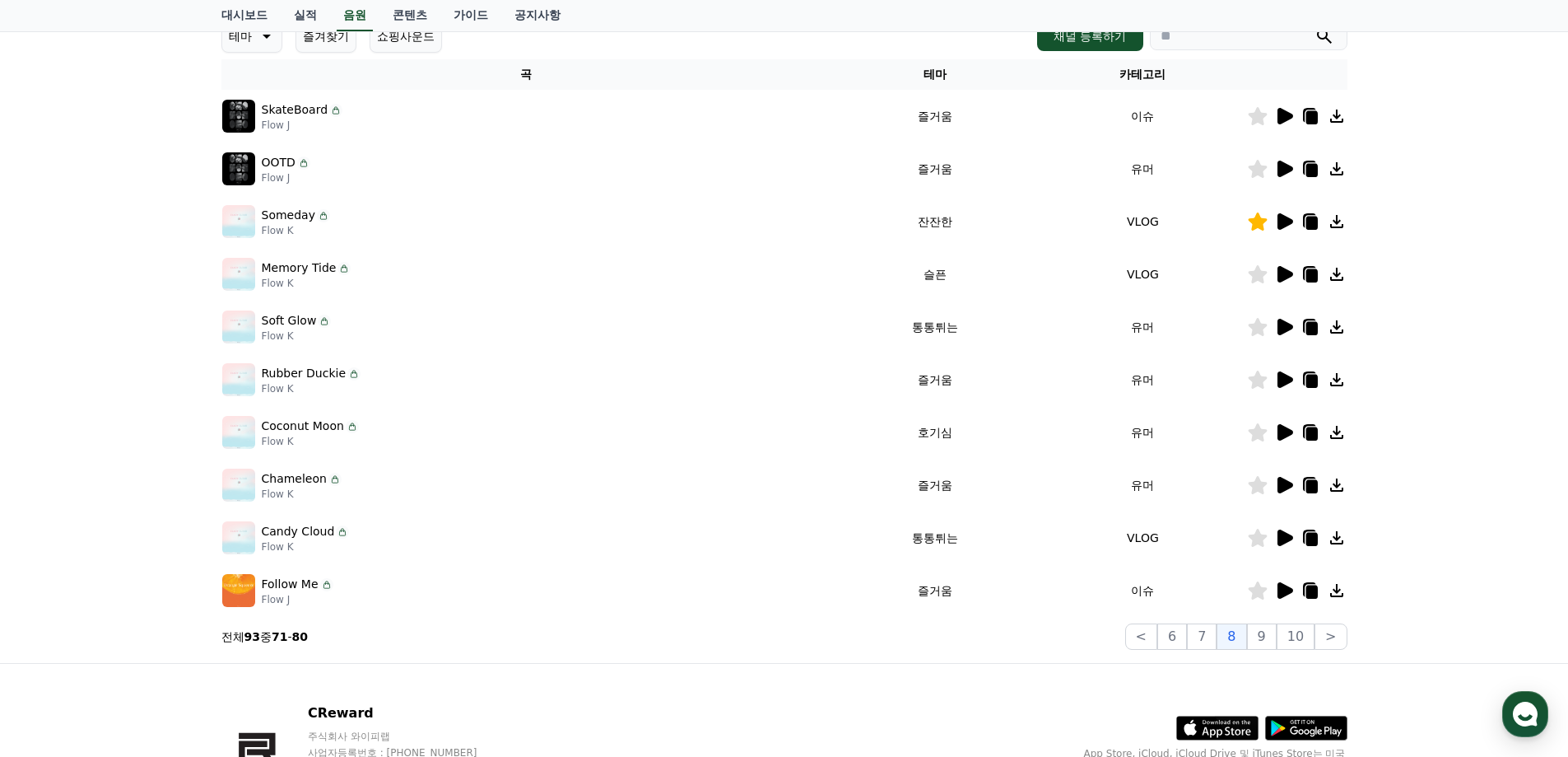
click at [1295, 217] on div at bounding box center [1297, 221] width 98 height 19
click at [1282, 278] on icon at bounding box center [1285, 274] width 15 height 16
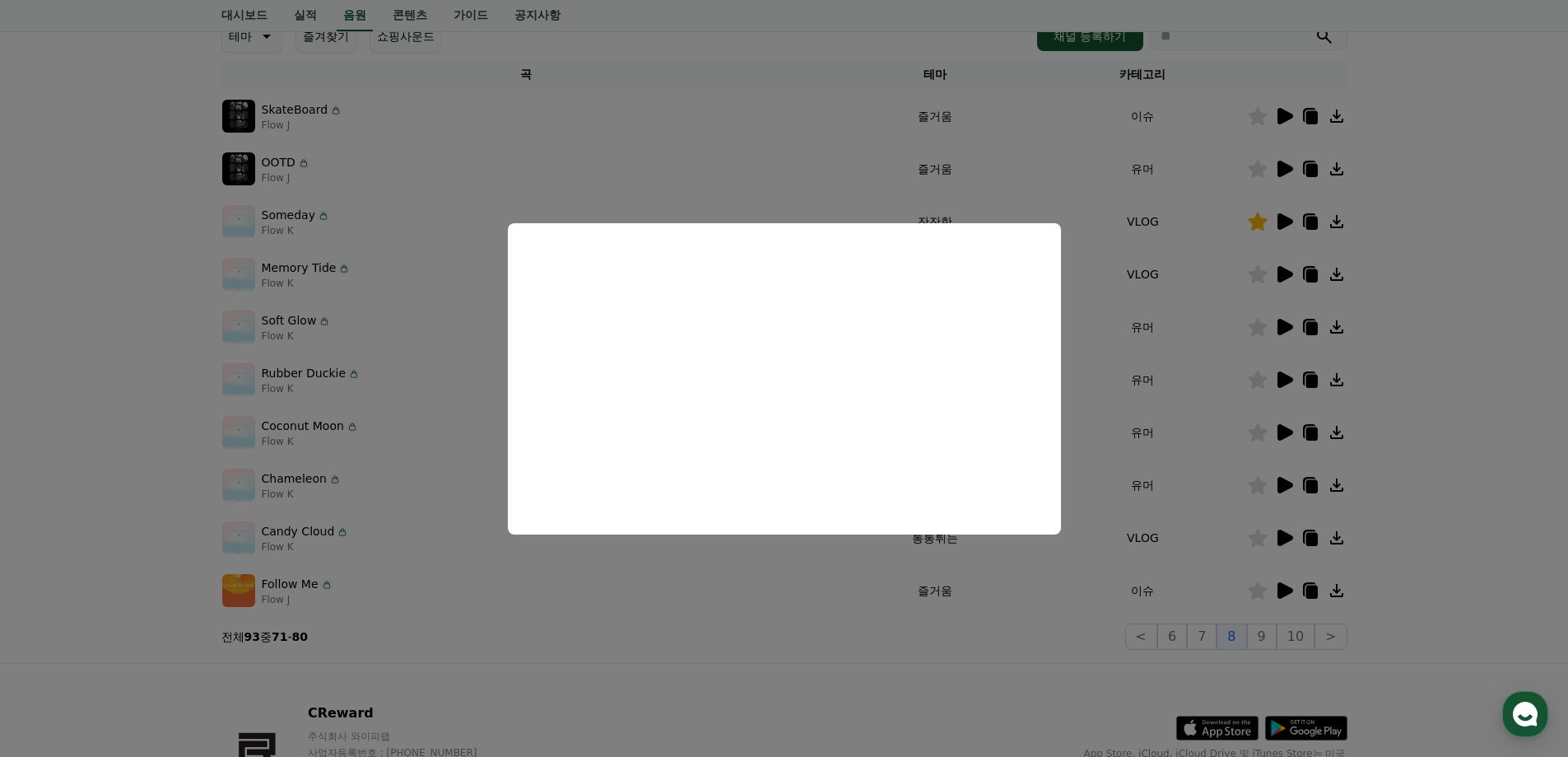
click at [1425, 357] on button "close modal" at bounding box center [784, 378] width 1568 height 757
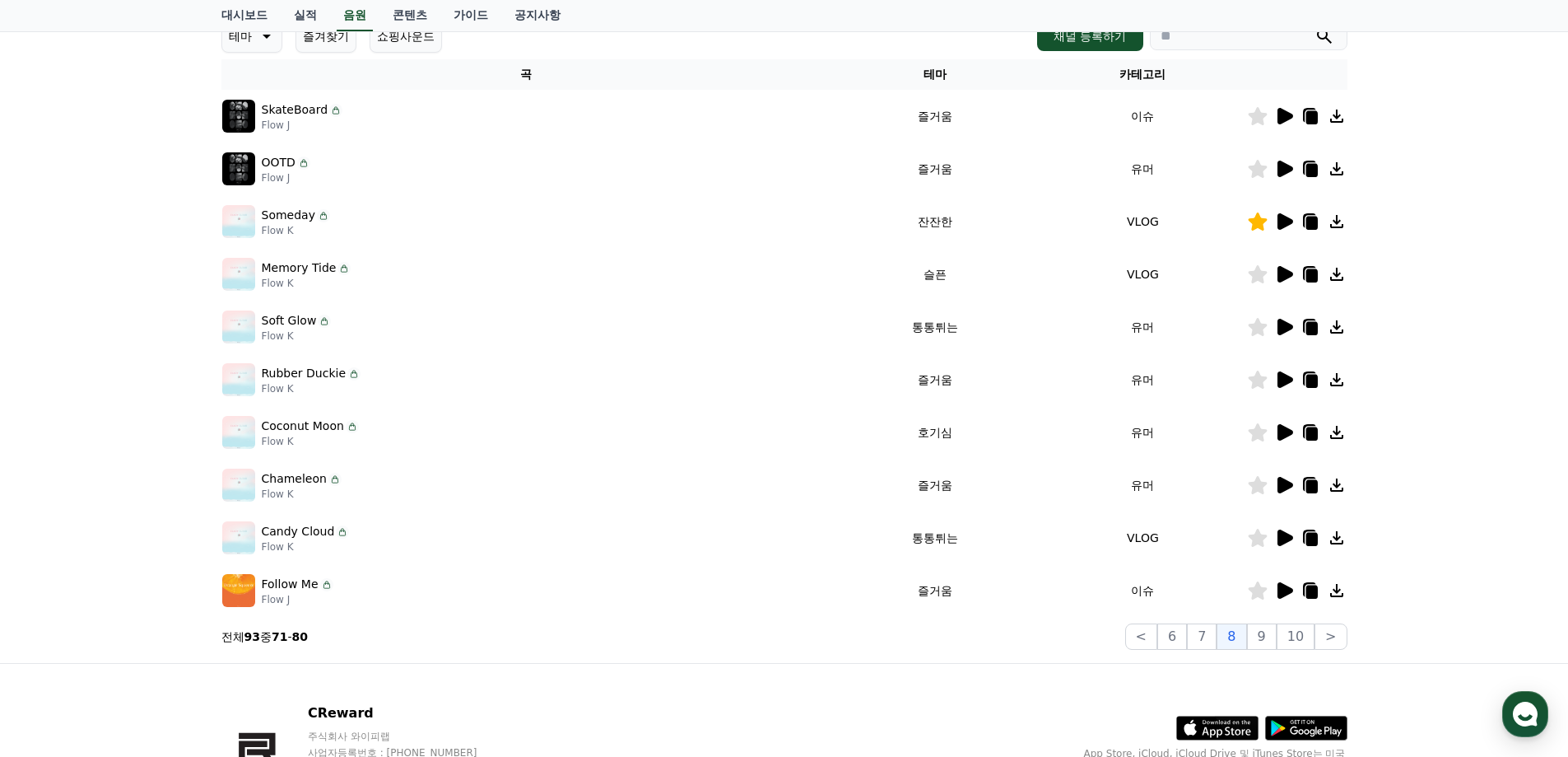
click at [1260, 274] on icon at bounding box center [1258, 274] width 19 height 18
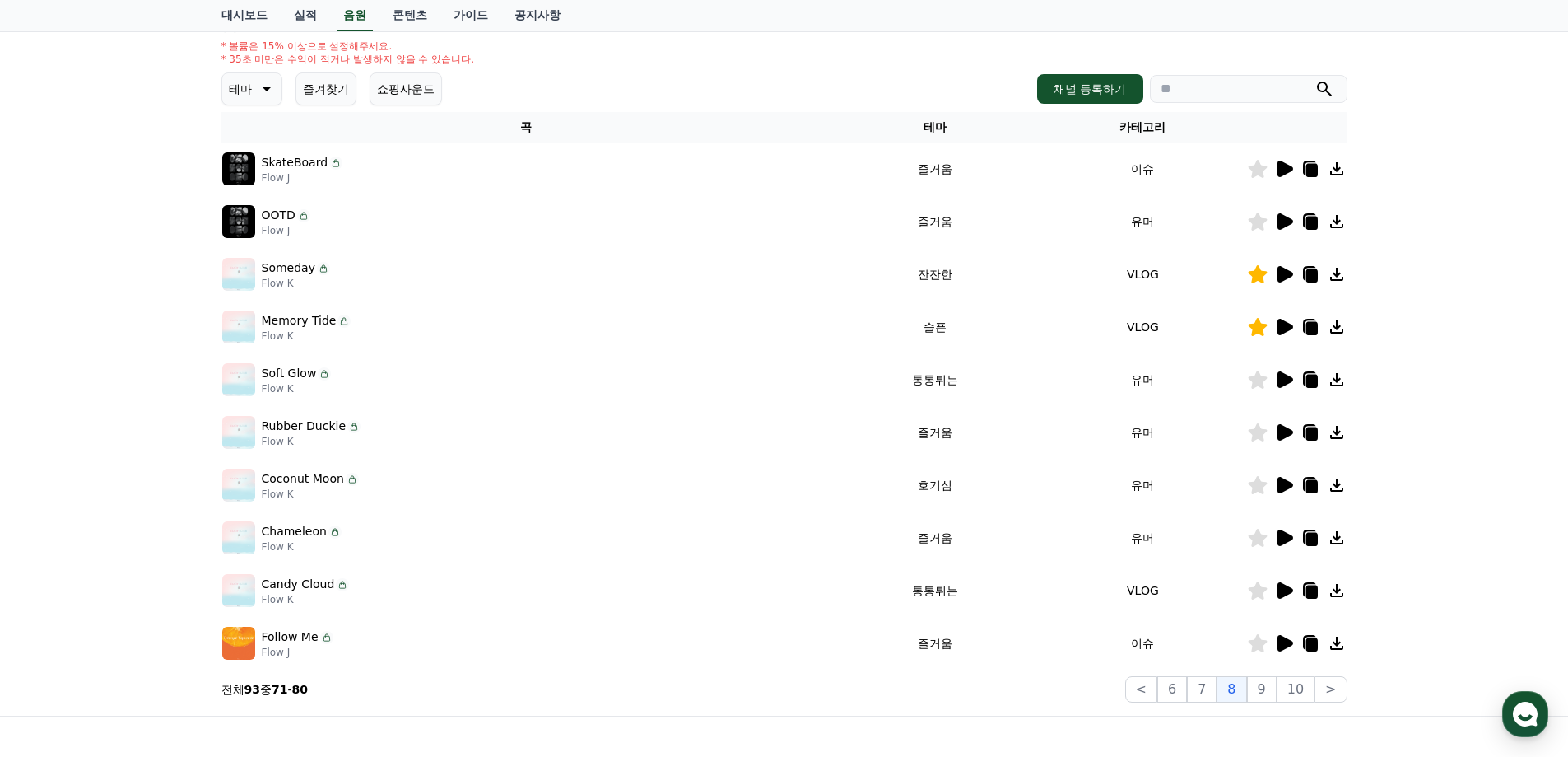
scroll to position [165, 0]
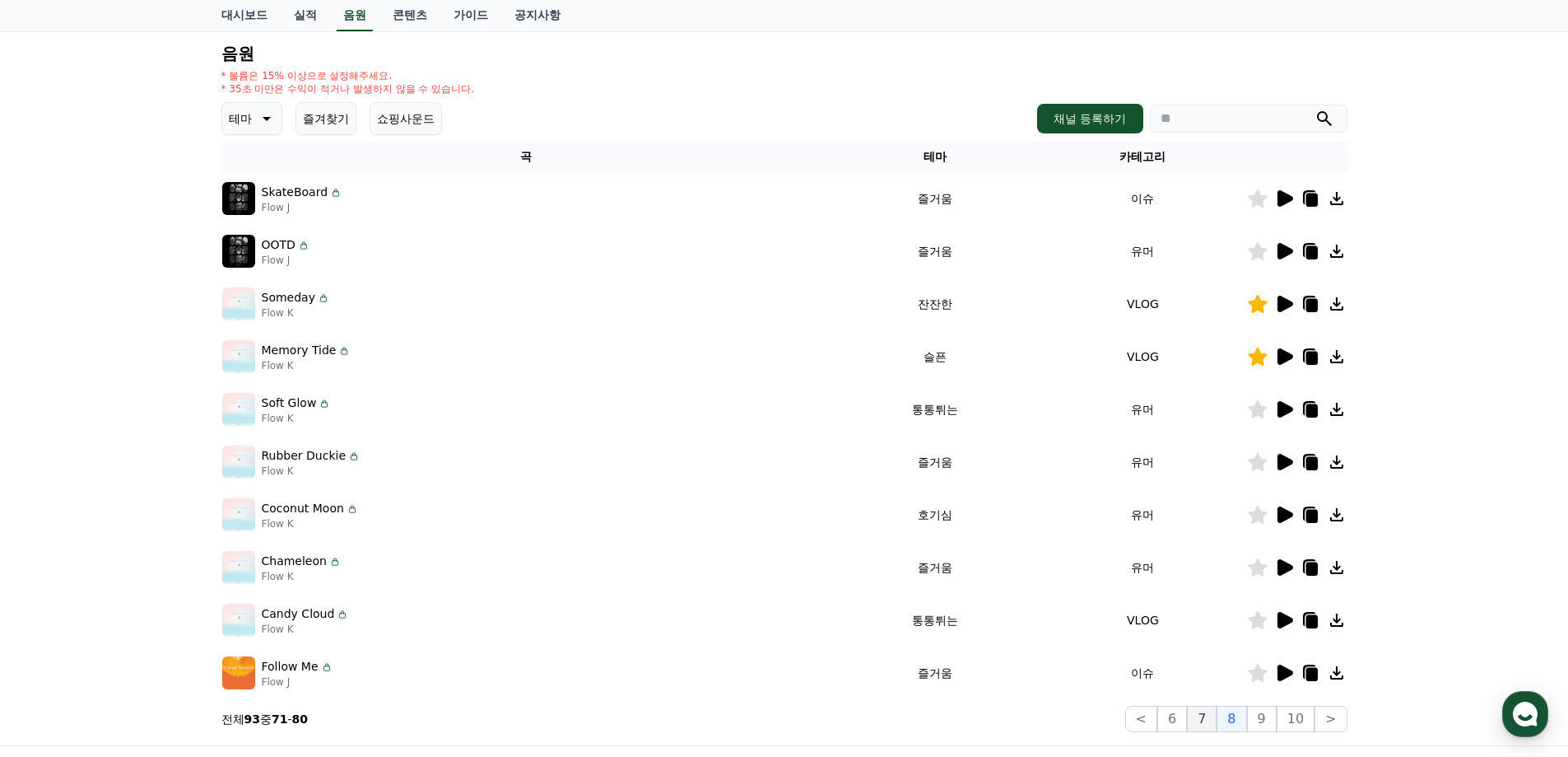
click at [1216, 719] on button "7" at bounding box center [1201, 718] width 30 height 26
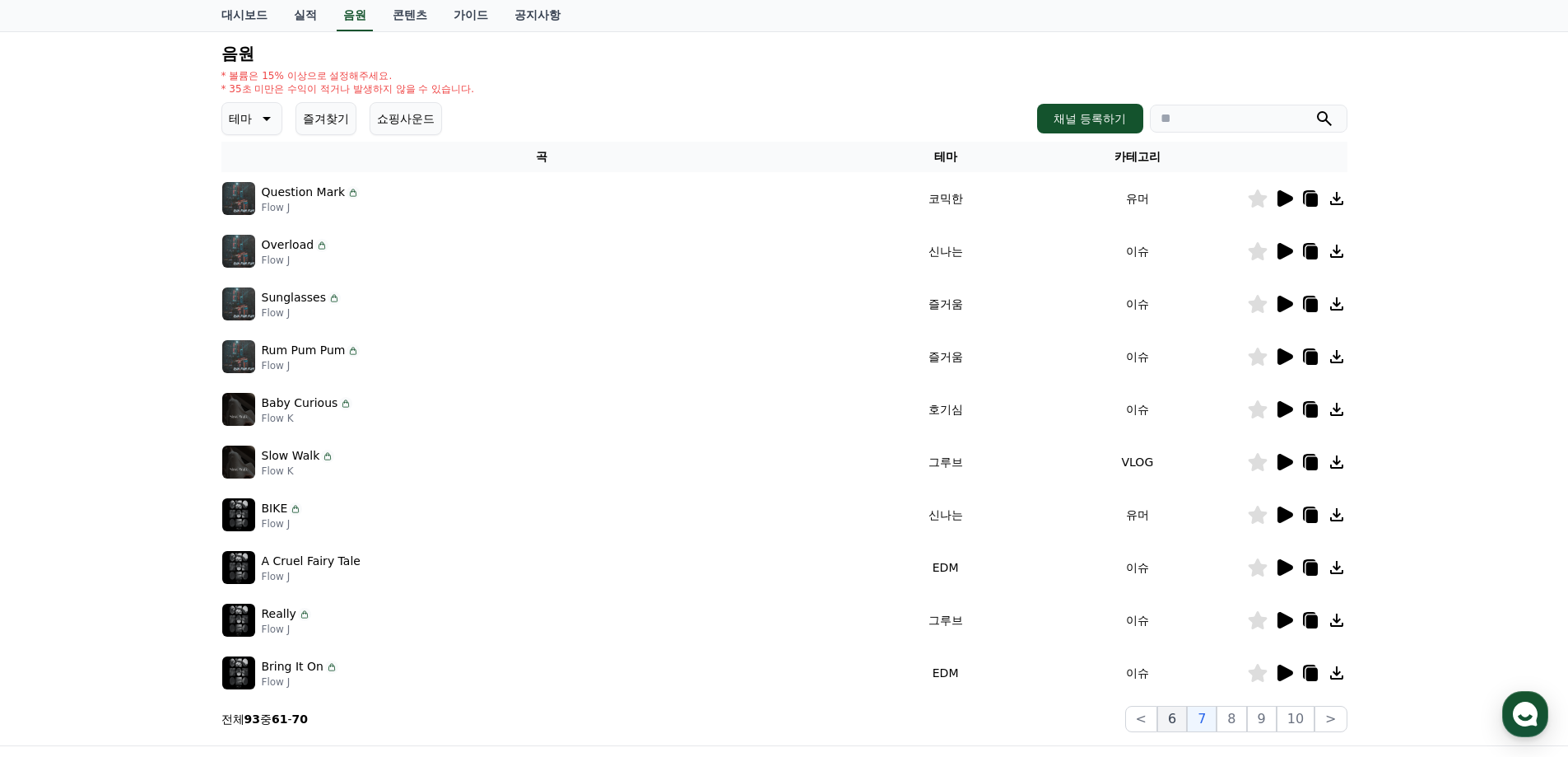
click at [1180, 716] on button "6" at bounding box center [1172, 718] width 30 height 26
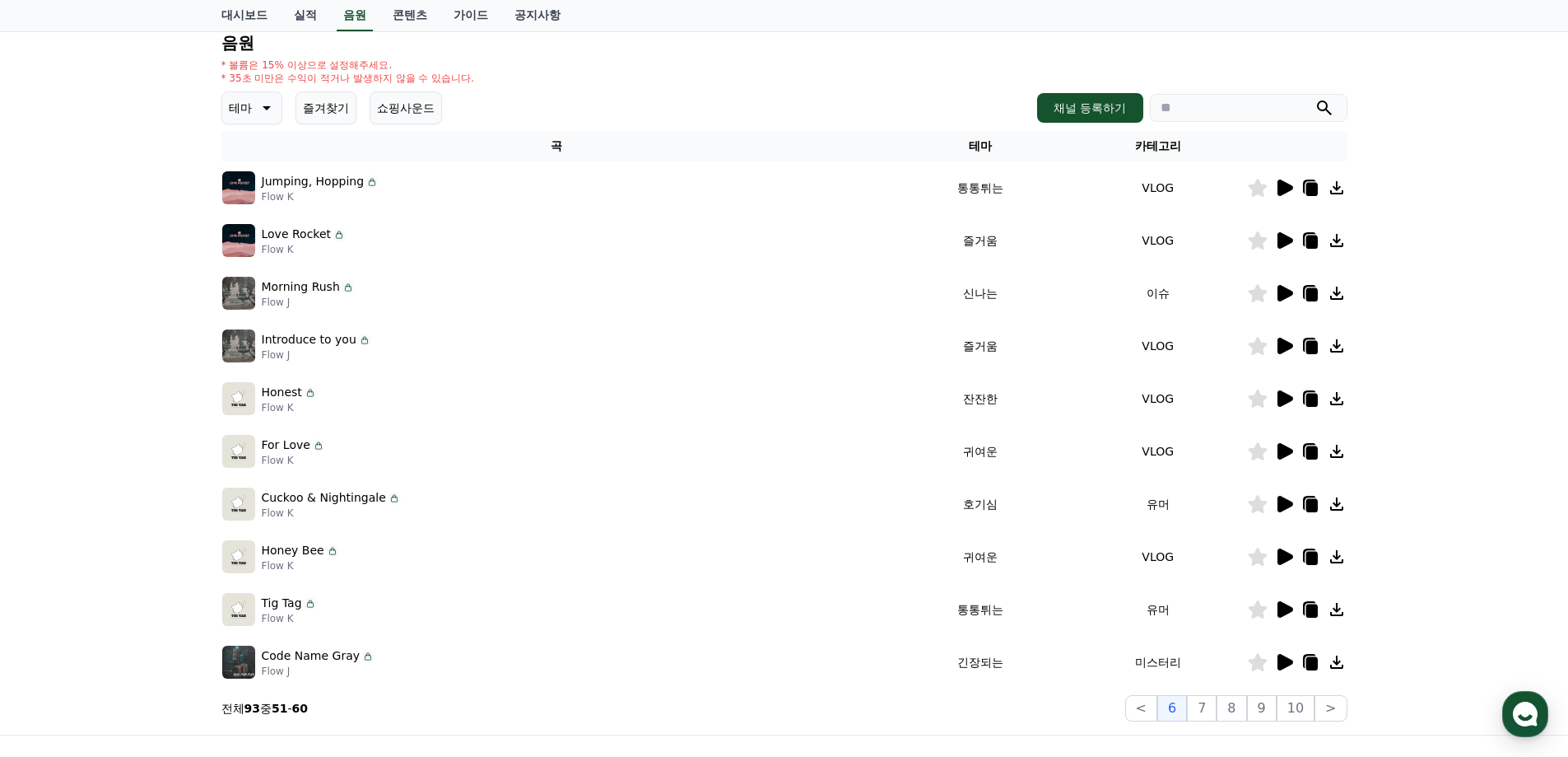
scroll to position [247, 0]
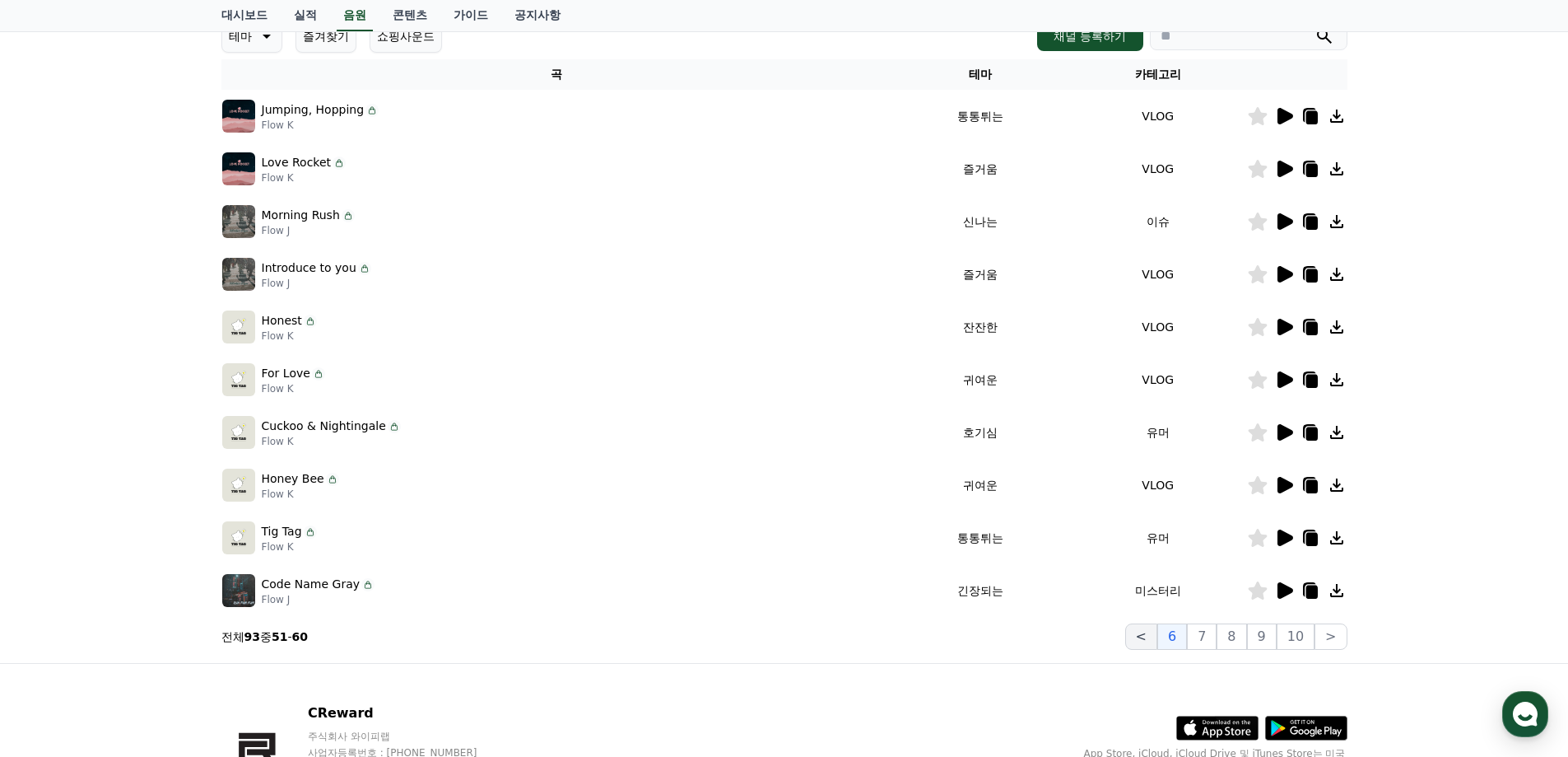
click at [1146, 635] on button "<" at bounding box center [1140, 635] width 32 height 26
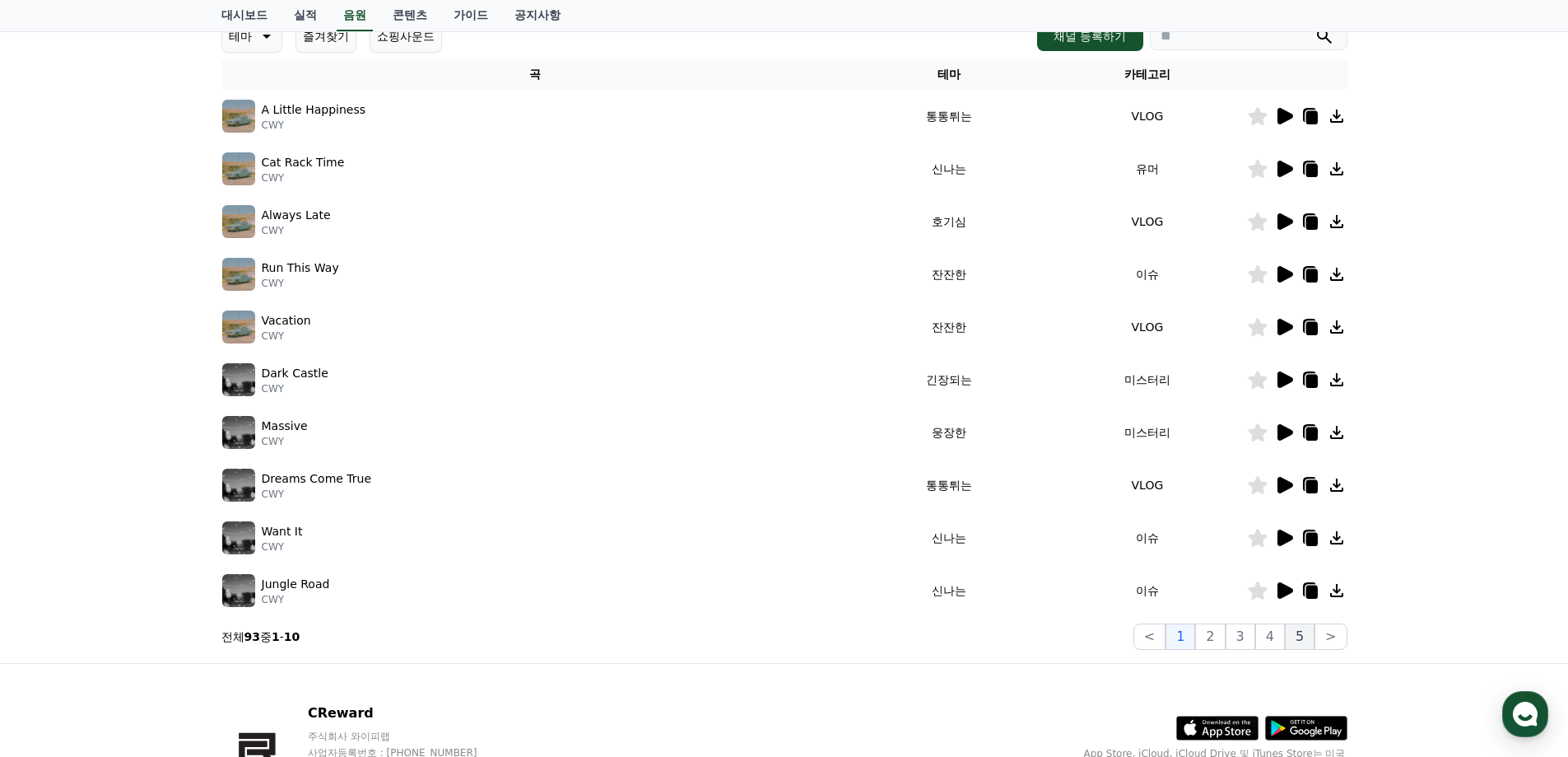
click at [1294, 641] on button "5" at bounding box center [1299, 635] width 30 height 26
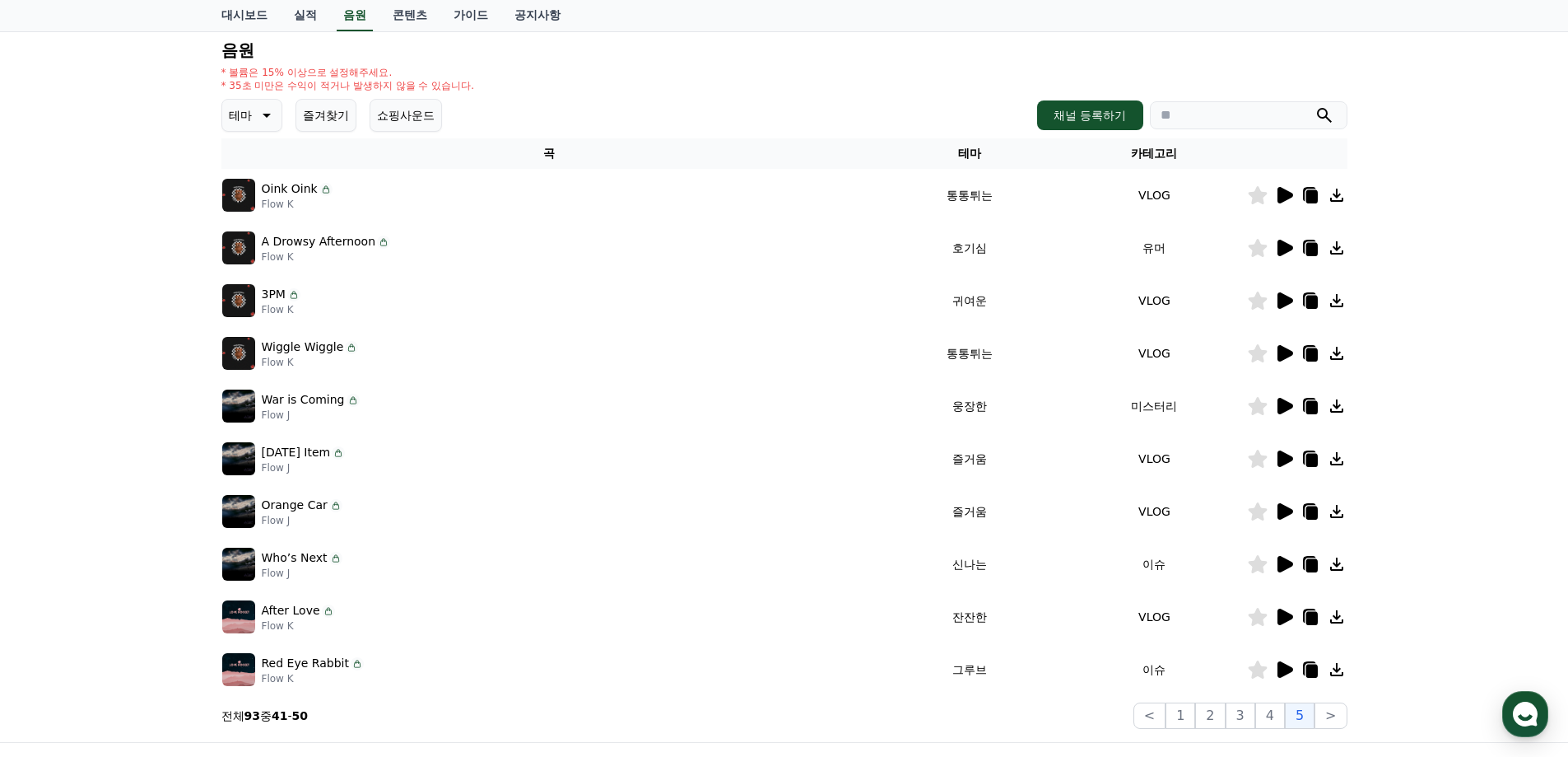
scroll to position [165, 0]
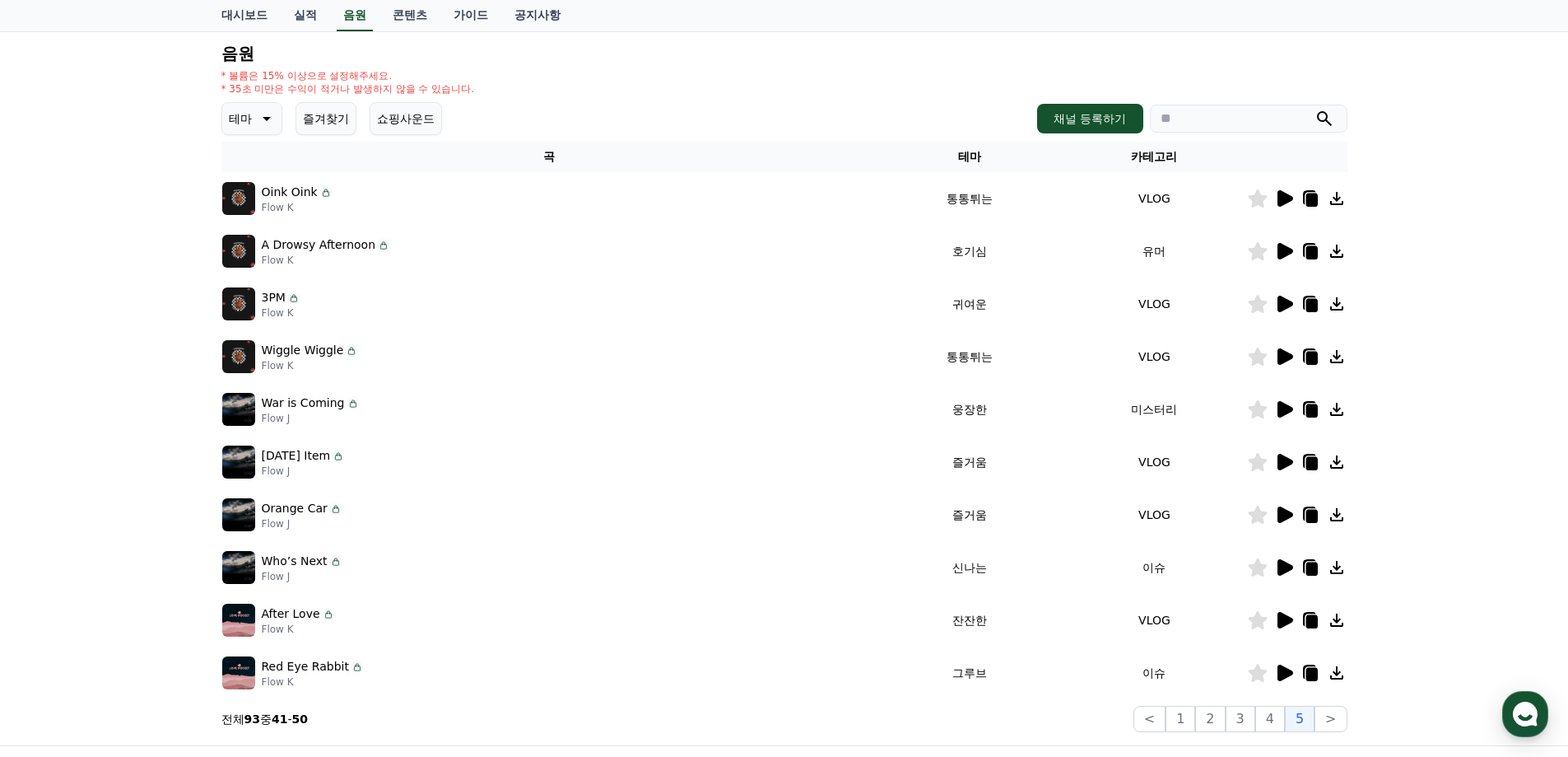
click at [1285, 619] on icon at bounding box center [1285, 620] width 15 height 16
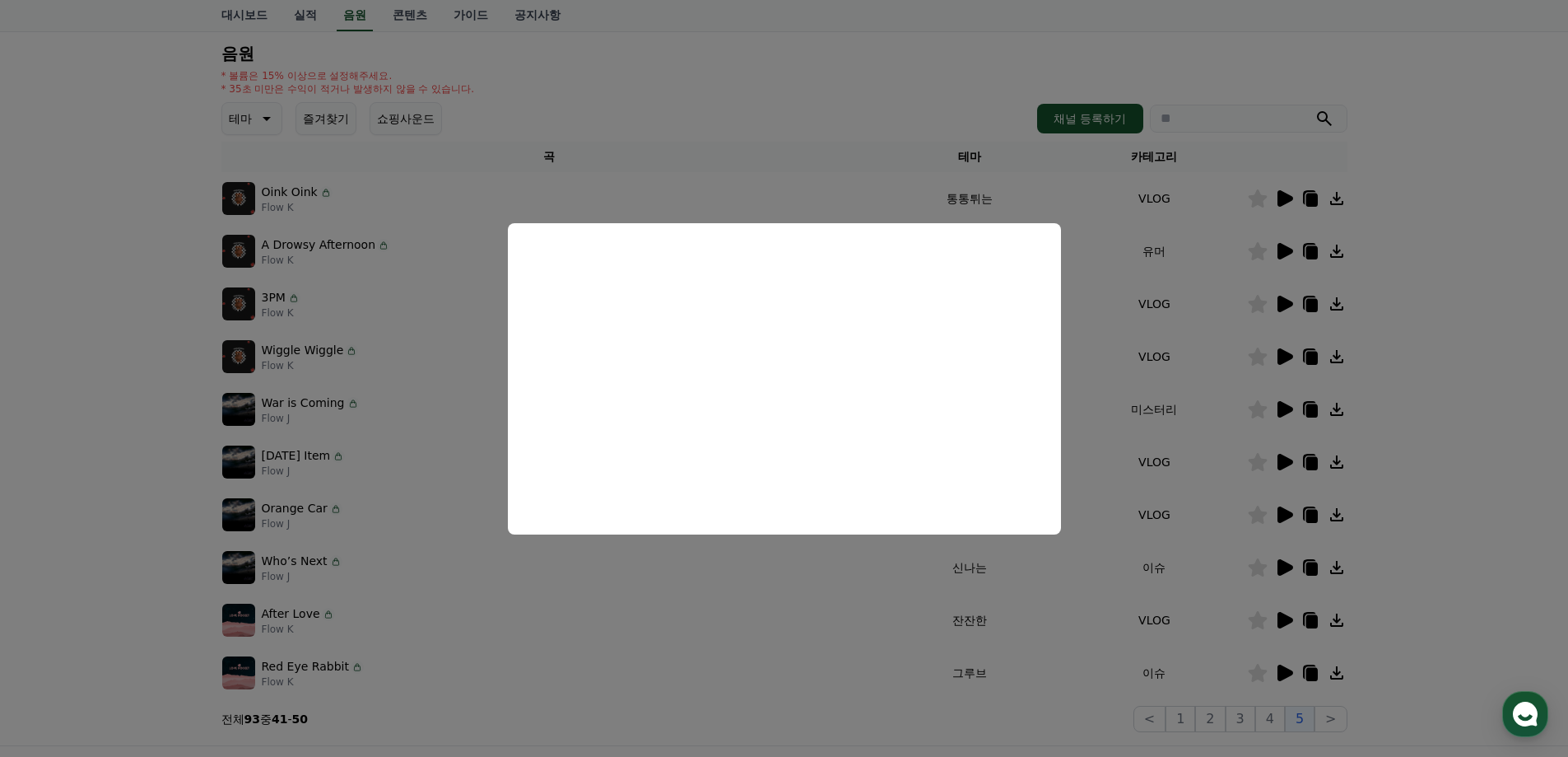
drag, startPoint x: 1423, startPoint y: 502, endPoint x: 1414, endPoint y: 500, distance: 9.2
click at [1422, 502] on button "close modal" at bounding box center [784, 378] width 1568 height 757
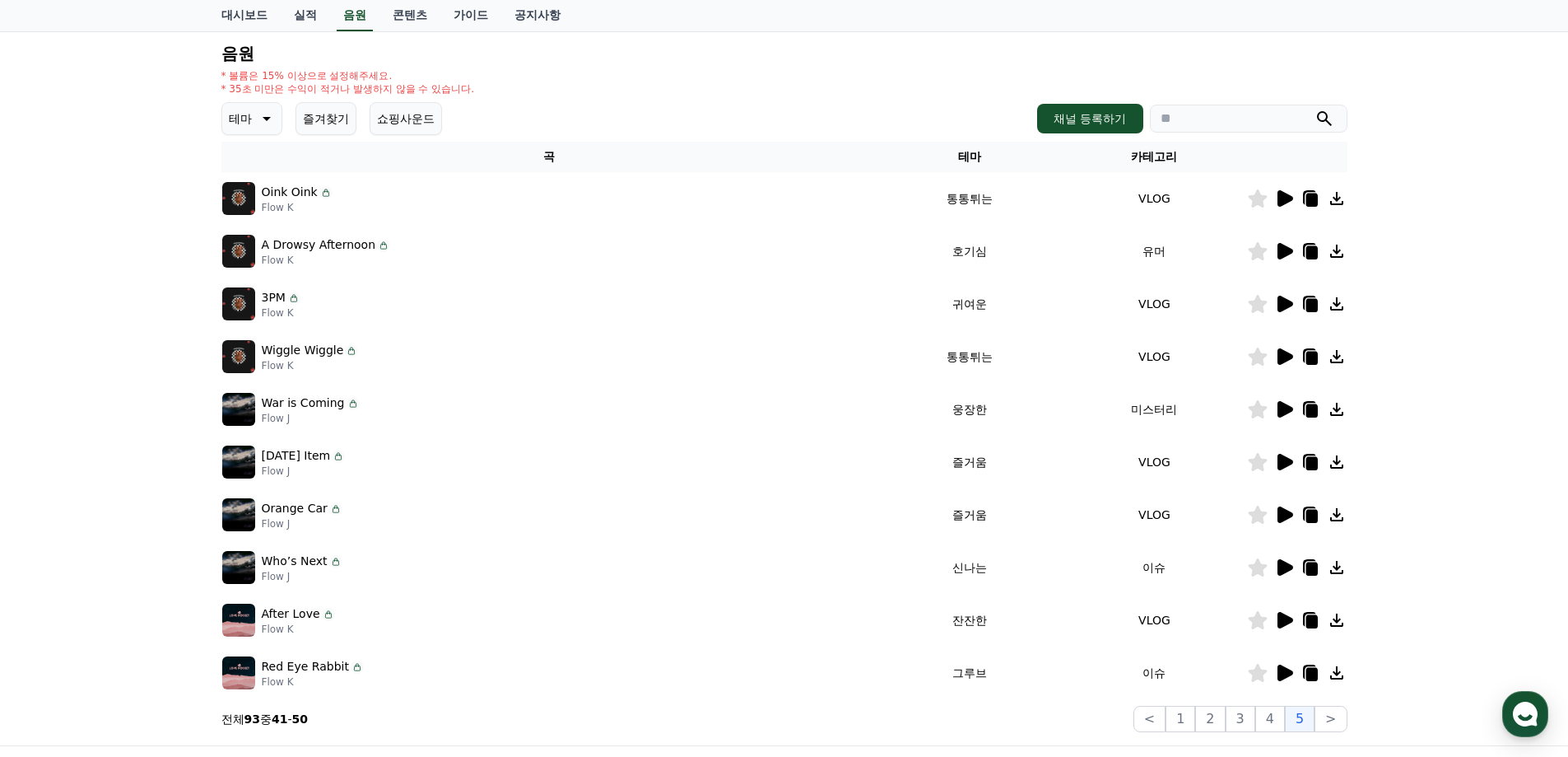
click at [1281, 309] on icon at bounding box center [1285, 304] width 15 height 16
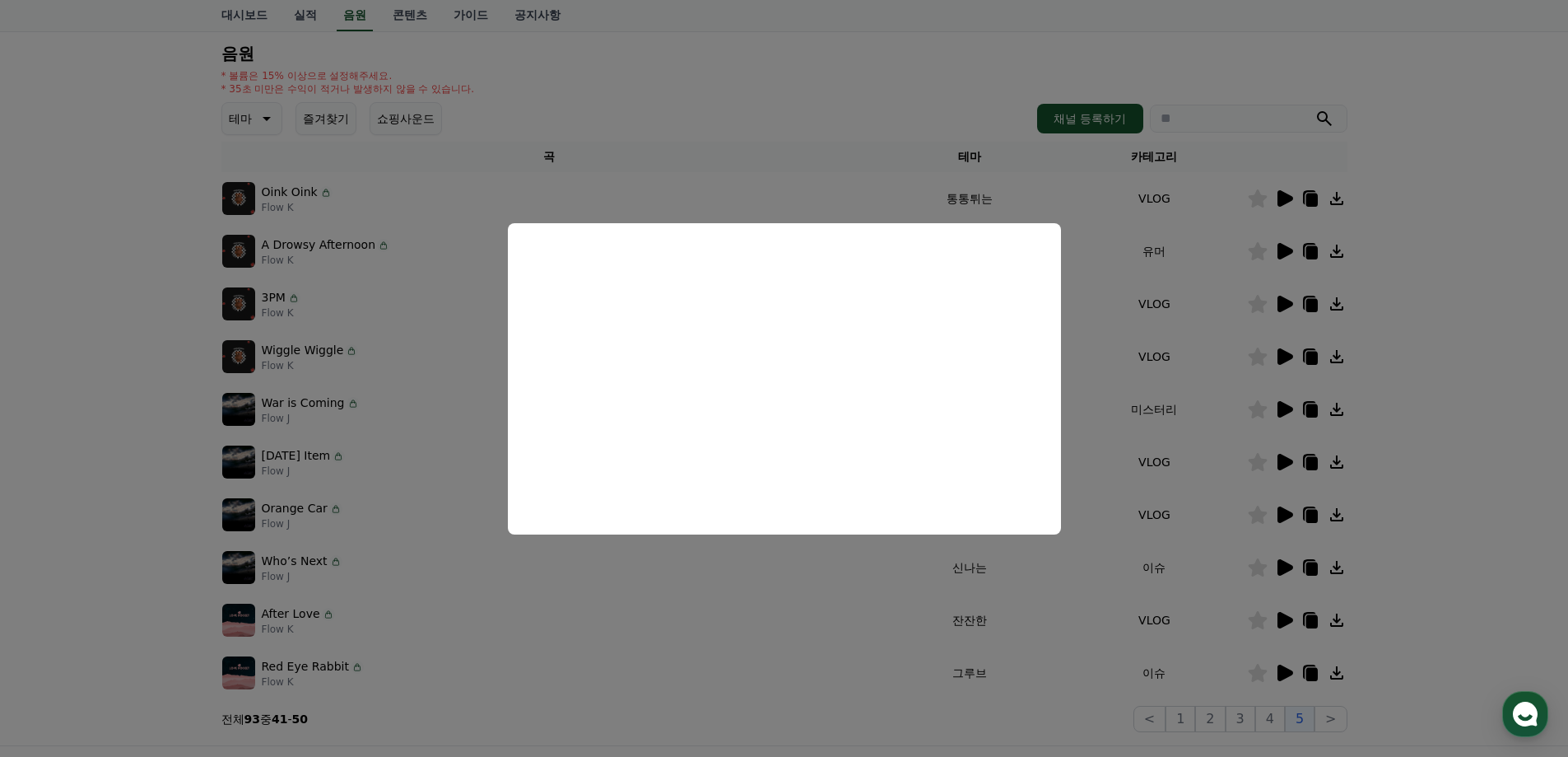
click at [1401, 426] on button "close modal" at bounding box center [784, 378] width 1568 height 757
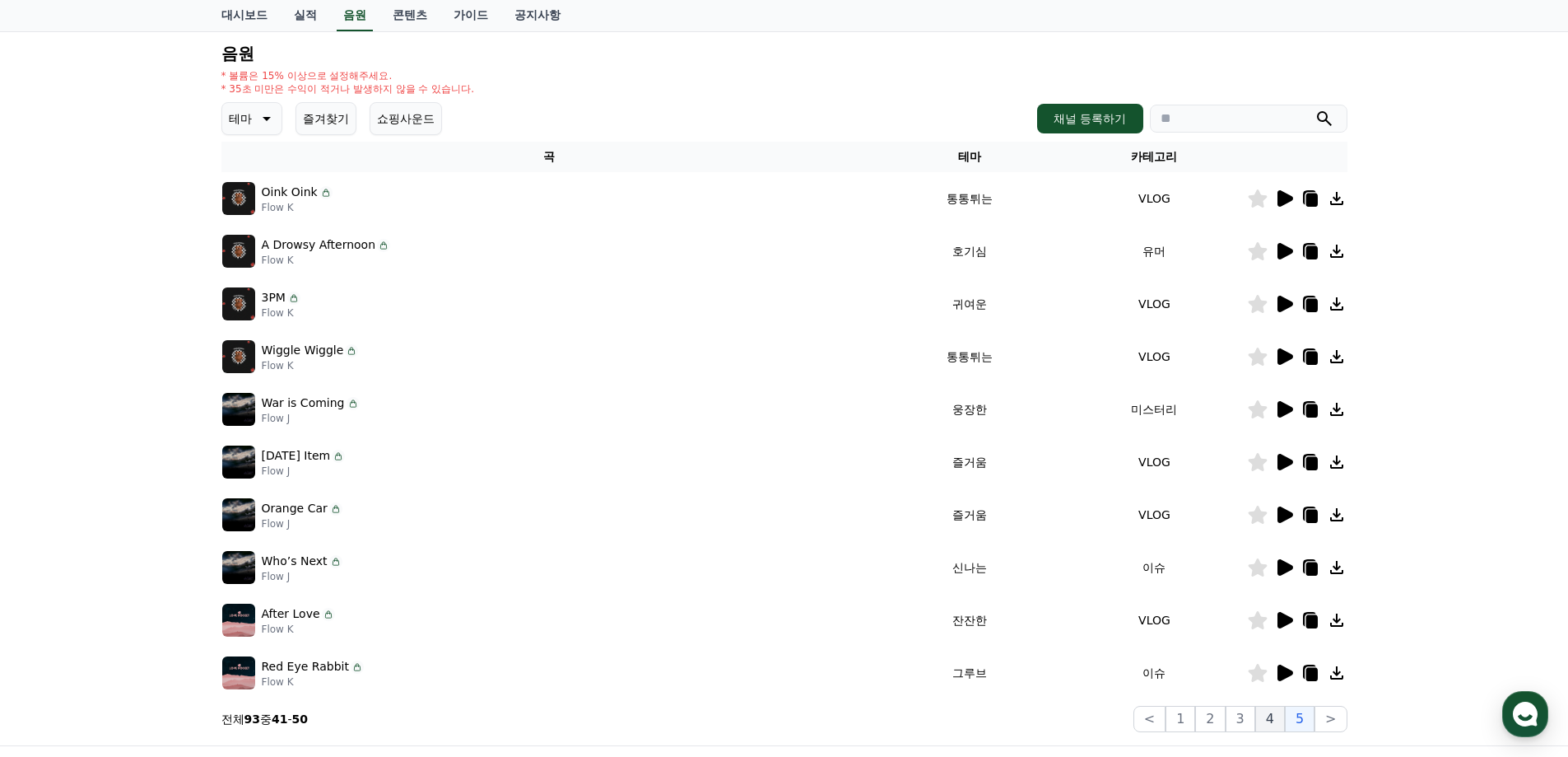
click at [1262, 728] on button "4" at bounding box center [1269, 718] width 30 height 26
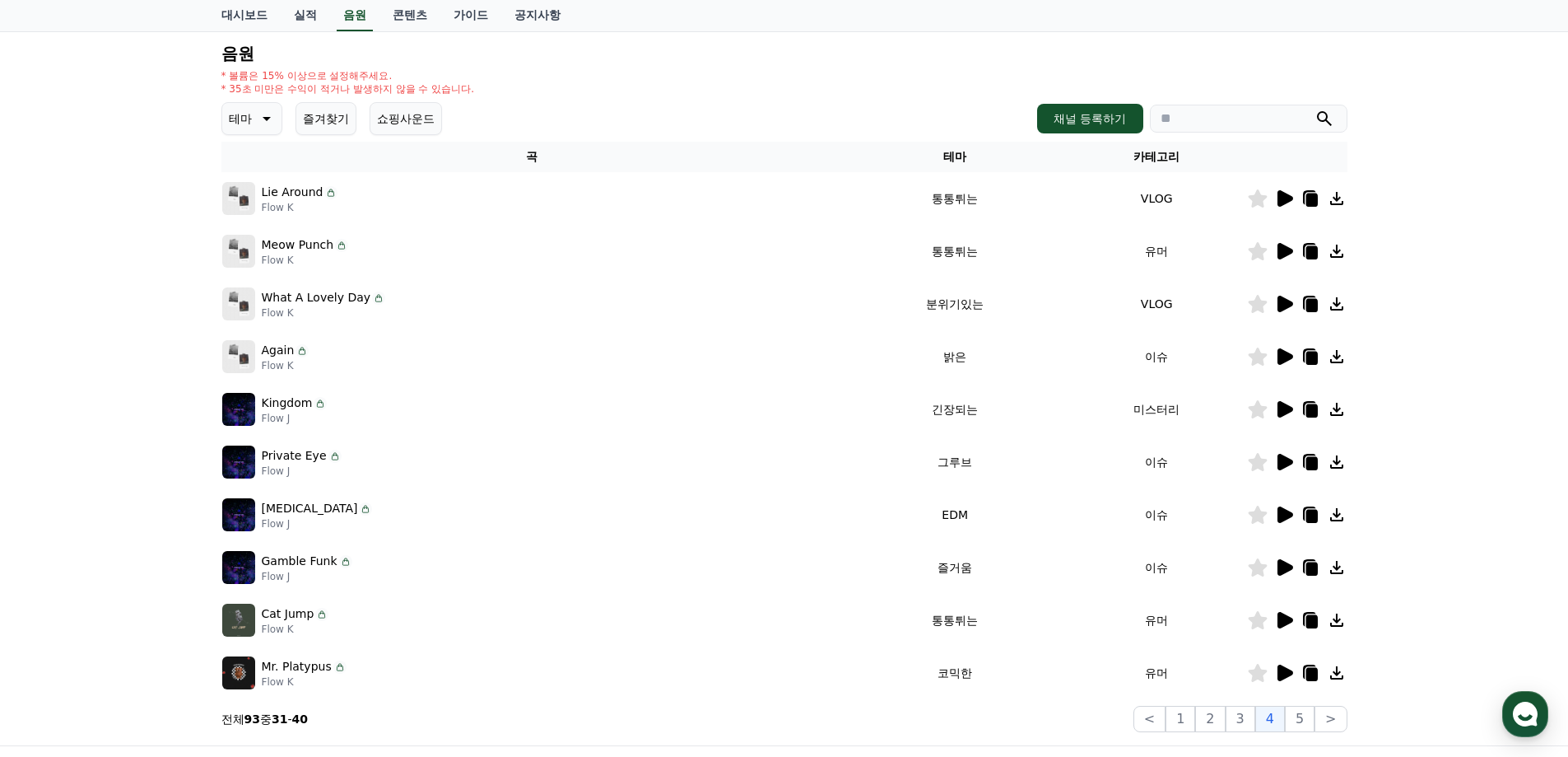
click at [1279, 686] on td at bounding box center [1297, 672] width 100 height 53
click at [1254, 710] on button "3" at bounding box center [1240, 718] width 30 height 26
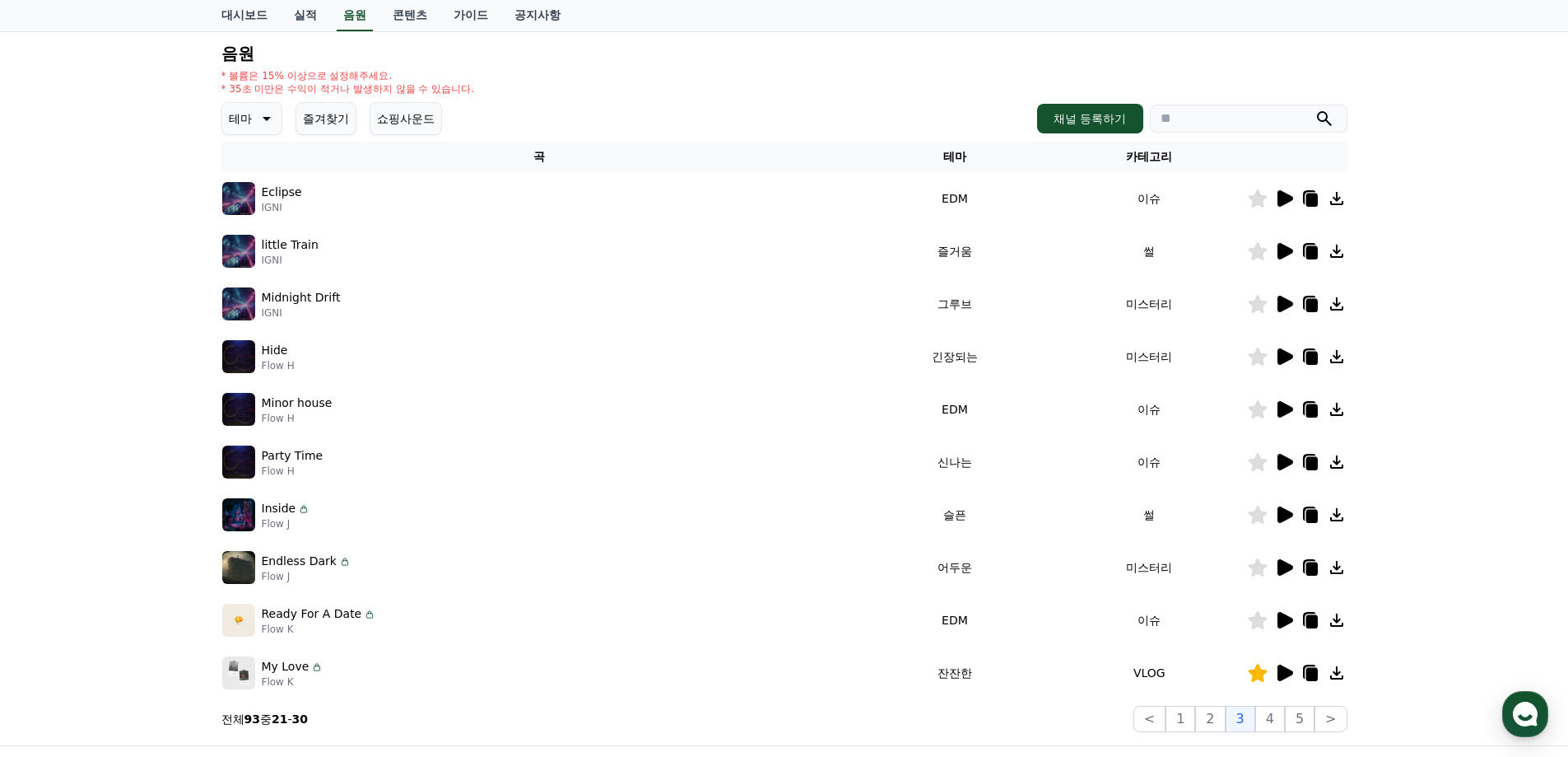
click at [1282, 520] on icon at bounding box center [1285, 514] width 15 height 16
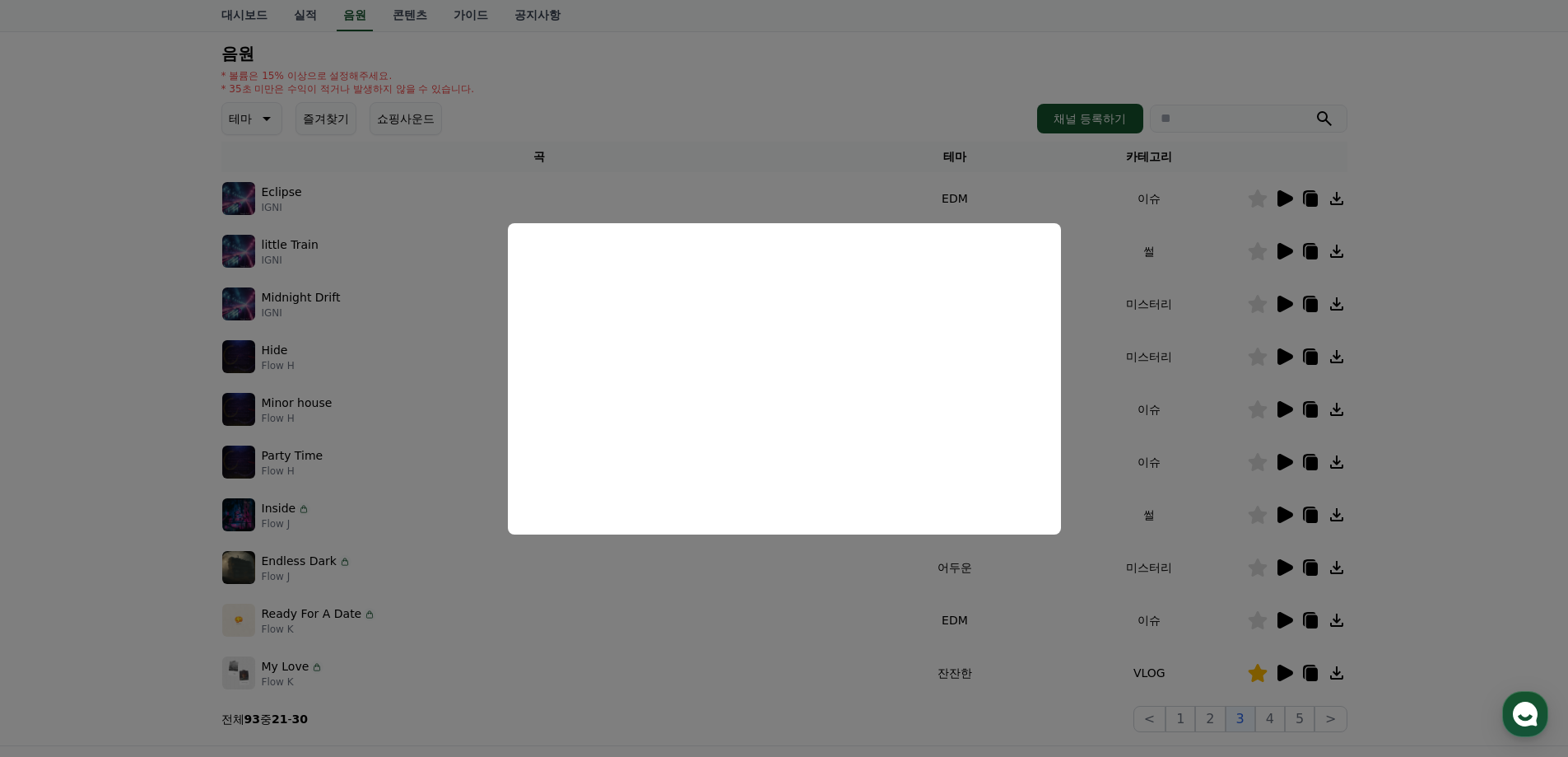
click at [1457, 541] on button "close modal" at bounding box center [784, 378] width 1568 height 757
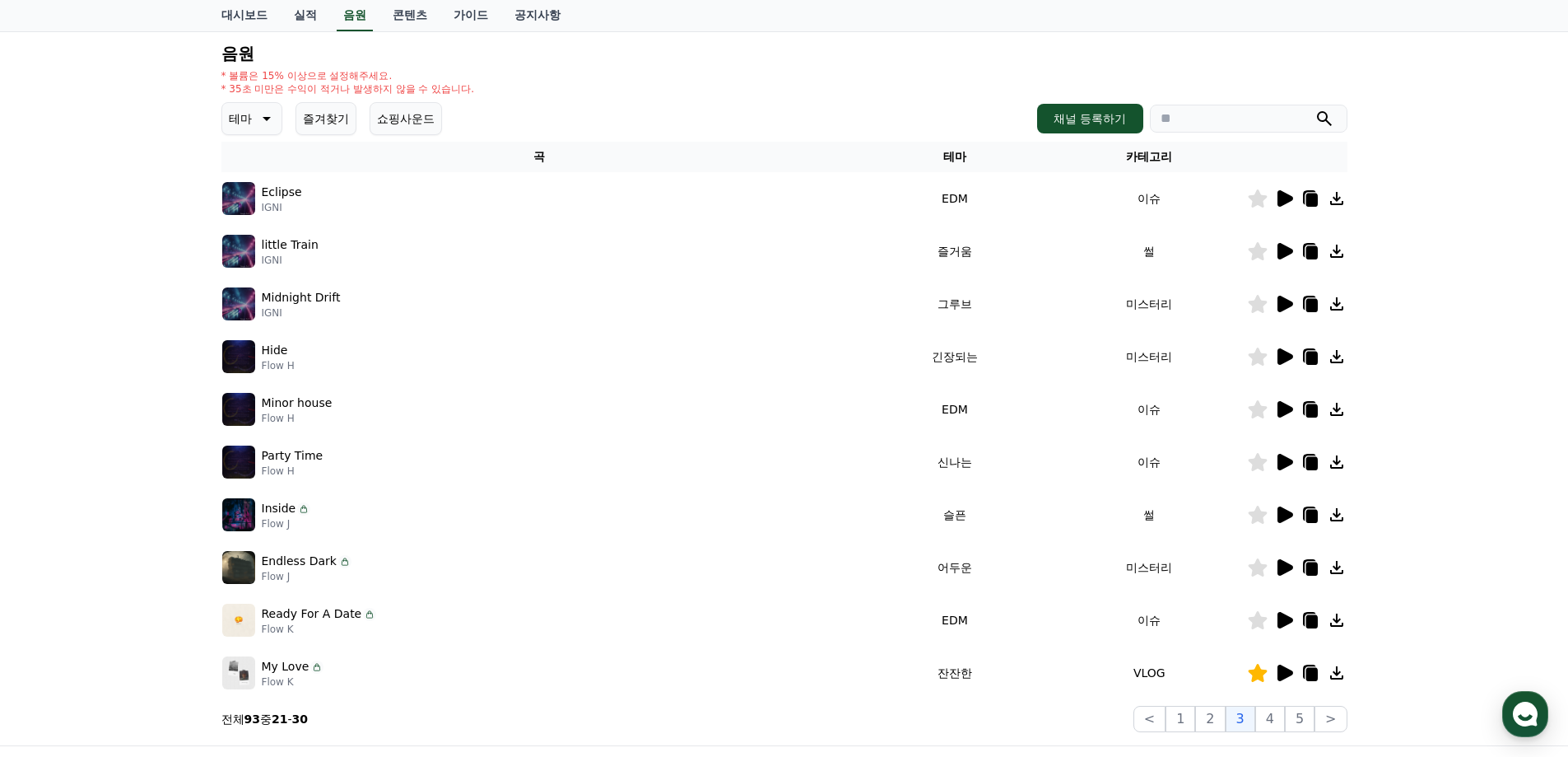
click at [1276, 680] on icon at bounding box center [1284, 672] width 19 height 19
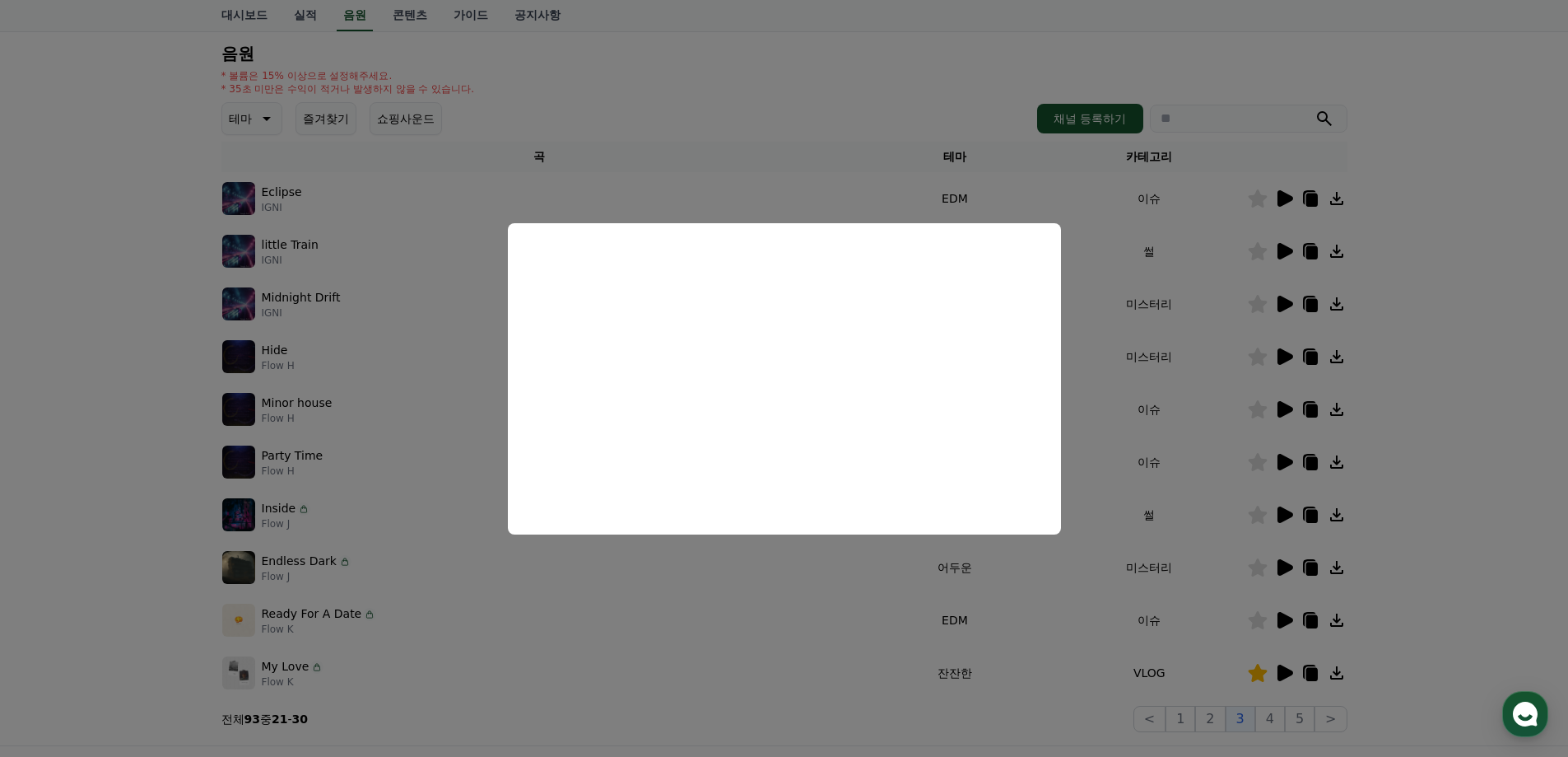
click at [1435, 543] on button "close modal" at bounding box center [784, 378] width 1568 height 757
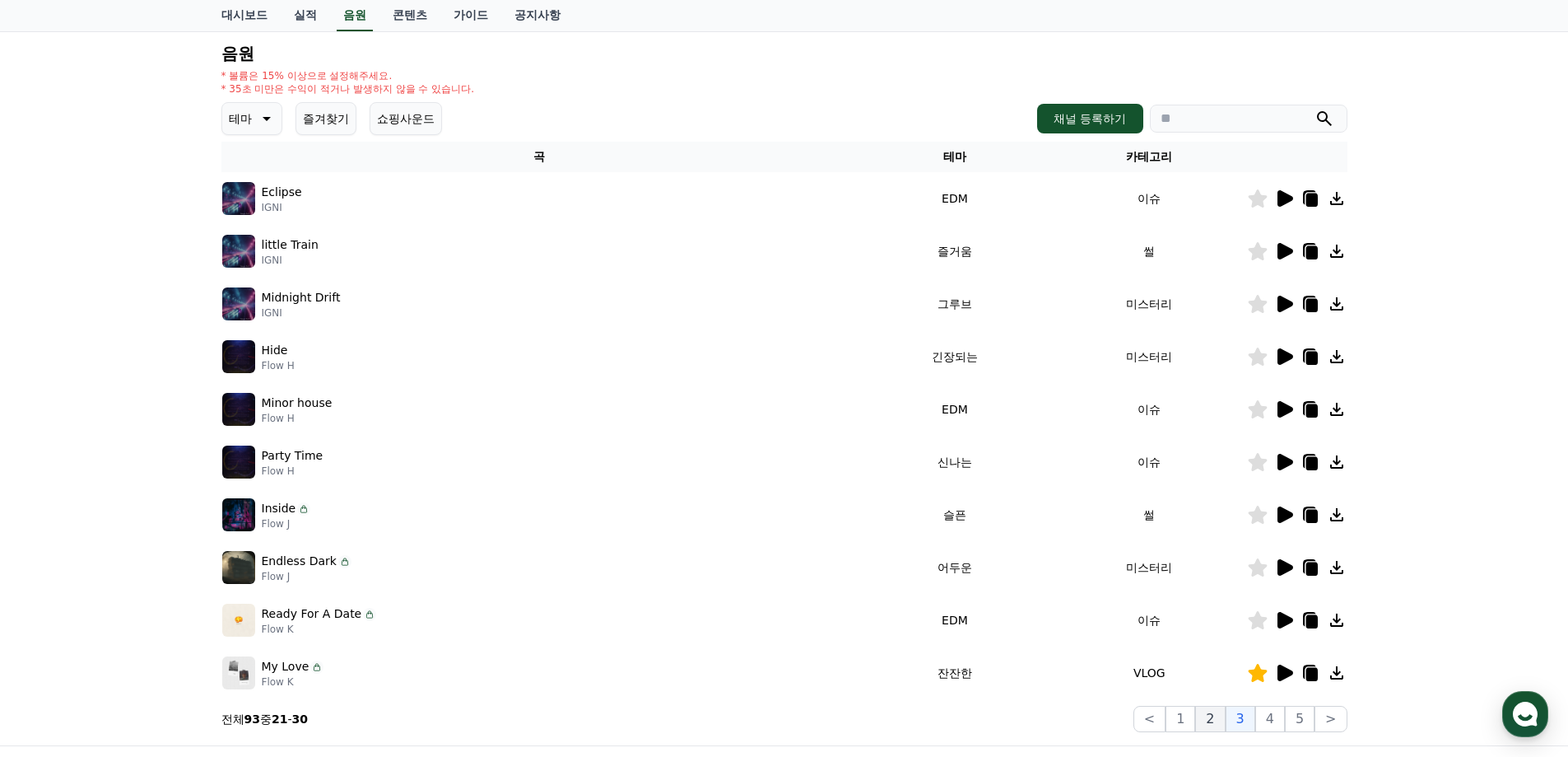
click at [1209, 729] on button "2" at bounding box center [1209, 718] width 30 height 26
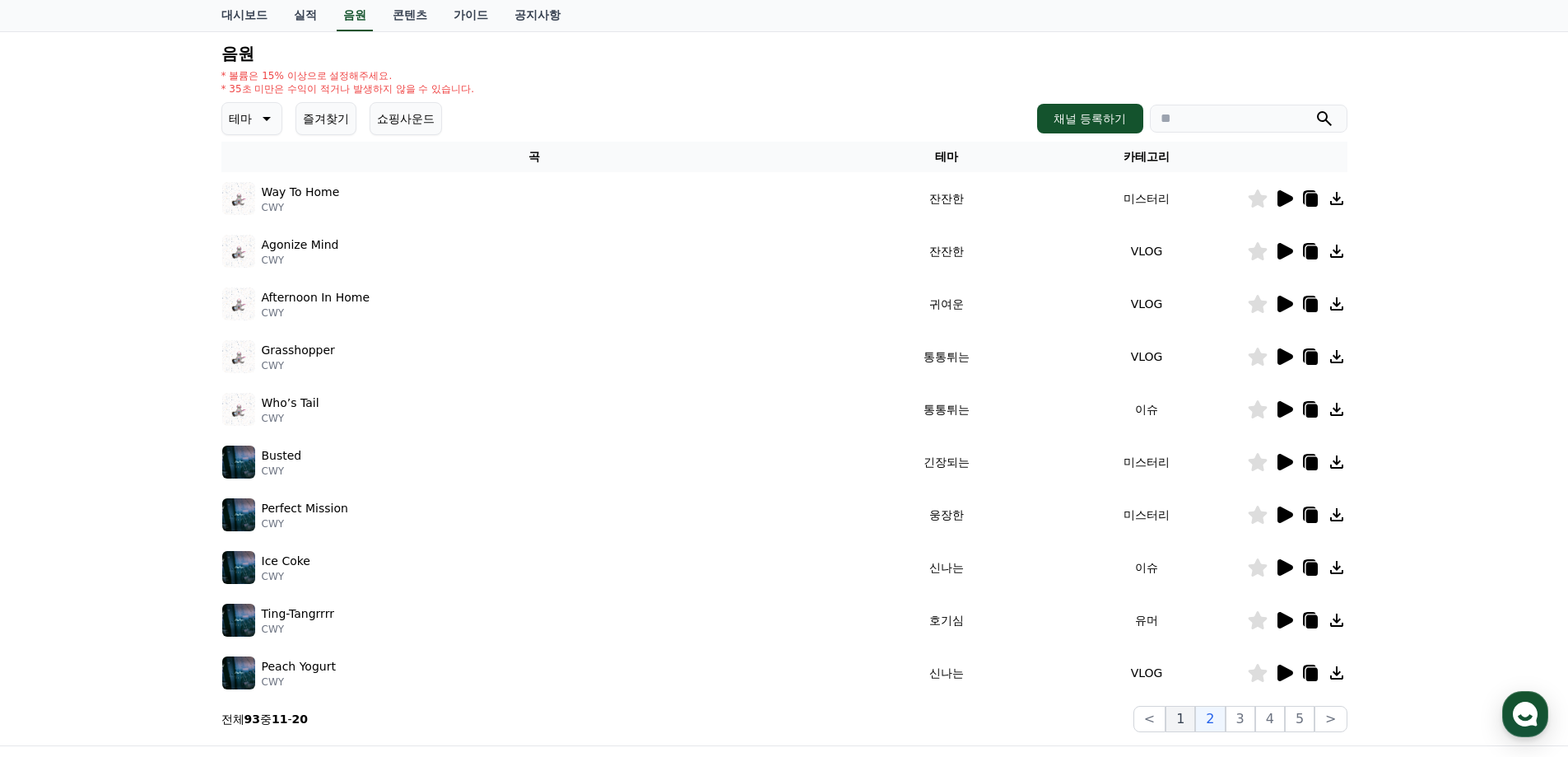
click at [1192, 722] on button "1" at bounding box center [1180, 718] width 30 height 26
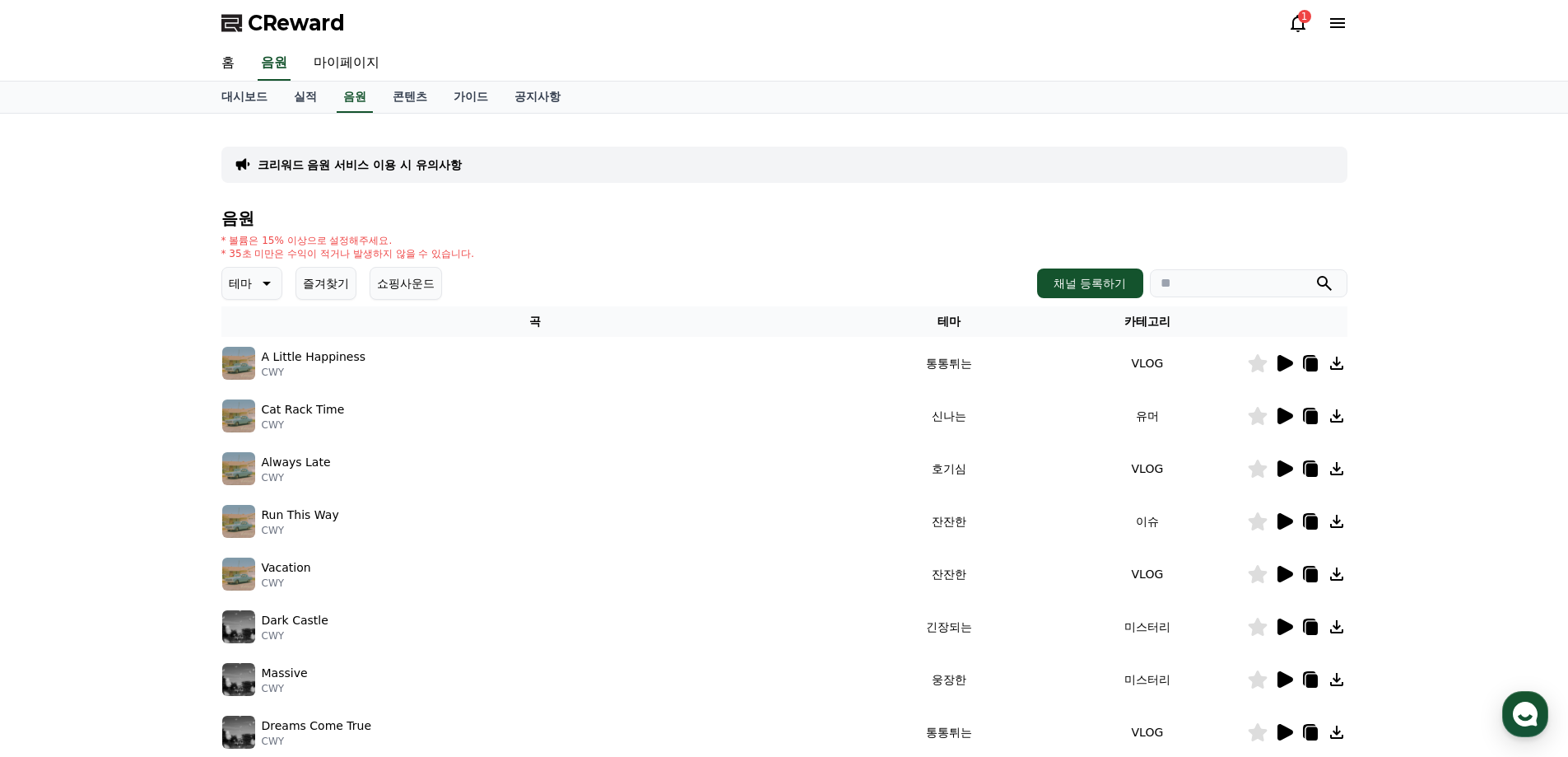
click at [335, 288] on button "즐겨찾기" at bounding box center [326, 284] width 61 height 33
